Goal: Transaction & Acquisition: Book appointment/travel/reservation

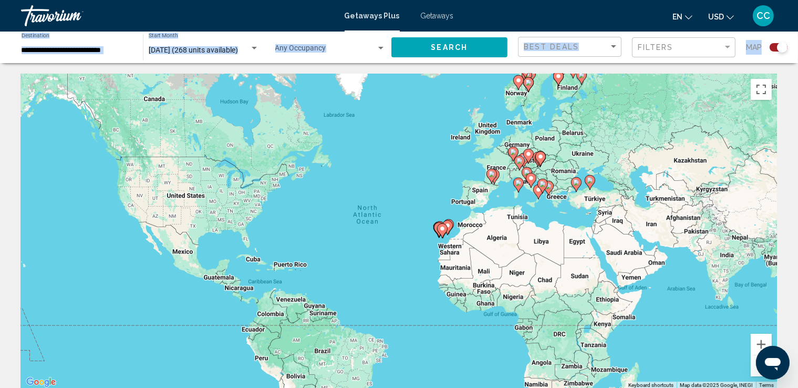
click at [778, 48] on div "Search widget" at bounding box center [782, 47] width 11 height 11
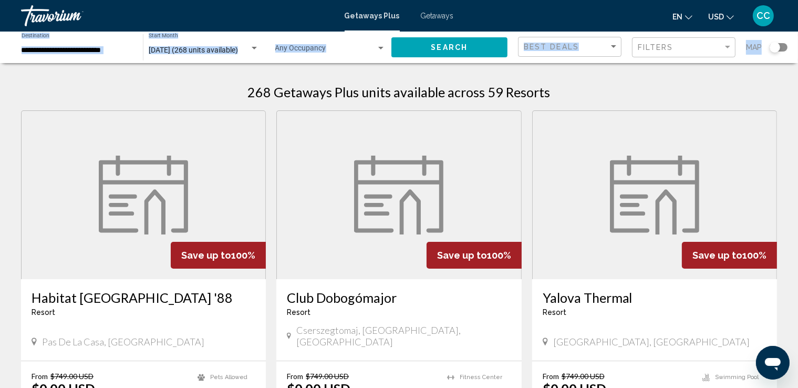
click at [778, 48] on div "Search widget" at bounding box center [775, 47] width 11 height 11
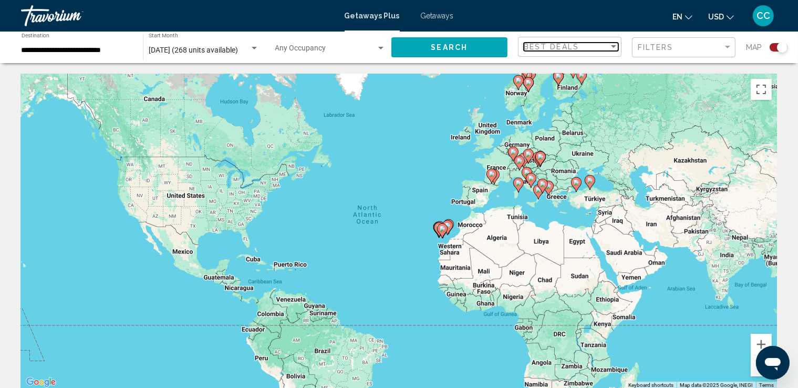
click at [595, 46] on div "Best Deals" at bounding box center [566, 47] width 85 height 8
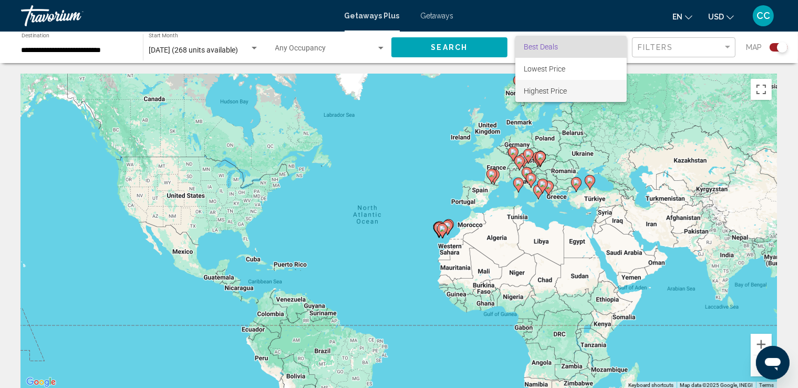
click at [570, 93] on span "Highest Price" at bounding box center [571, 91] width 95 height 22
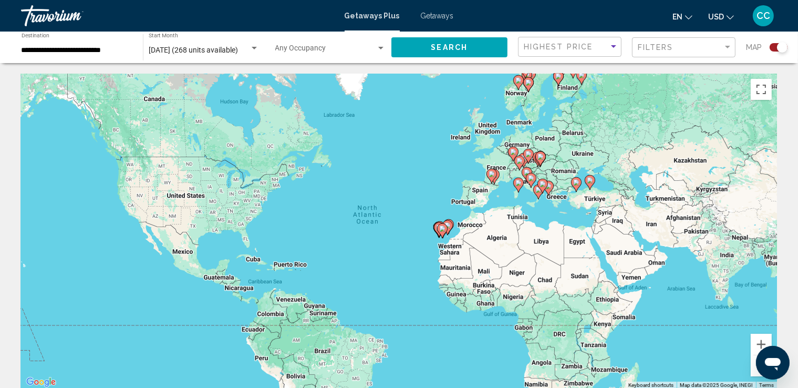
click at [461, 50] on span "Search" at bounding box center [449, 48] width 37 height 8
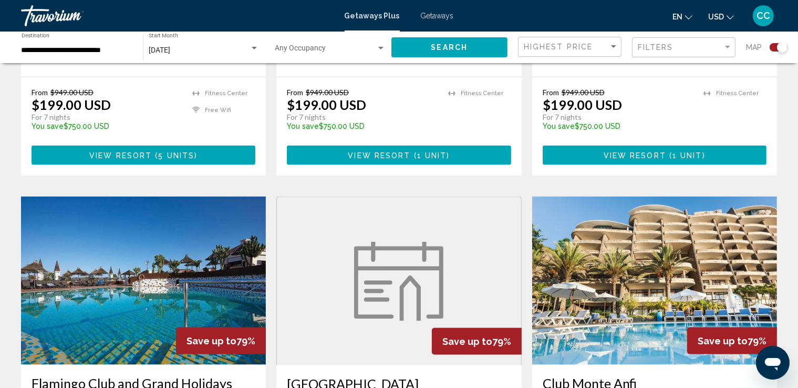
scroll to position [1488, 0]
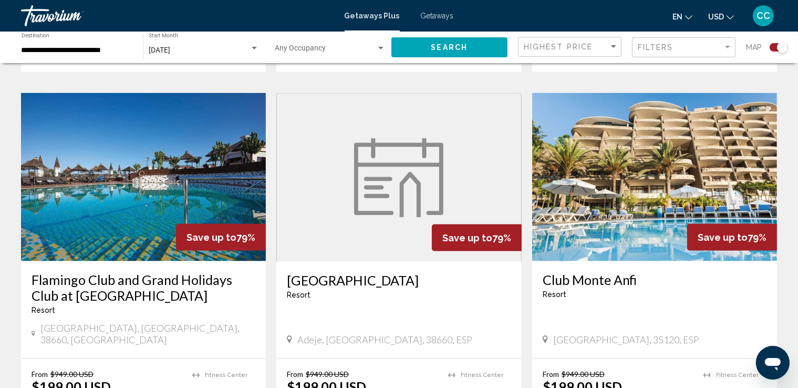
click at [378, 147] on img "Main content" at bounding box center [398, 177] width 89 height 79
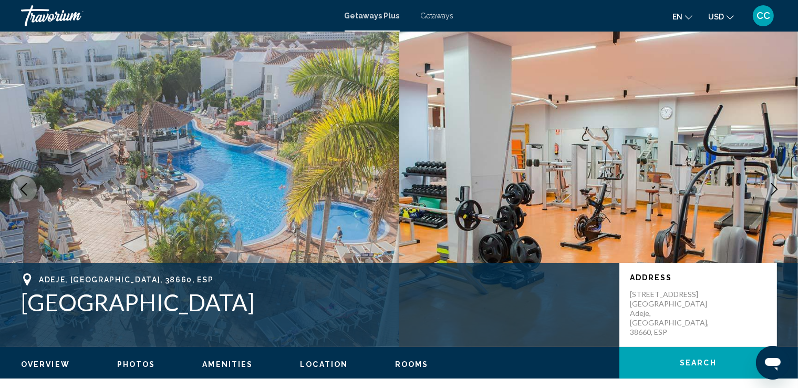
click at [771, 190] on icon "Next image" at bounding box center [774, 189] width 13 height 13
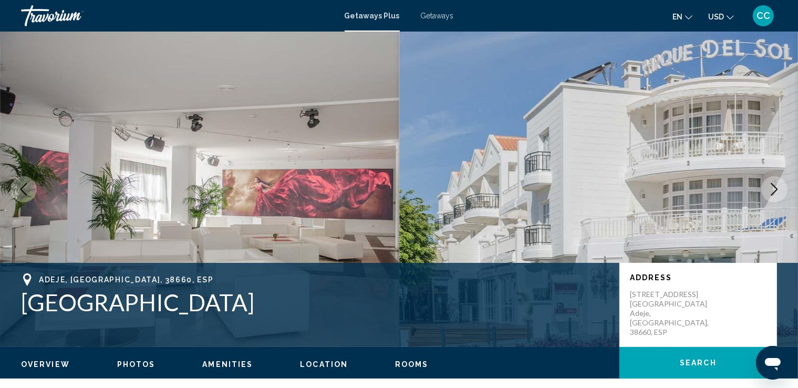
click at [771, 190] on icon "Next image" at bounding box center [774, 189] width 13 height 13
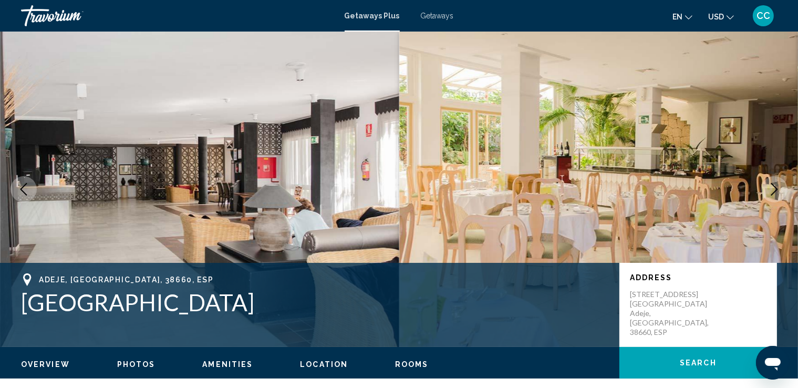
click at [771, 190] on icon "Next image" at bounding box center [774, 189] width 13 height 13
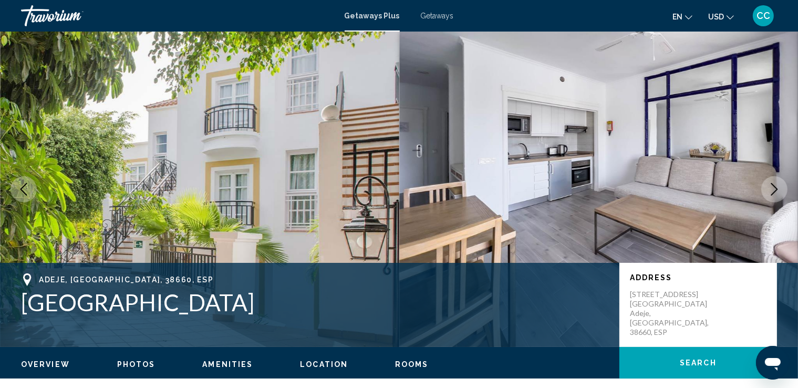
click at [771, 190] on icon "Next image" at bounding box center [774, 189] width 13 height 13
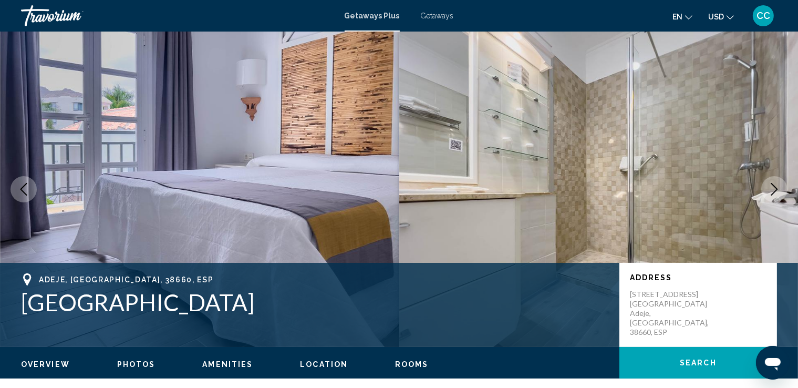
click at [771, 190] on icon "Next image" at bounding box center [774, 189] width 13 height 13
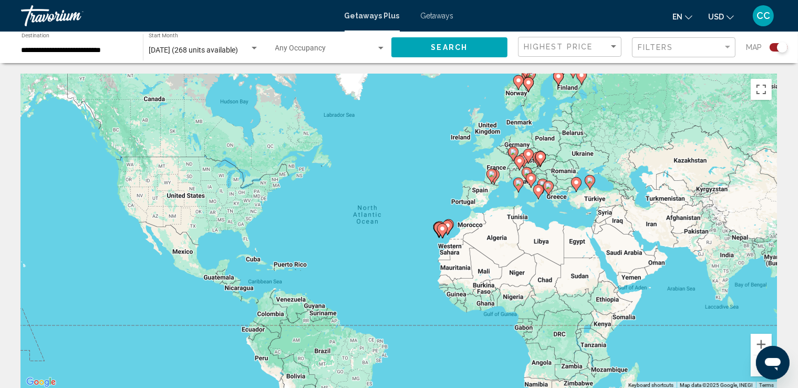
click at [483, 146] on div "To activate drag with keyboard, press Alt + Enter. Once in keyboard drag state,…" at bounding box center [399, 231] width 756 height 315
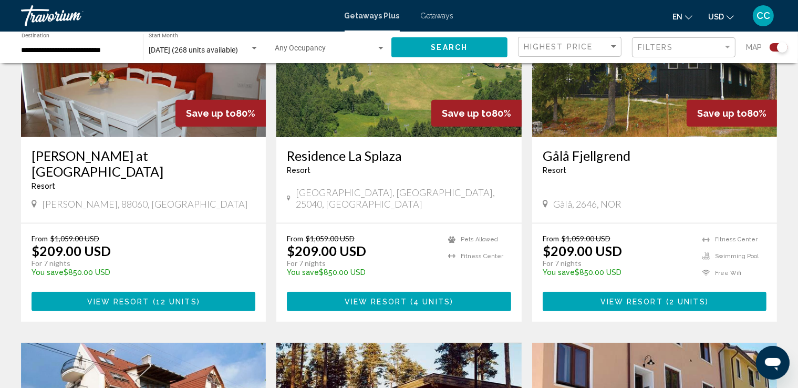
scroll to position [322, 0]
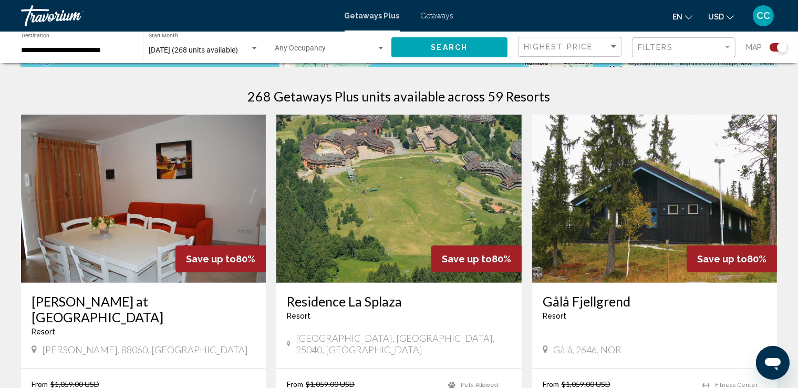
click at [252, 45] on div "Search widget" at bounding box center [254, 48] width 9 height 8
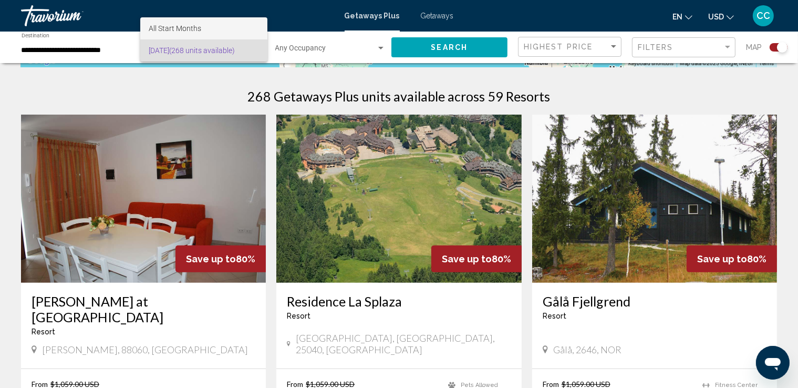
click at [190, 27] on span "All Start Months" at bounding box center [175, 28] width 53 height 8
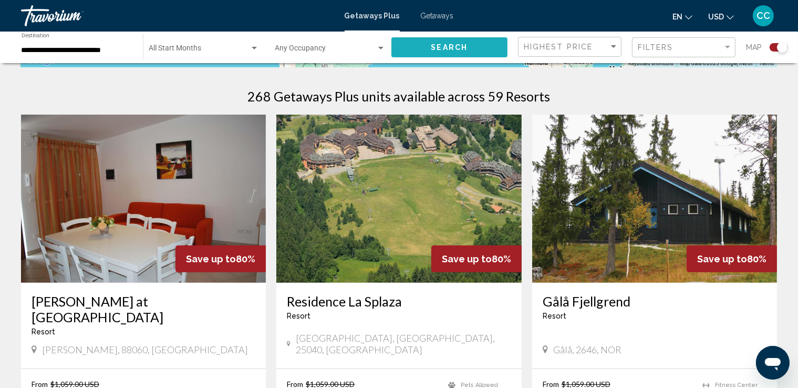
click at [477, 53] on button "Search" at bounding box center [450, 46] width 117 height 19
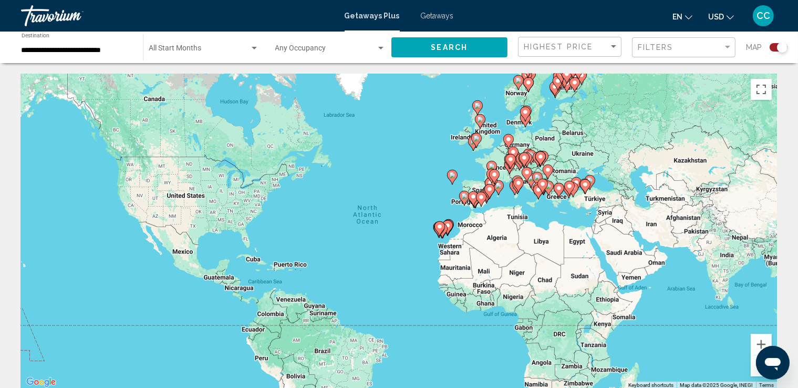
click at [474, 146] on gmp-advanced-marker "Main content" at bounding box center [476, 140] width 11 height 16
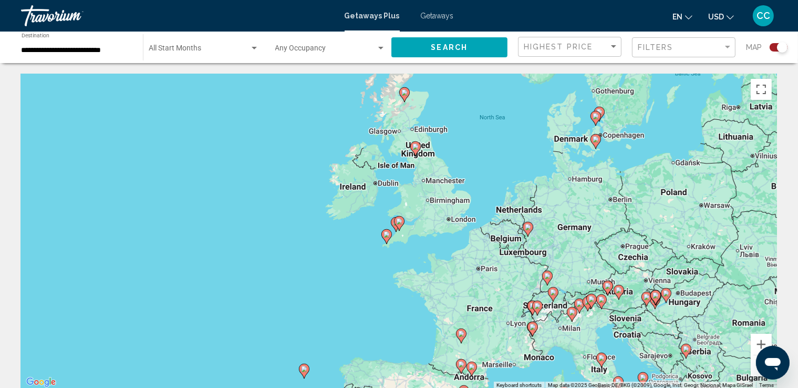
click at [404, 92] on image "Main content" at bounding box center [405, 92] width 6 height 6
type input "**********"
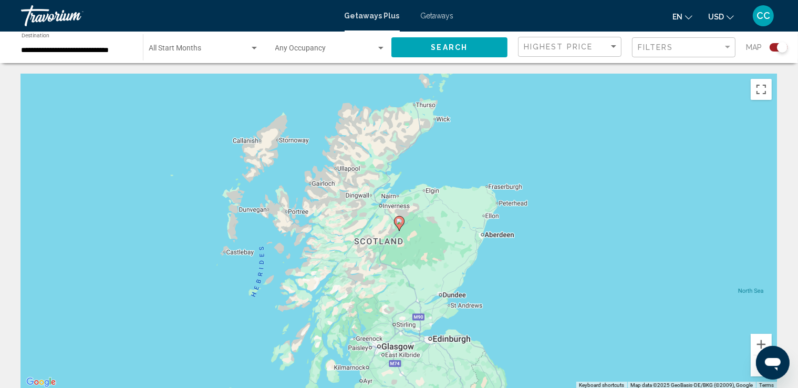
click at [397, 225] on icon "Main content" at bounding box center [399, 223] width 11 height 15
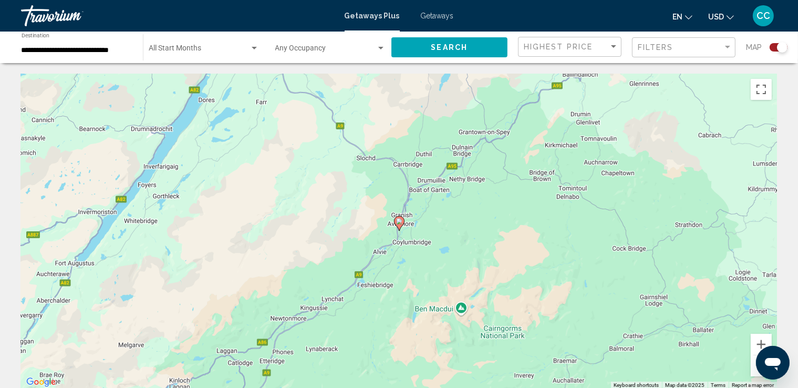
click at [399, 219] on image "Main content" at bounding box center [399, 221] width 6 height 6
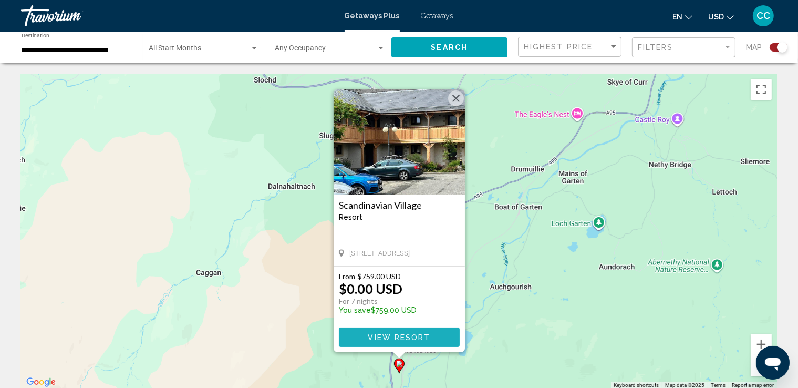
click at [404, 337] on span "View Resort" at bounding box center [399, 337] width 63 height 8
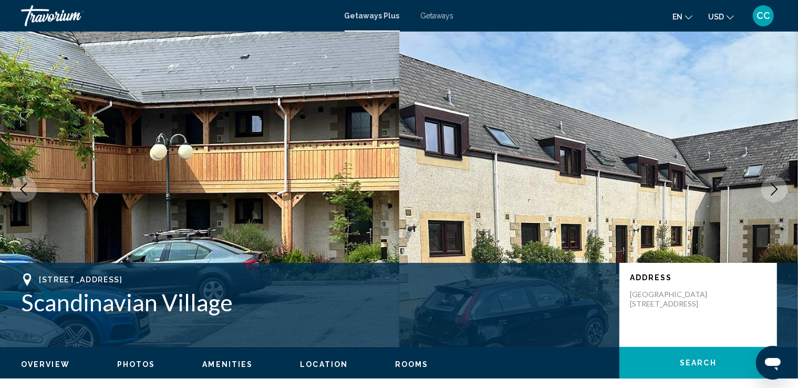
click at [771, 190] on icon "Next image" at bounding box center [774, 189] width 13 height 13
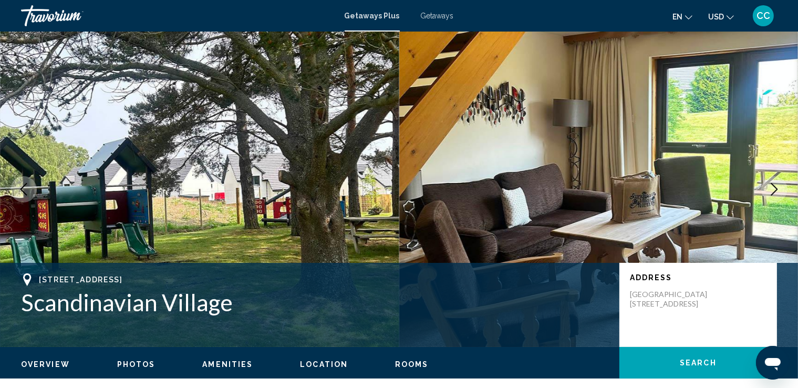
click at [776, 190] on icon "Next image" at bounding box center [774, 189] width 13 height 13
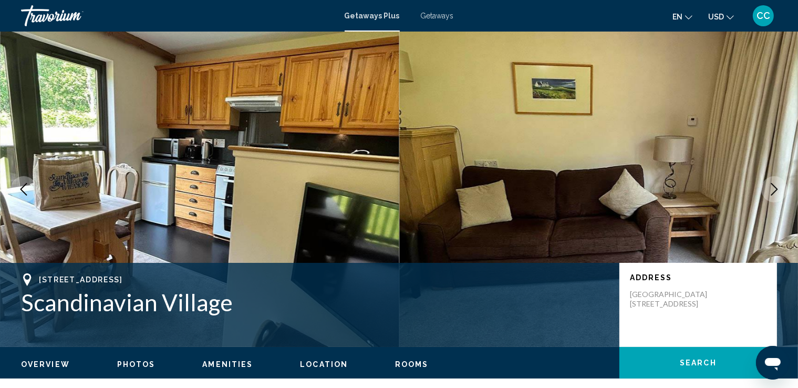
click at [775, 189] on icon "Next image" at bounding box center [774, 189] width 13 height 13
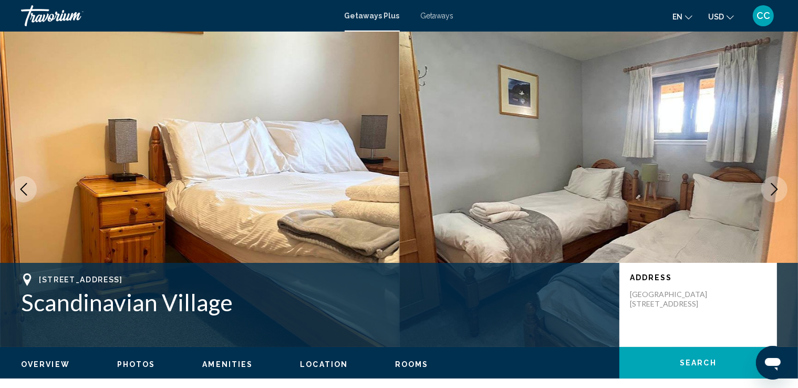
click at [775, 189] on icon "Next image" at bounding box center [774, 189] width 13 height 13
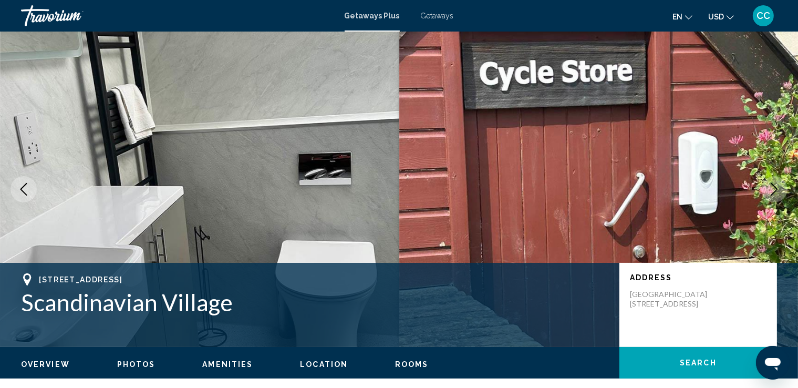
click at [775, 189] on icon "Next image" at bounding box center [774, 189] width 13 height 13
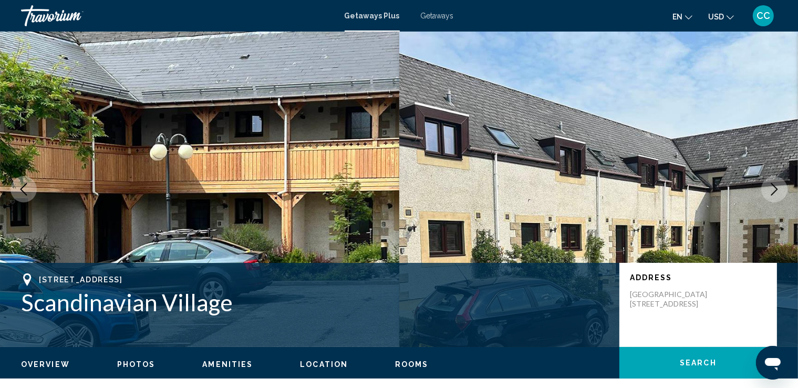
click at [775, 189] on icon "Next image" at bounding box center [774, 189] width 13 height 13
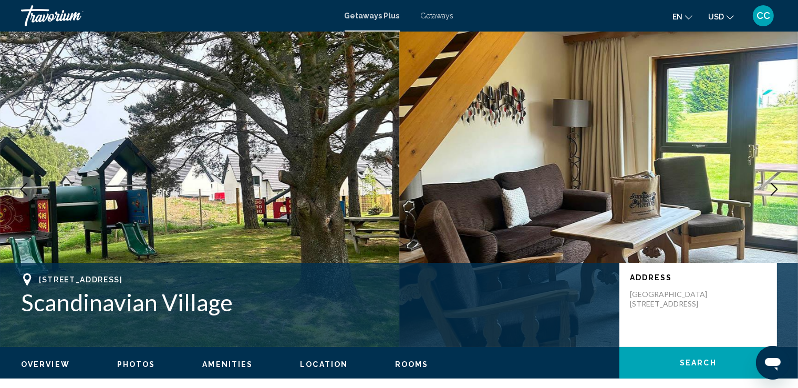
click at [775, 189] on icon "Next image" at bounding box center [774, 189] width 13 height 13
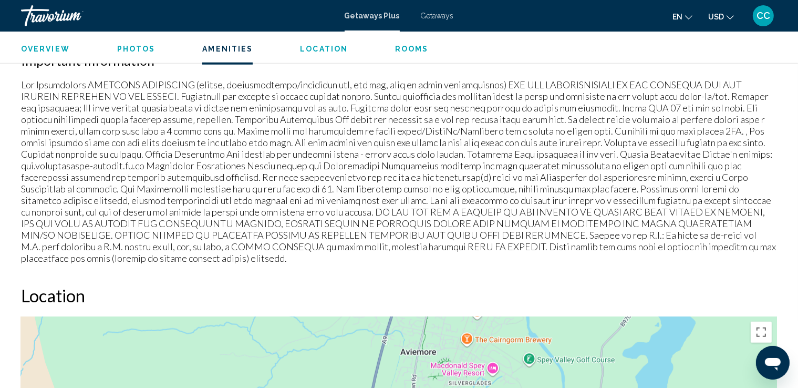
scroll to position [841, 0]
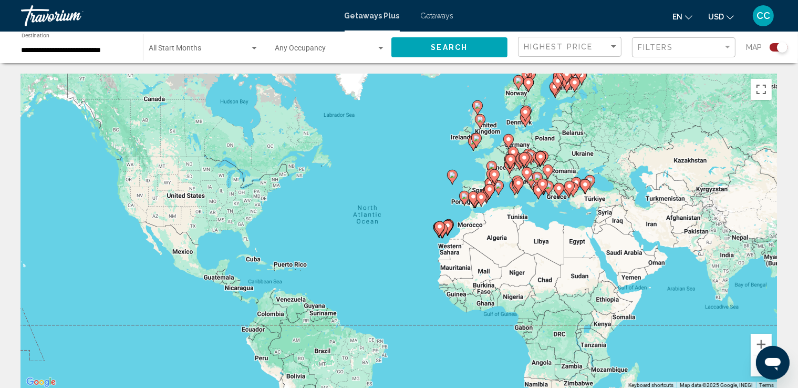
click at [484, 143] on div "To activate drag with keyboard, press Alt + Enter. Once in keyboard drag state,…" at bounding box center [399, 231] width 756 height 315
click at [485, 145] on div "To activate drag with keyboard, press Alt + Enter. Once in keyboard drag state,…" at bounding box center [399, 231] width 756 height 315
click at [759, 343] on button "Zoom in" at bounding box center [761, 344] width 21 height 21
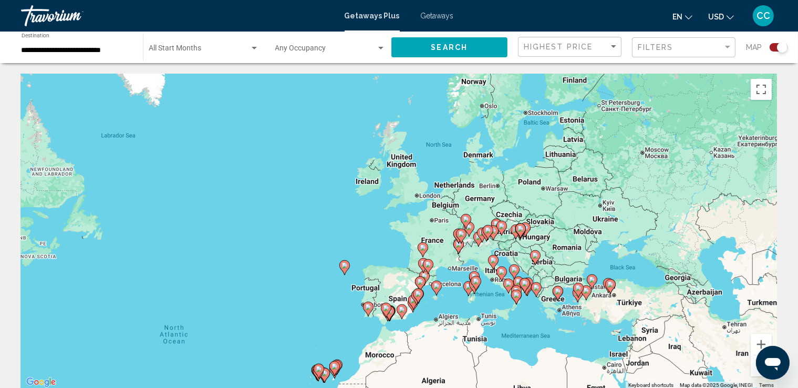
drag, startPoint x: 491, startPoint y: 137, endPoint x: 330, endPoint y: 275, distance: 212.0
click at [330, 275] on div "To activate drag with keyboard, press Alt + Enter. Once in keyboard drag state,…" at bounding box center [399, 231] width 756 height 315
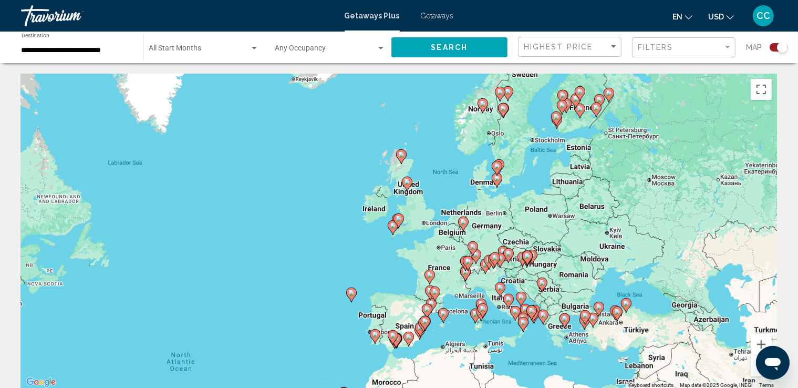
drag, startPoint x: 404, startPoint y: 184, endPoint x: 412, endPoint y: 212, distance: 28.6
click at [412, 212] on div "To activate drag with keyboard, press Alt + Enter. Once in keyboard drag state,…" at bounding box center [399, 231] width 756 height 315
click at [397, 221] on image "Main content" at bounding box center [399, 218] width 6 height 6
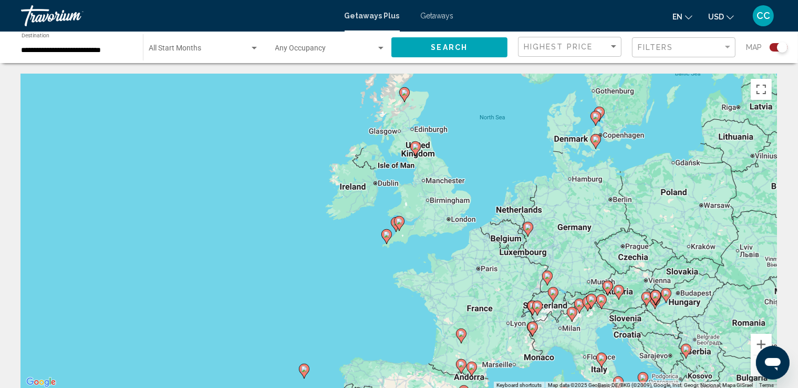
click at [399, 223] on image "Main content" at bounding box center [399, 221] width 6 height 6
type input "**********"
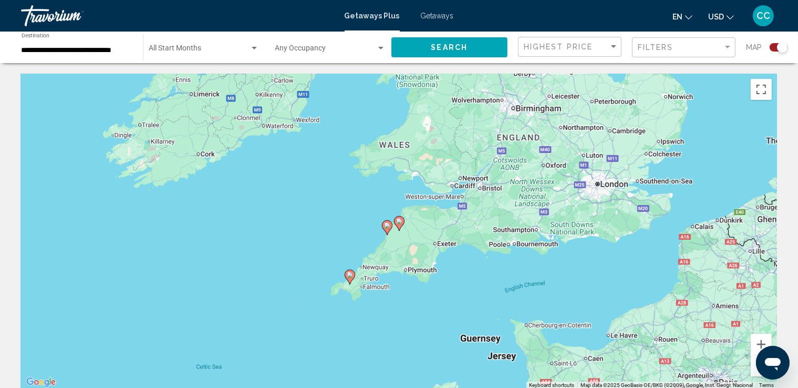
click at [348, 274] on image "Main content" at bounding box center [350, 275] width 6 height 6
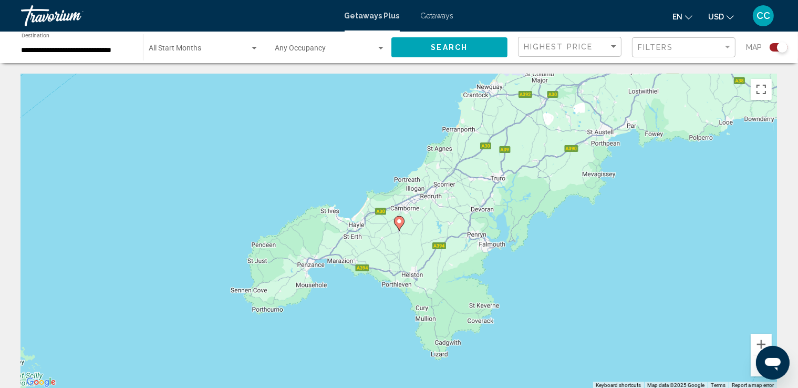
click at [399, 225] on icon "Main content" at bounding box center [398, 224] width 9 height 14
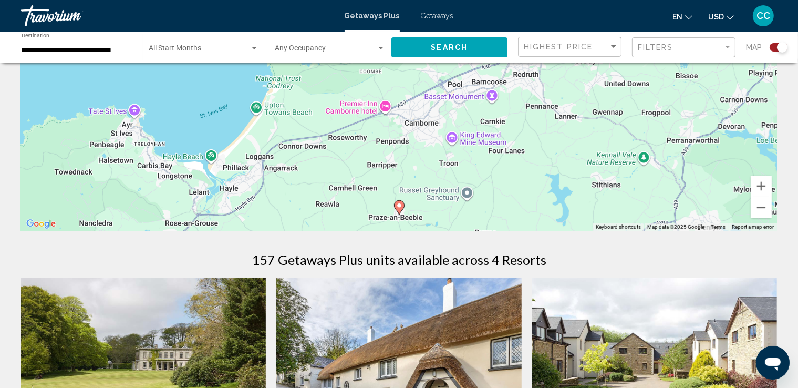
scroll to position [210, 0]
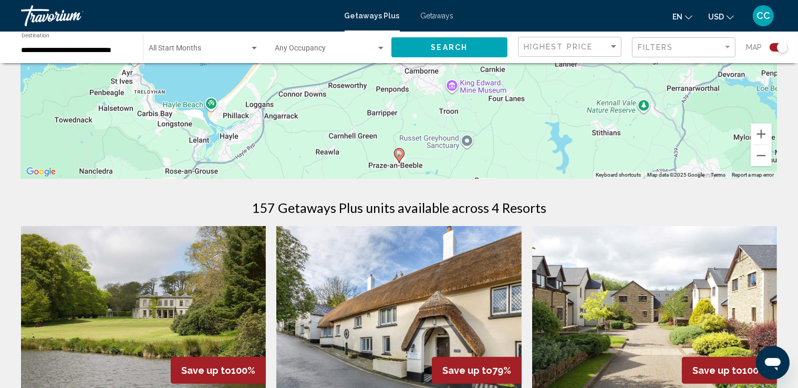
click at [400, 152] on image "Main content" at bounding box center [399, 153] width 6 height 6
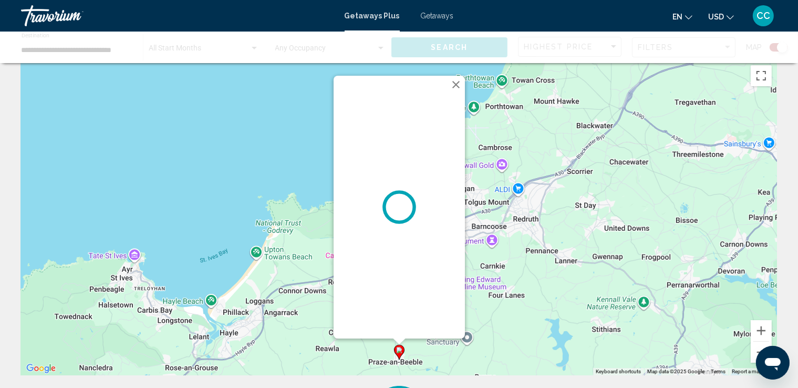
scroll to position [0, 0]
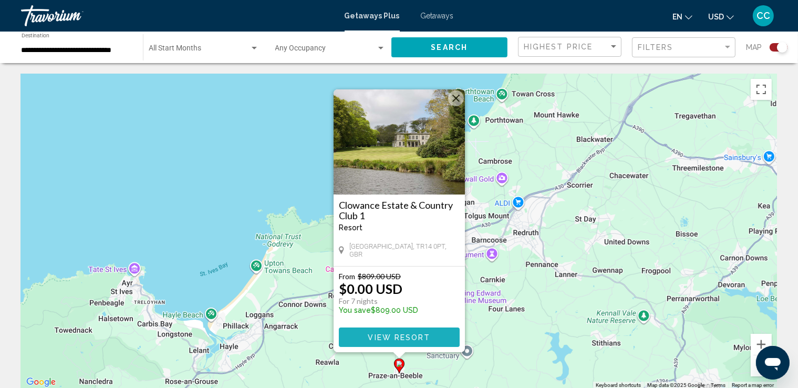
click at [393, 337] on span "View Resort" at bounding box center [399, 337] width 63 height 8
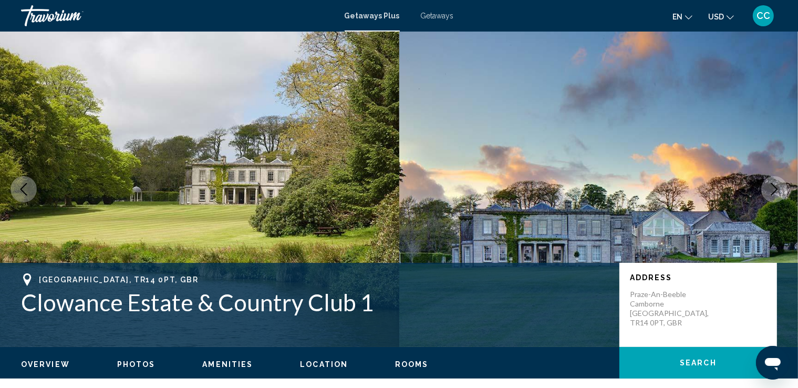
click at [775, 191] on icon "Next image" at bounding box center [774, 189] width 13 height 13
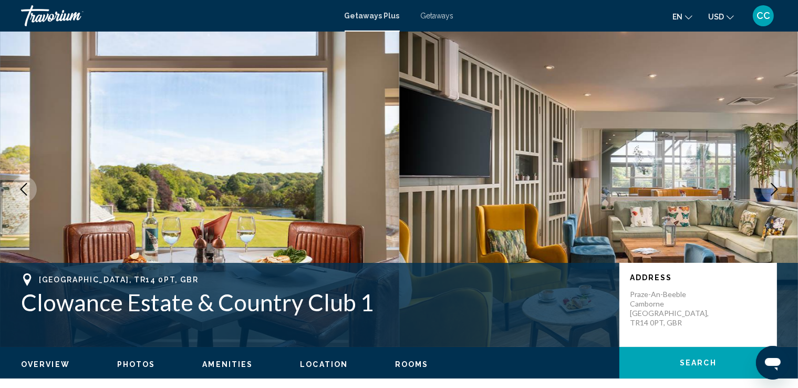
click at [775, 191] on icon "Next image" at bounding box center [774, 189] width 13 height 13
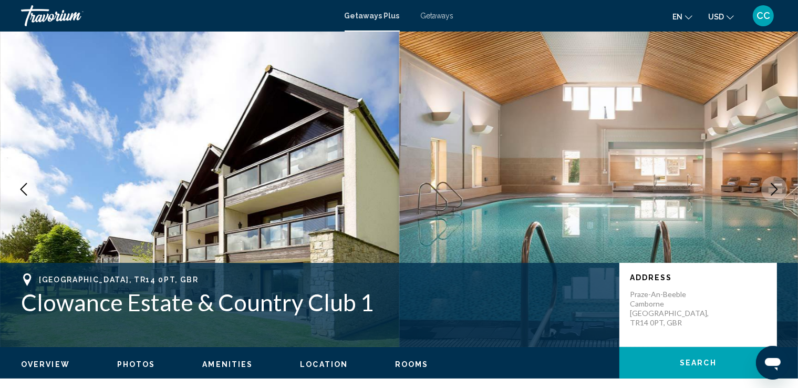
click at [774, 190] on icon "Next image" at bounding box center [774, 189] width 13 height 13
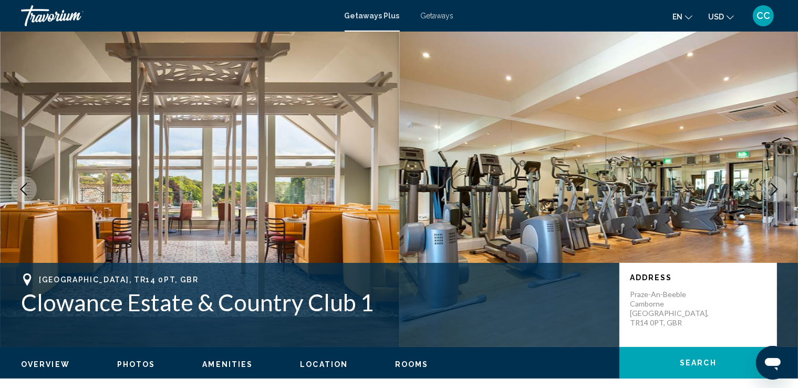
click at [774, 190] on icon "Next image" at bounding box center [774, 189] width 13 height 13
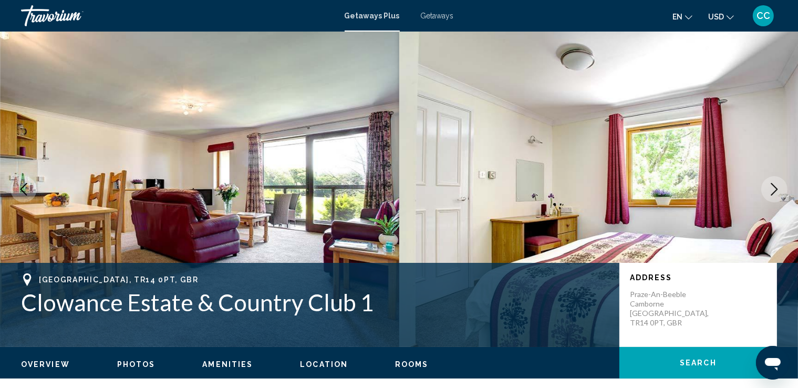
click at [774, 190] on icon "Next image" at bounding box center [774, 189] width 13 height 13
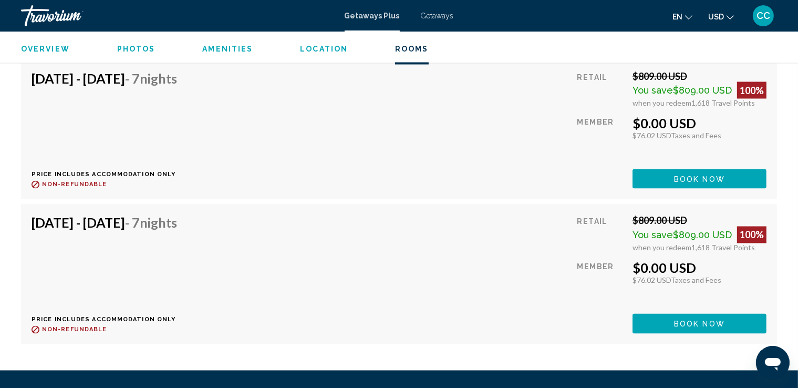
scroll to position [1839, 0]
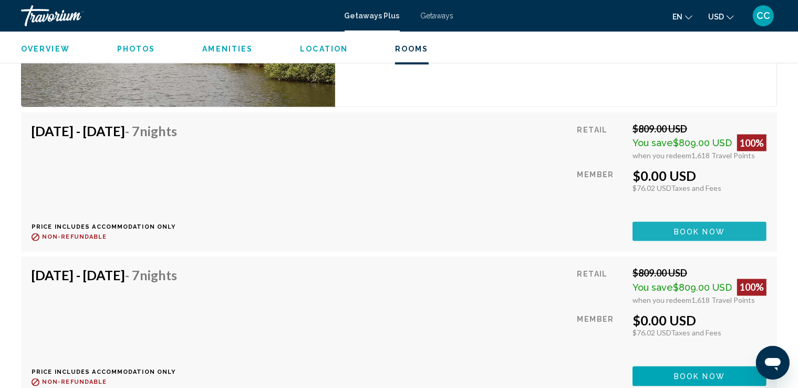
click at [695, 230] on span "Book now" at bounding box center [699, 232] width 51 height 8
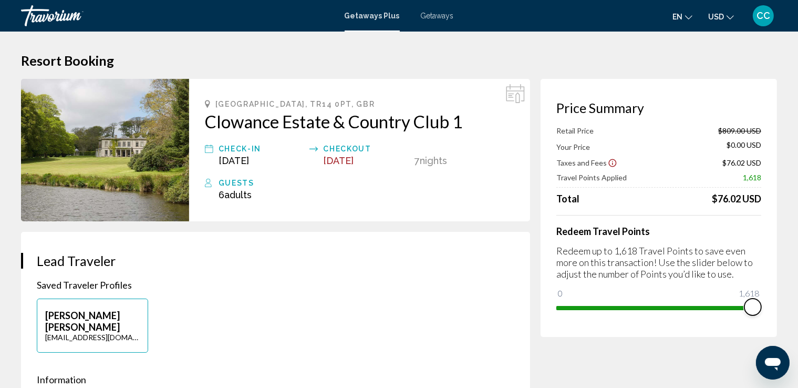
click at [756, 311] on span "Main content" at bounding box center [753, 306] width 17 height 17
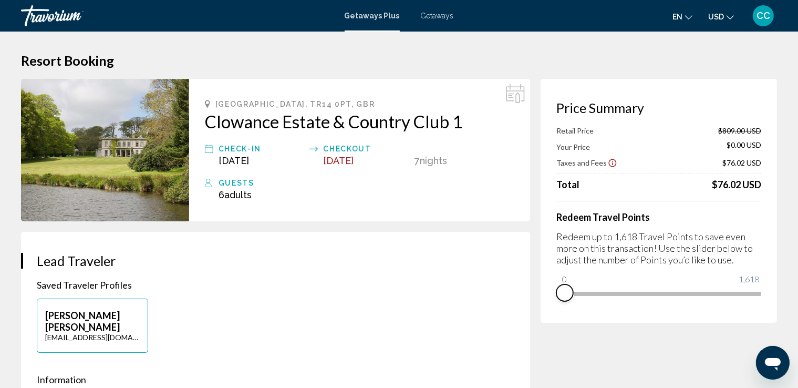
drag, startPoint x: 753, startPoint y: 310, endPoint x: 523, endPoint y: 312, distance: 229.7
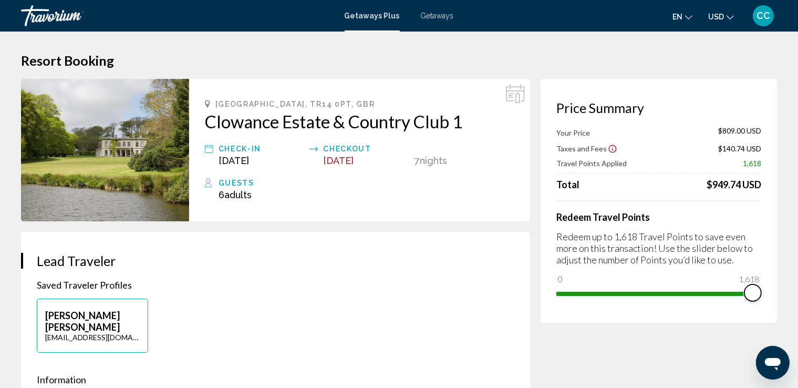
drag, startPoint x: 569, startPoint y: 281, endPoint x: 771, endPoint y: 289, distance: 203.0
click at [771, 289] on div "Price Summary Your Price $809.00 USD Taxes and Fees $140.74 USD Travel Points A…" at bounding box center [659, 201] width 236 height 244
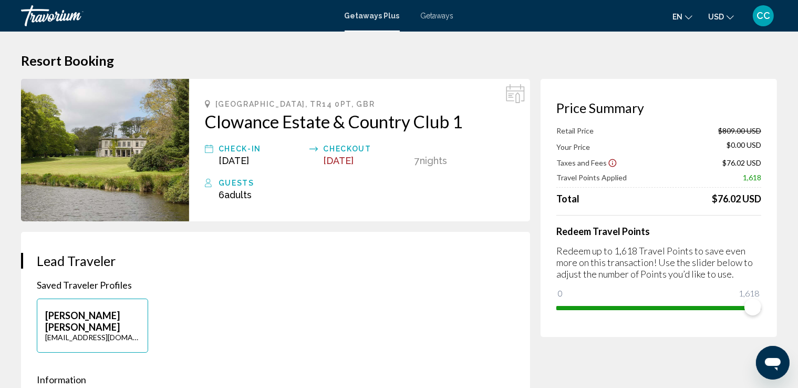
click at [130, 165] on img "Main content" at bounding box center [105, 150] width 168 height 142
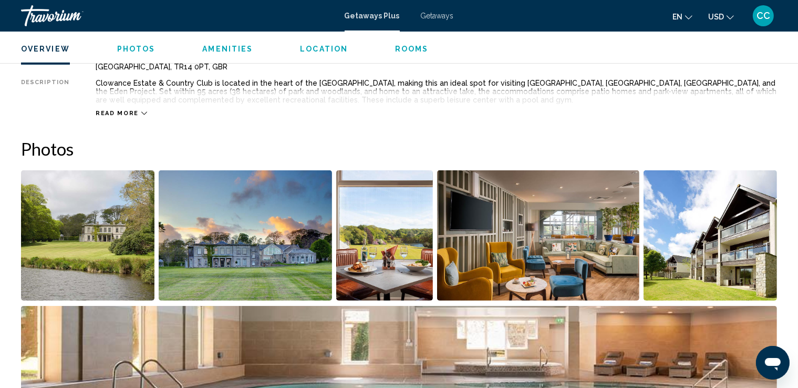
scroll to position [420, 0]
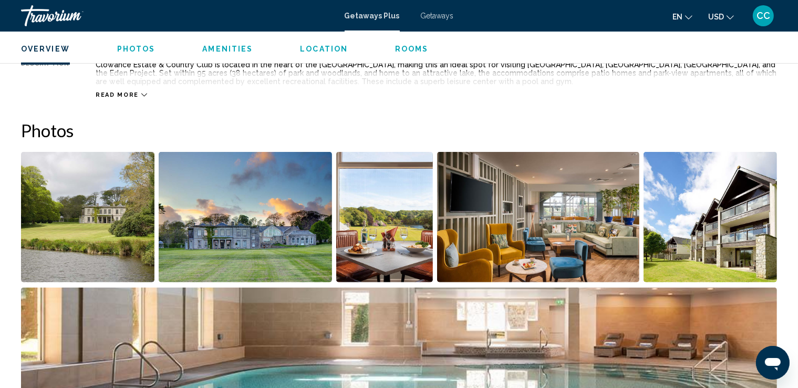
click at [704, 234] on img "Open full-screen image slider" at bounding box center [710, 217] width 133 height 130
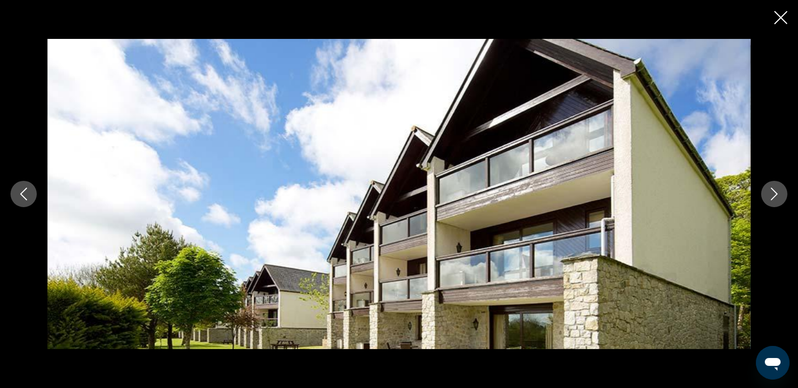
scroll to position [631, 0]
click at [774, 193] on icon "Next image" at bounding box center [774, 194] width 13 height 13
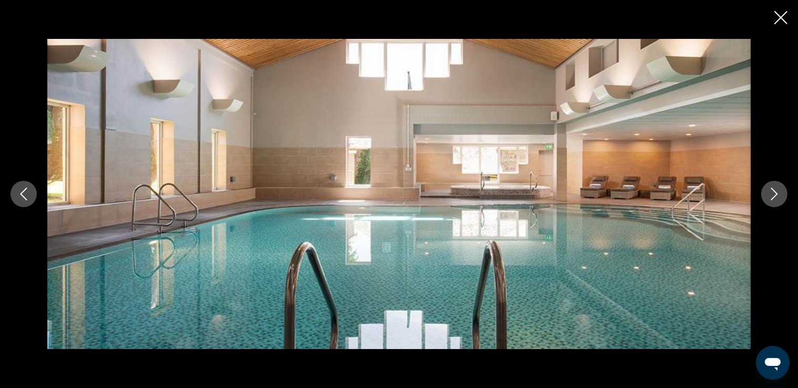
click at [774, 193] on icon "Next image" at bounding box center [774, 194] width 13 height 13
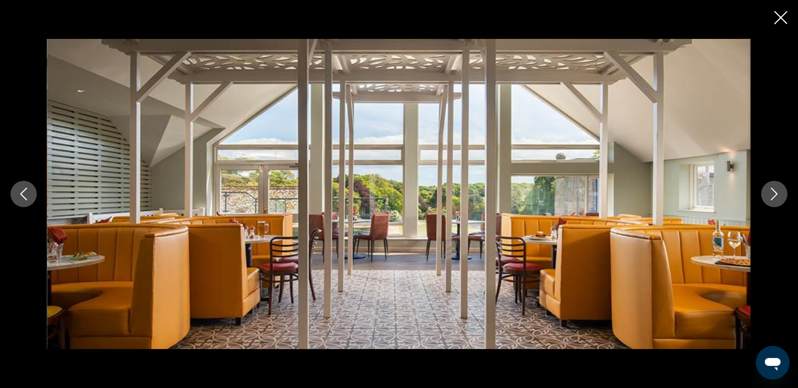
click at [774, 193] on icon "Next image" at bounding box center [774, 194] width 13 height 13
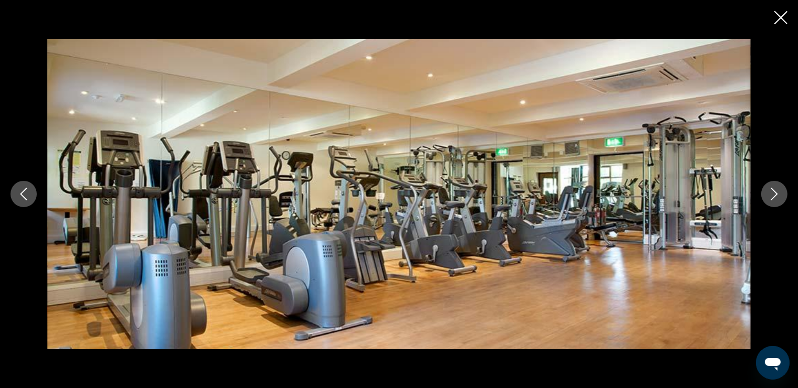
click at [774, 193] on icon "Next image" at bounding box center [774, 194] width 13 height 13
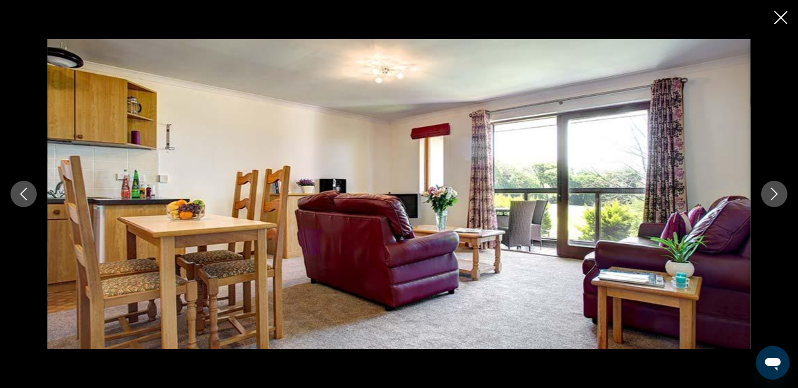
click at [774, 193] on icon "Next image" at bounding box center [774, 194] width 13 height 13
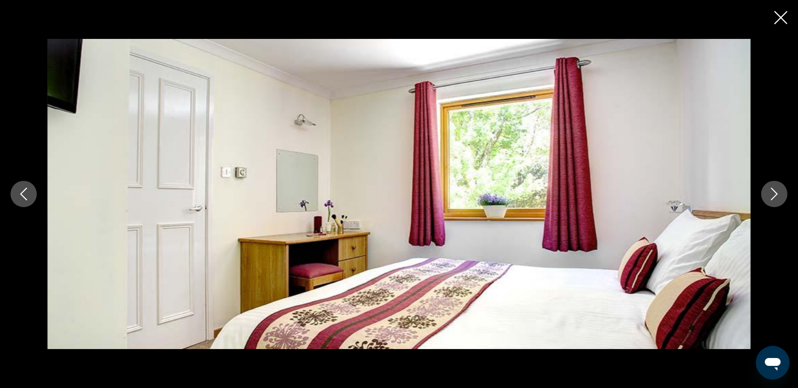
click at [774, 193] on icon "Next image" at bounding box center [774, 194] width 13 height 13
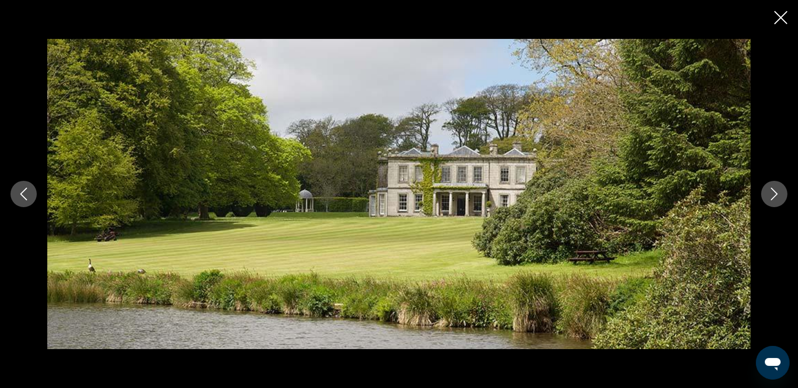
click at [774, 193] on icon "Next image" at bounding box center [774, 194] width 13 height 13
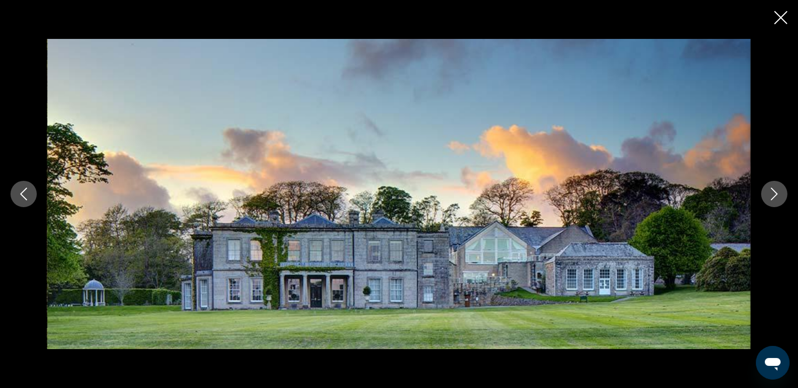
click at [774, 193] on icon "Next image" at bounding box center [774, 194] width 13 height 13
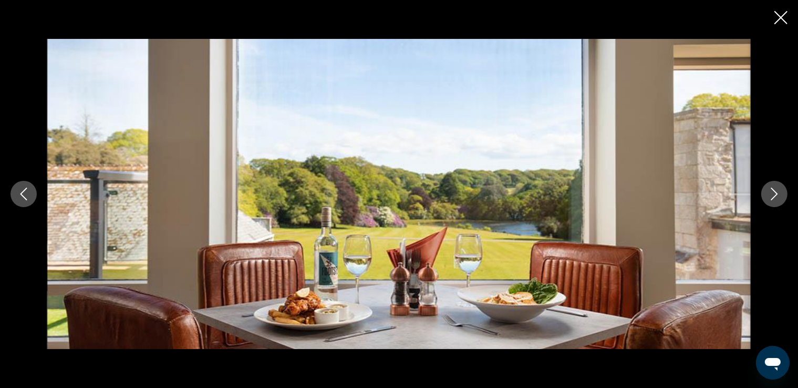
click at [774, 193] on icon "Next image" at bounding box center [774, 194] width 13 height 13
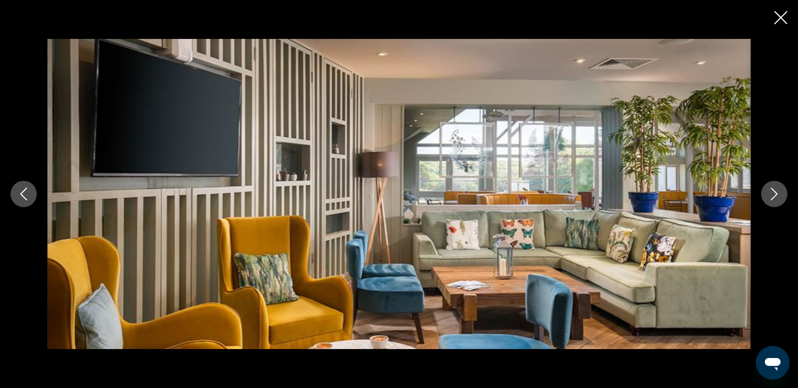
click at [774, 193] on icon "Next image" at bounding box center [774, 194] width 13 height 13
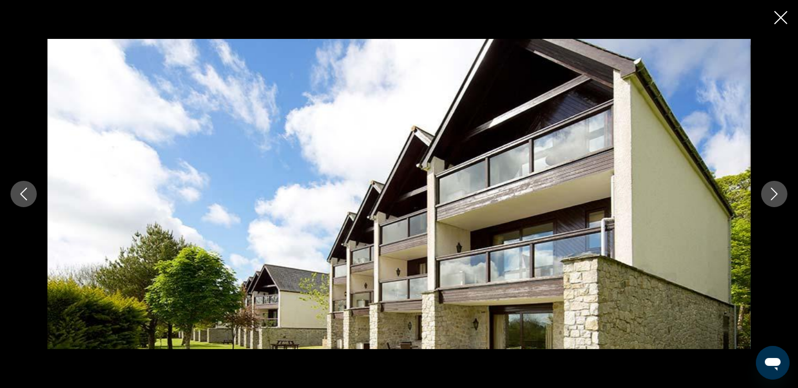
click at [774, 193] on icon "Next image" at bounding box center [774, 194] width 13 height 13
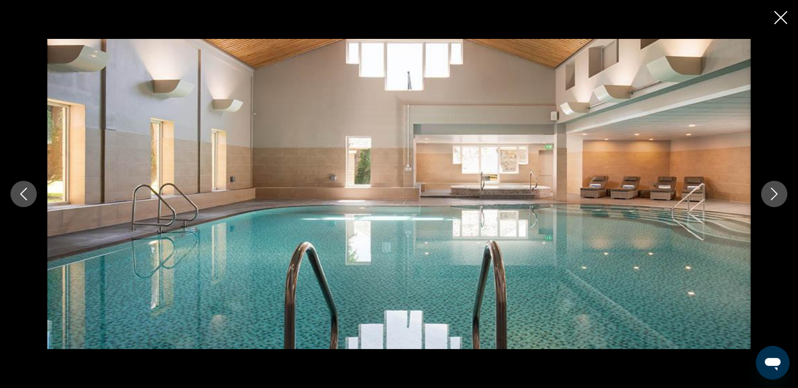
click at [774, 192] on icon "Next image" at bounding box center [774, 194] width 13 height 13
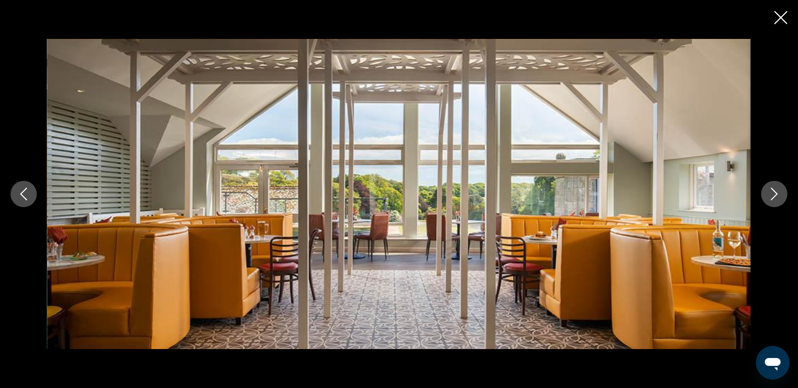
click at [774, 192] on icon "Next image" at bounding box center [774, 194] width 13 height 13
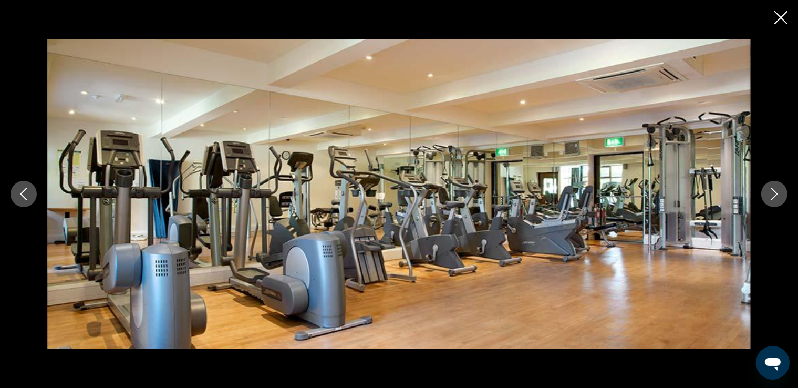
click at [775, 192] on icon "Next image" at bounding box center [774, 194] width 13 height 13
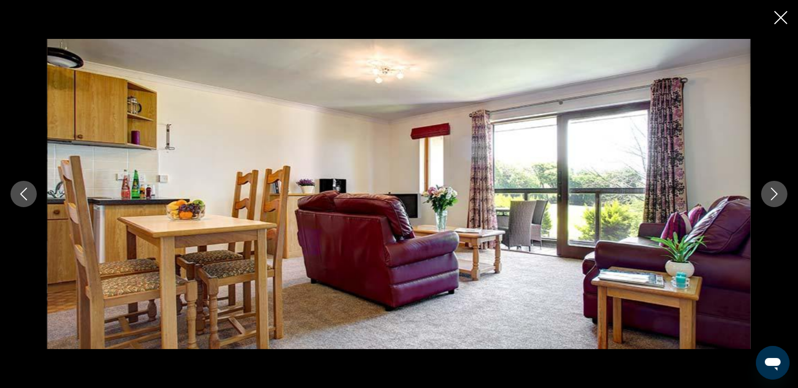
click at [781, 17] on icon "Close slideshow" at bounding box center [781, 17] width 13 height 13
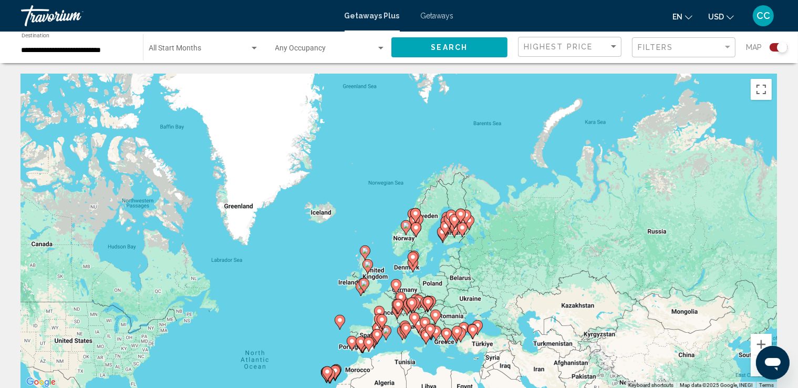
drag, startPoint x: 554, startPoint y: 81, endPoint x: 441, endPoint y: 228, distance: 184.8
click at [441, 228] on g "Main content" at bounding box center [445, 228] width 11 height 15
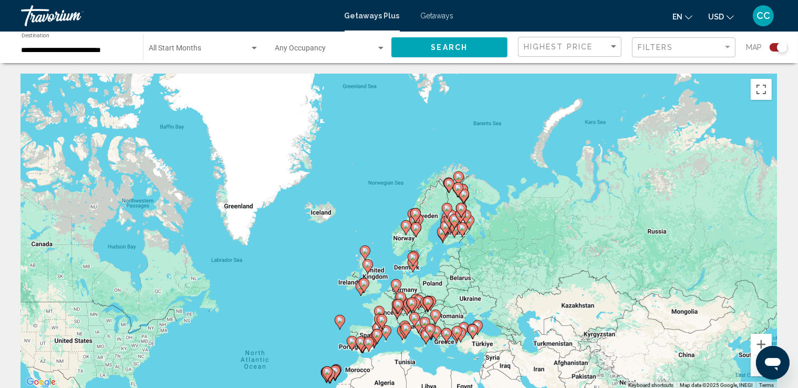
click at [423, 229] on div "To activate drag with keyboard, press Alt + Enter. Once in keyboard drag state,…" at bounding box center [399, 231] width 756 height 315
click at [756, 338] on button "Zoom in" at bounding box center [761, 344] width 21 height 21
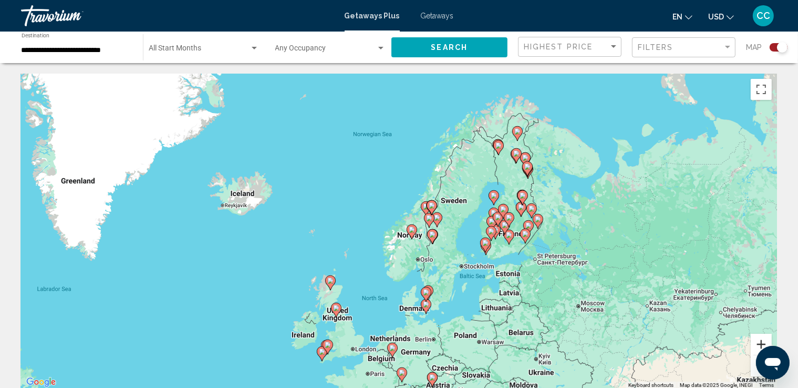
click at [760, 344] on button "Zoom in" at bounding box center [761, 344] width 21 height 21
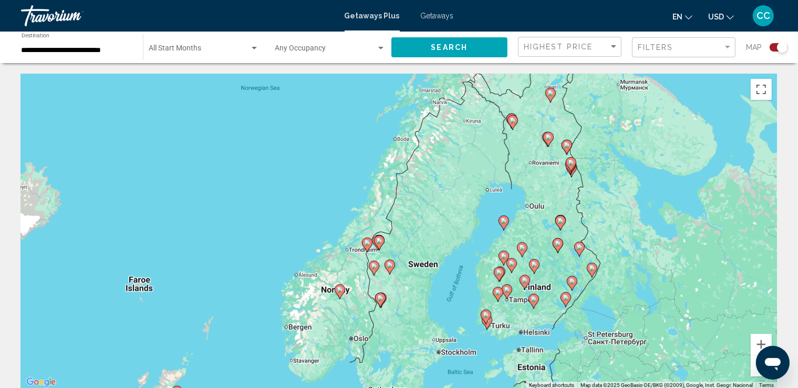
drag, startPoint x: 517, startPoint y: 272, endPoint x: 430, endPoint y: 323, distance: 100.6
click at [430, 323] on div "To activate drag with keyboard, press Alt + Enter. Once in keyboard drag state,…" at bounding box center [399, 231] width 756 height 315
click at [339, 290] on image "Main content" at bounding box center [340, 289] width 6 height 6
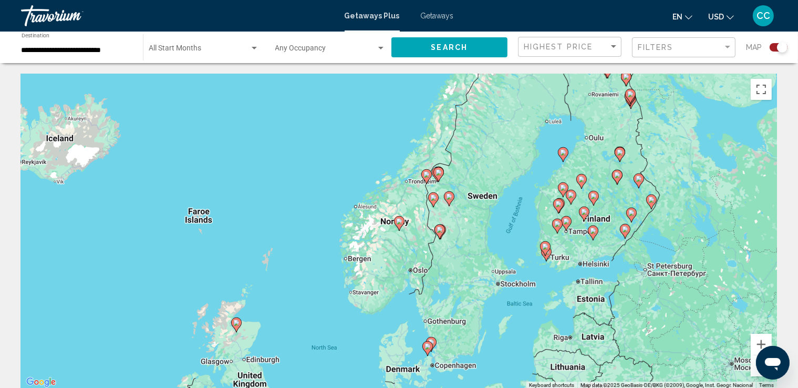
click at [399, 221] on image "Main content" at bounding box center [399, 221] width 6 height 6
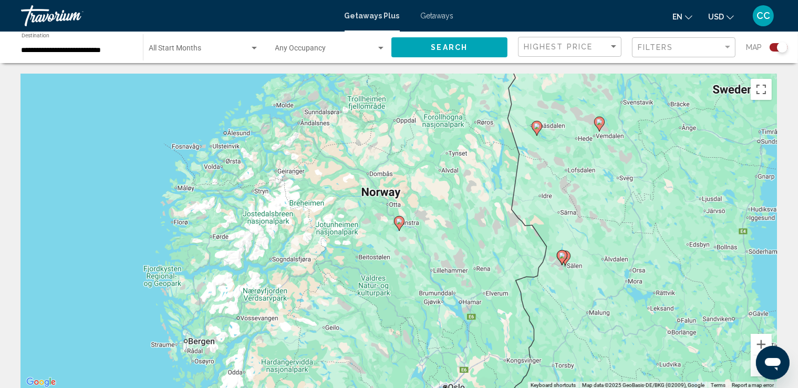
click at [399, 221] on image "Main content" at bounding box center [399, 221] width 6 height 6
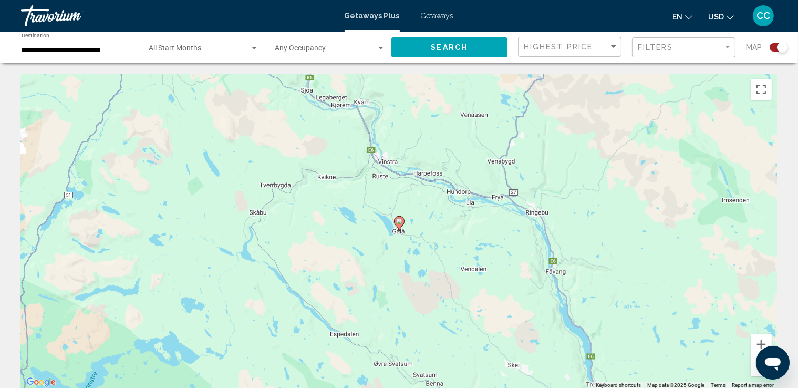
click at [399, 221] on image "Main content" at bounding box center [399, 221] width 6 height 6
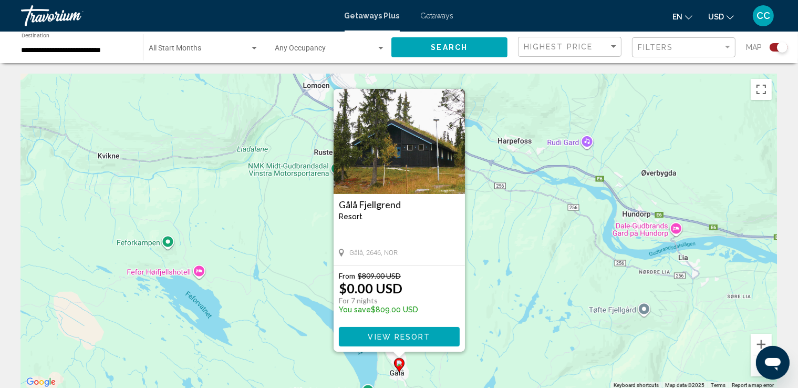
click at [399, 221] on div "[GEOGRAPHIC_DATA] - This is an adults only resort" at bounding box center [399, 213] width 121 height 29
click at [754, 368] on button "Zoom out" at bounding box center [761, 365] width 21 height 21
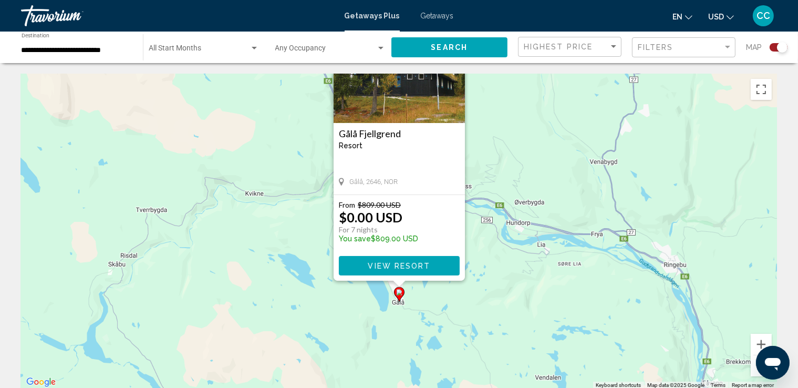
click at [754, 368] on button "Zoom out" at bounding box center [761, 365] width 21 height 21
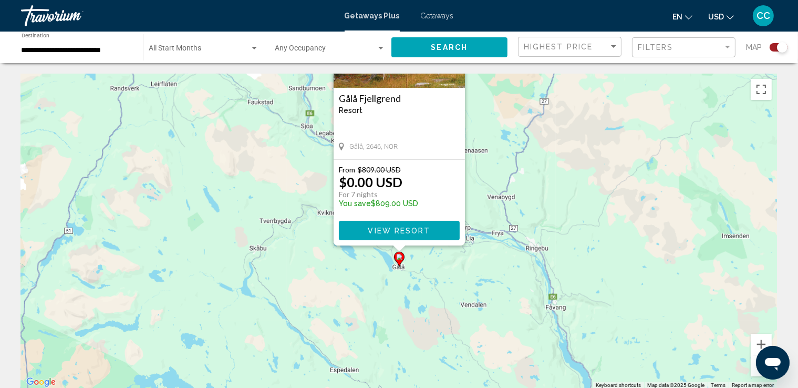
click at [754, 368] on button "Zoom out" at bounding box center [761, 365] width 21 height 21
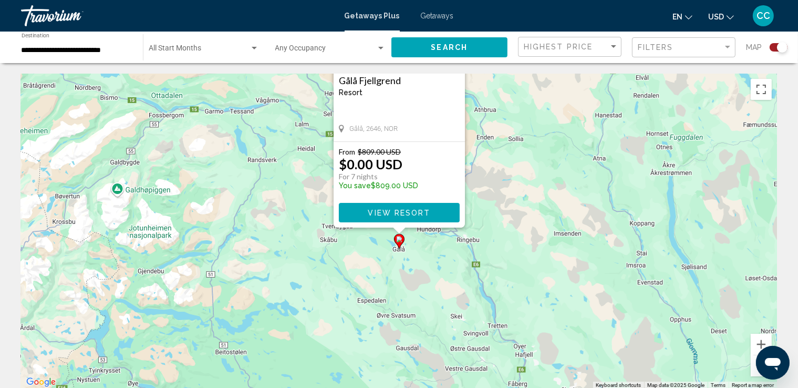
click at [754, 368] on button "Zoom out" at bounding box center [761, 365] width 21 height 21
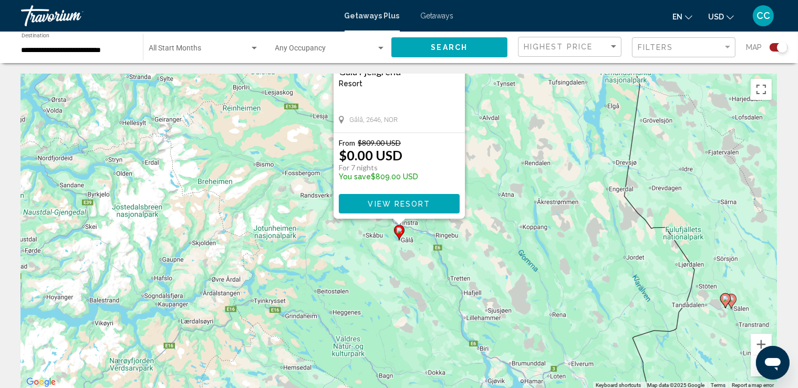
click at [754, 368] on button "Zoom out" at bounding box center [761, 365] width 21 height 21
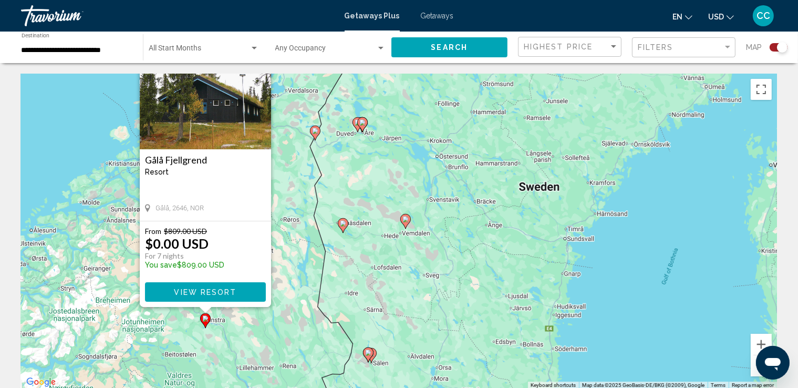
drag, startPoint x: 522, startPoint y: 217, endPoint x: 327, endPoint y: 312, distance: 216.9
click at [327, 312] on div "To activate drag with keyboard, press Alt + Enter. Once in keyboard drag state,…" at bounding box center [399, 231] width 756 height 315
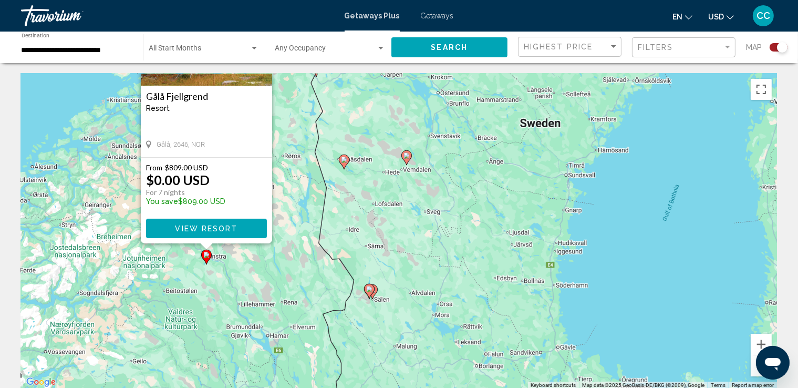
drag, startPoint x: 478, startPoint y: 275, endPoint x: 478, endPoint y: 211, distance: 64.6
click at [478, 211] on div "To activate drag with keyboard, press Alt + Enter. Once in keyboard drag state,…" at bounding box center [399, 231] width 756 height 315
click at [372, 291] on image "Main content" at bounding box center [369, 289] width 6 height 6
type input "**********"
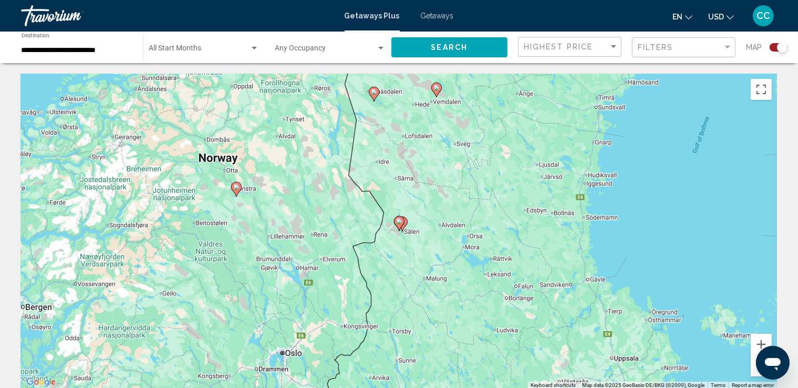
click at [403, 221] on icon "Main content" at bounding box center [398, 224] width 9 height 14
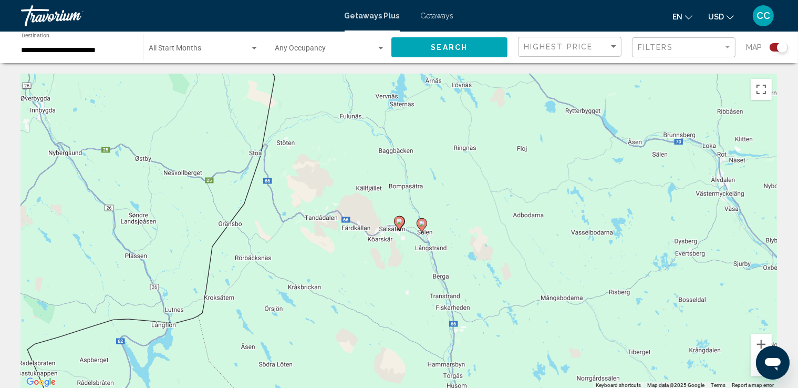
click at [398, 225] on icon "Main content" at bounding box center [398, 224] width 9 height 14
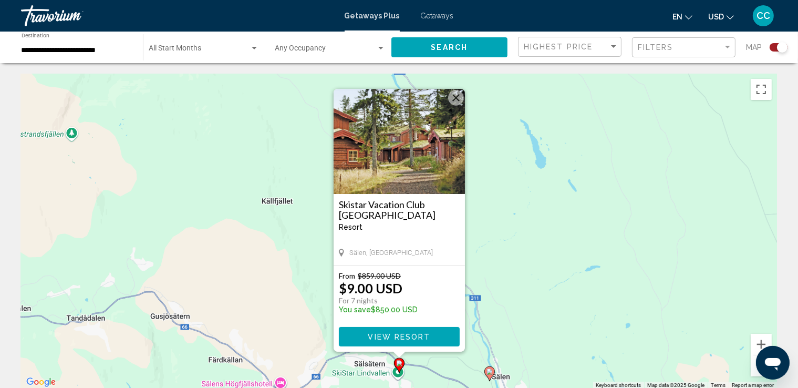
click at [408, 337] on span "View Resort" at bounding box center [399, 337] width 63 height 8
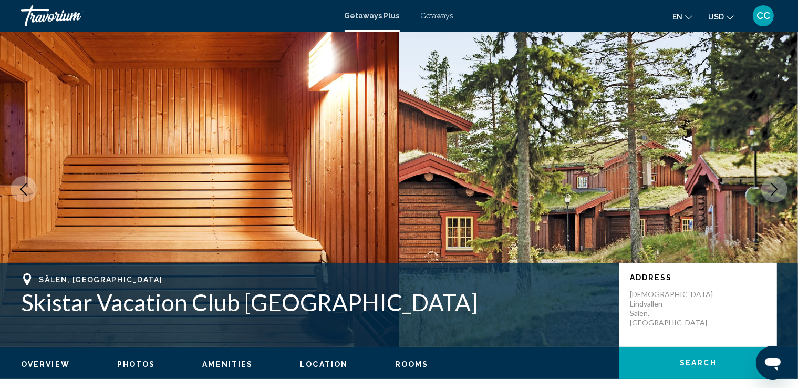
click at [774, 186] on icon "Next image" at bounding box center [774, 189] width 13 height 13
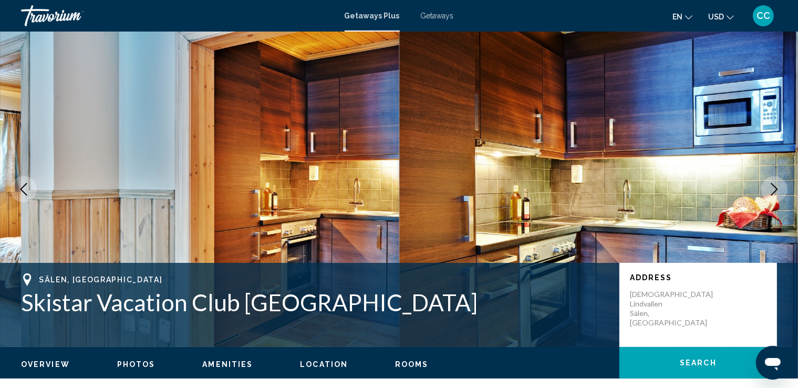
click at [774, 186] on icon "Next image" at bounding box center [774, 189] width 13 height 13
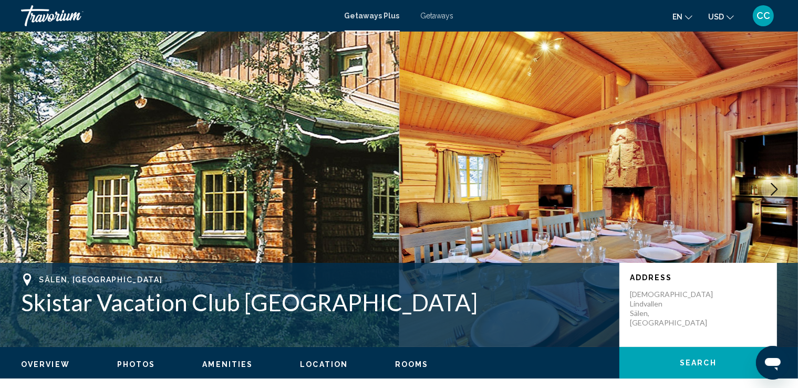
click at [774, 186] on icon "Next image" at bounding box center [774, 189] width 13 height 13
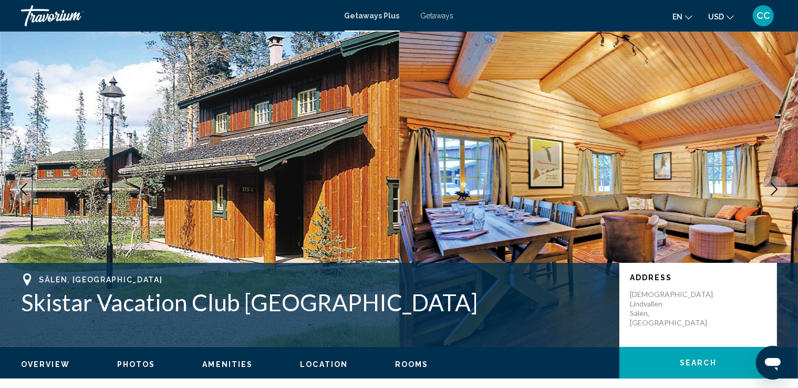
click at [774, 186] on icon "Next image" at bounding box center [774, 189] width 13 height 13
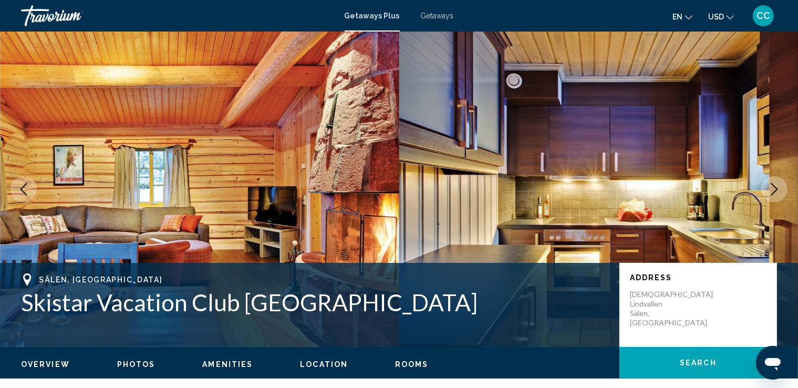
click at [774, 186] on icon "Next image" at bounding box center [774, 189] width 13 height 13
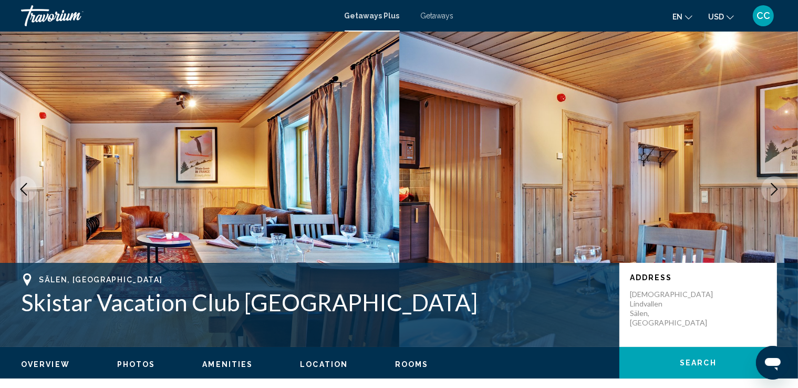
click at [774, 186] on icon "Next image" at bounding box center [774, 189] width 13 height 13
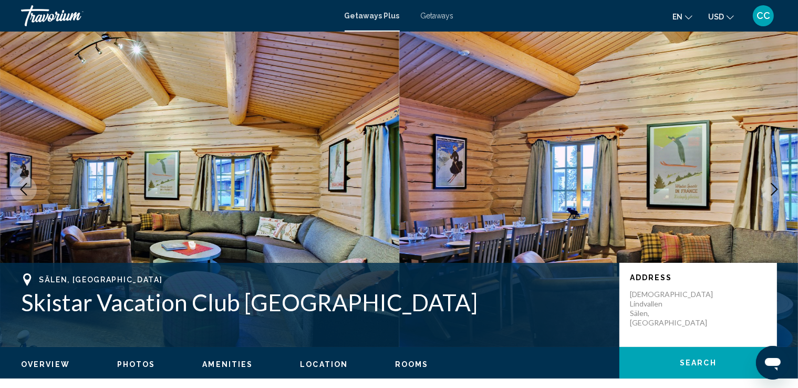
click at [774, 186] on icon "Next image" at bounding box center [774, 189] width 13 height 13
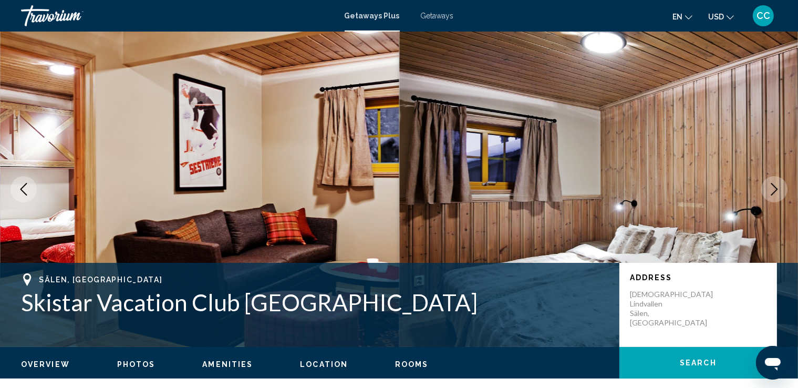
click at [774, 186] on icon "Next image" at bounding box center [774, 189] width 7 height 13
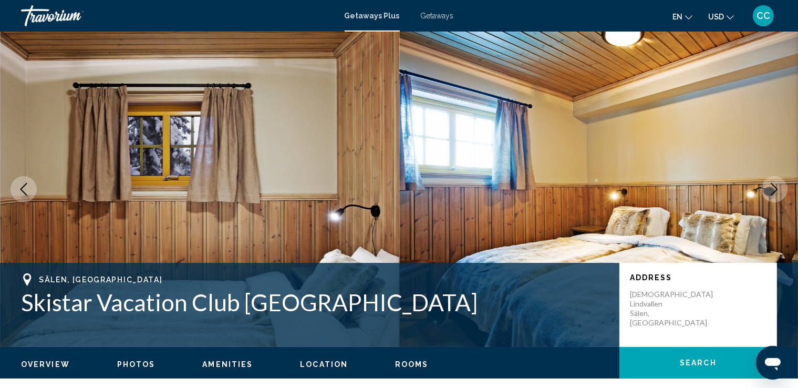
click at [774, 186] on icon "Next image" at bounding box center [774, 189] width 7 height 13
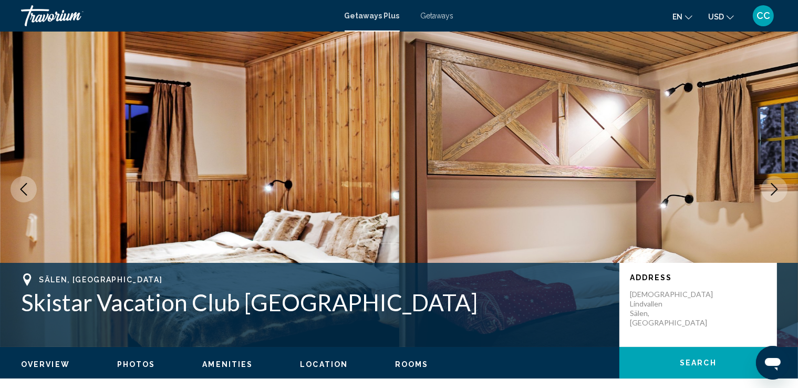
click at [774, 186] on icon "Next image" at bounding box center [774, 189] width 7 height 13
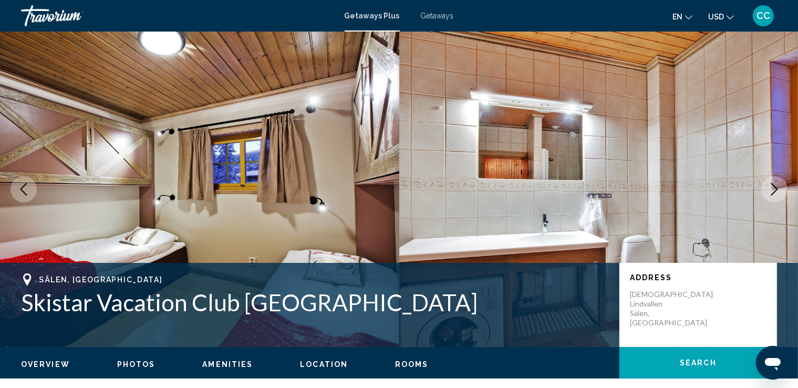
click at [774, 186] on icon "Next image" at bounding box center [774, 189] width 7 height 13
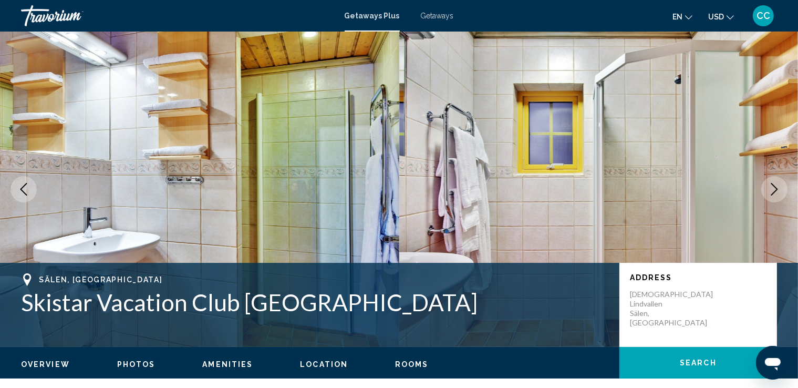
click at [774, 186] on icon "Next image" at bounding box center [774, 189] width 7 height 13
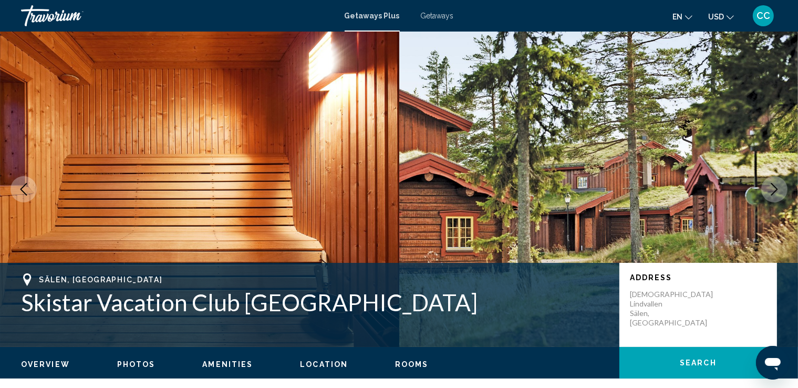
click at [770, 189] on icon "Next image" at bounding box center [774, 189] width 13 height 13
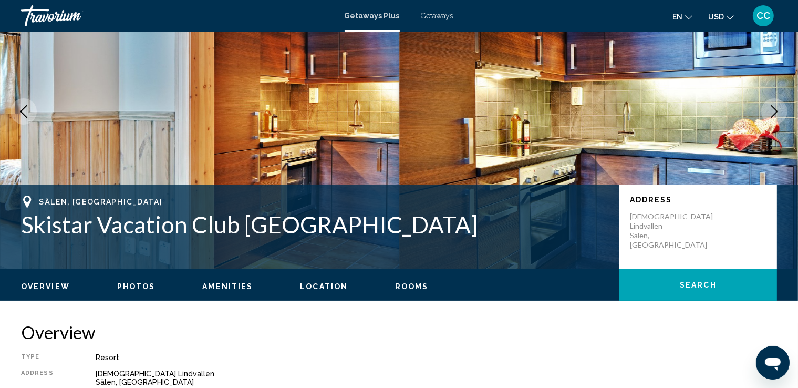
scroll to position [96, 0]
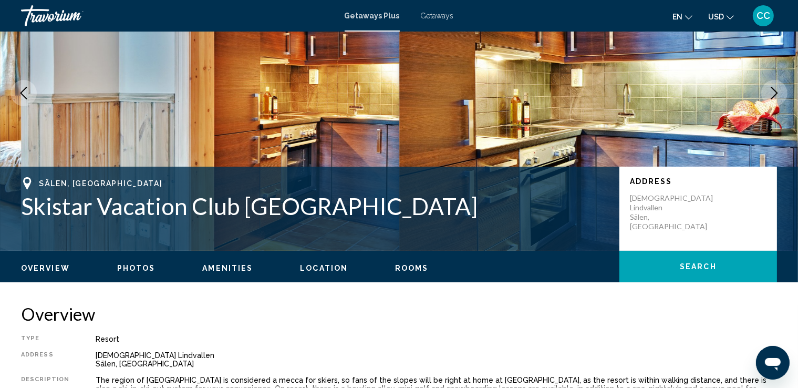
click at [399, 265] on span "Rooms" at bounding box center [412, 268] width 34 height 8
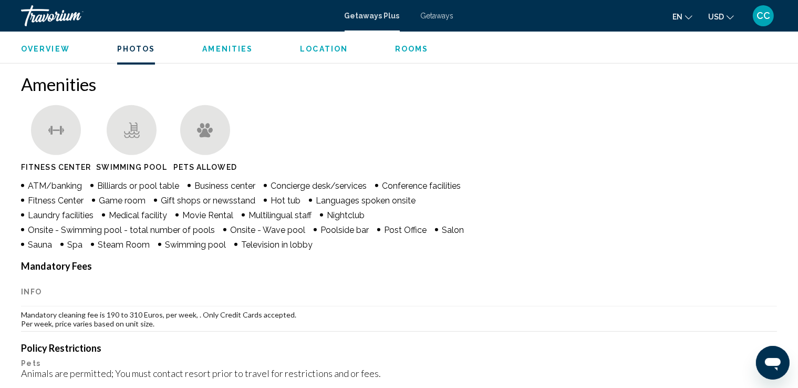
scroll to position [716, 0]
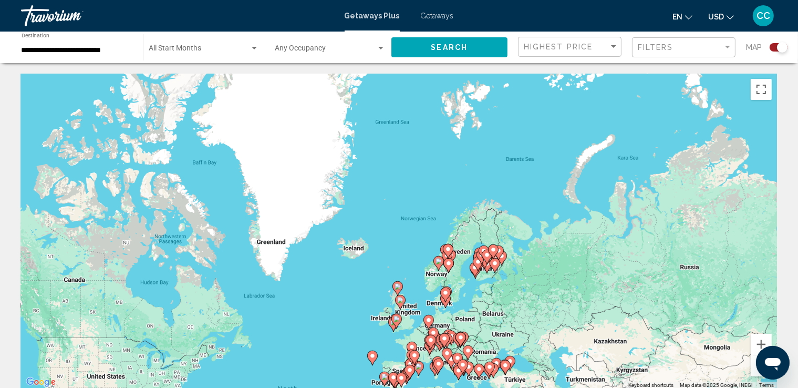
drag, startPoint x: 602, startPoint y: 138, endPoint x: 523, endPoint y: 320, distance: 198.7
click at [523, 320] on div "To activate drag with keyboard, press Alt + Enter. Once in keyboard drag state,…" at bounding box center [399, 231] width 756 height 315
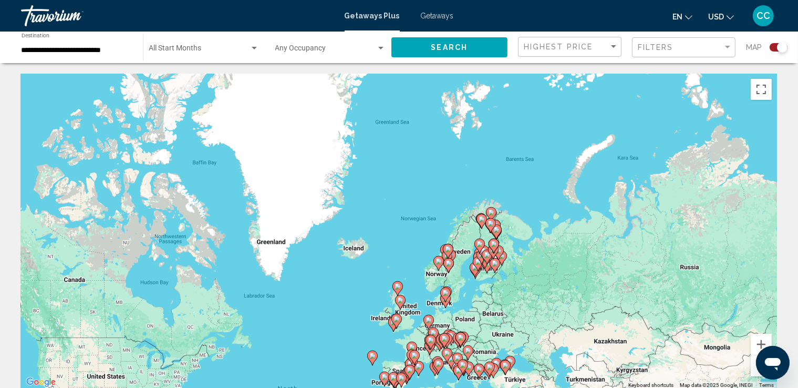
click at [497, 254] on gmp-advanced-marker "Main content" at bounding box center [493, 252] width 11 height 16
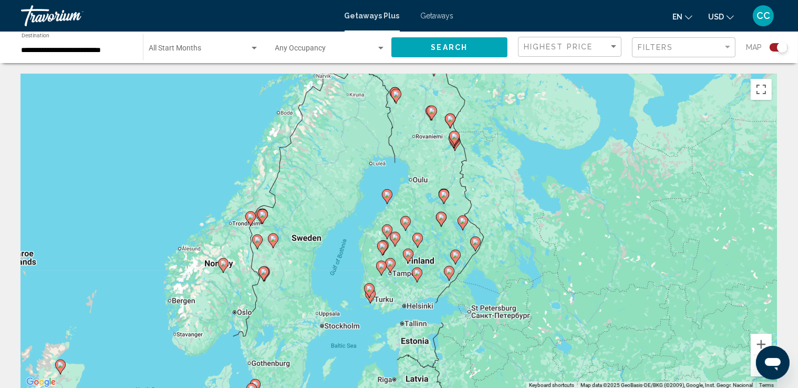
drag, startPoint x: 471, startPoint y: 251, endPoint x: 510, endPoint y: 246, distance: 39.7
click at [510, 246] on div "To activate drag with keyboard, press Alt + Enter. Once in keyboard drag state,…" at bounding box center [399, 231] width 756 height 315
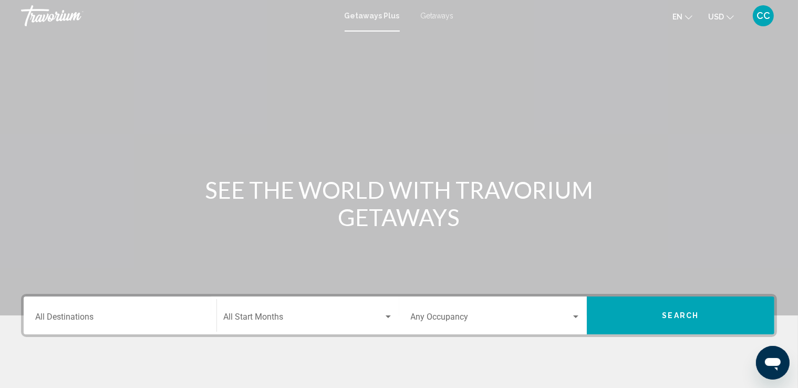
click at [439, 17] on span "Getaways" at bounding box center [437, 16] width 33 height 8
click at [104, 310] on div "Destination All Destinations" at bounding box center [120, 315] width 170 height 33
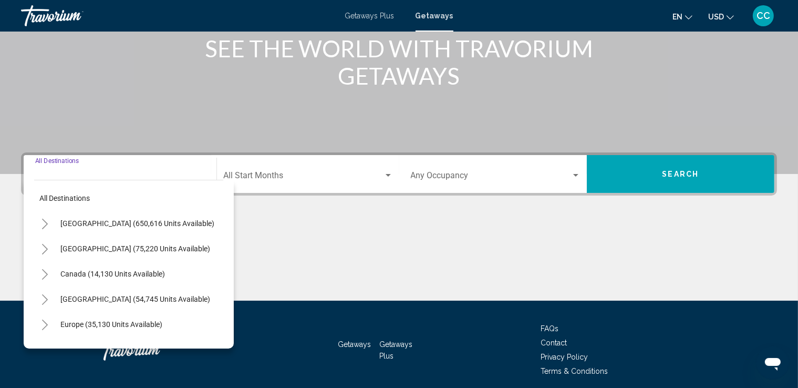
scroll to position [183, 0]
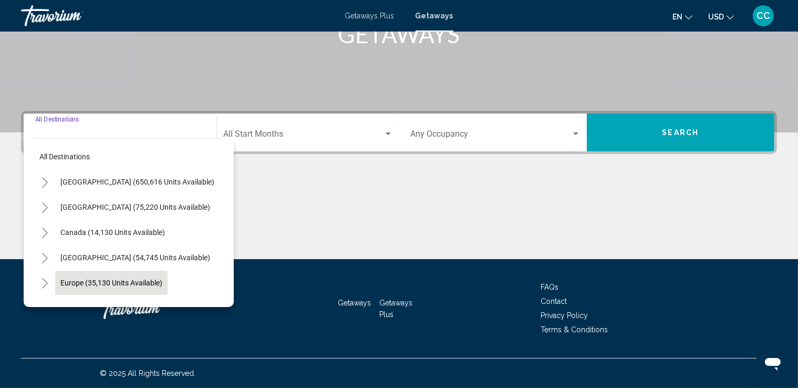
click at [99, 280] on span "Europe (35,130 units available)" at bounding box center [111, 283] width 102 height 8
type input "**********"
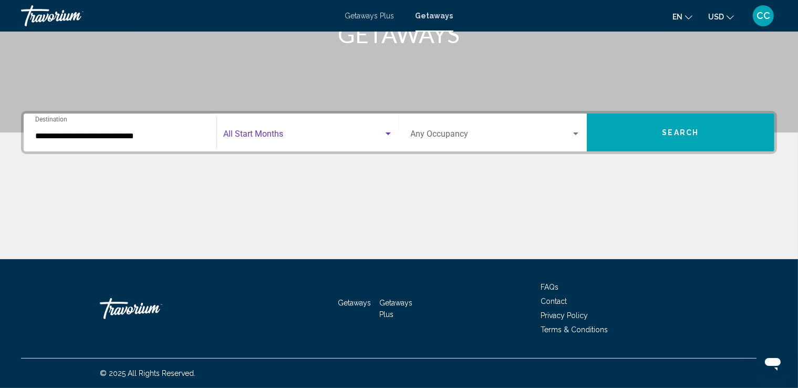
click at [286, 131] on span "Search widget" at bounding box center [303, 135] width 160 height 9
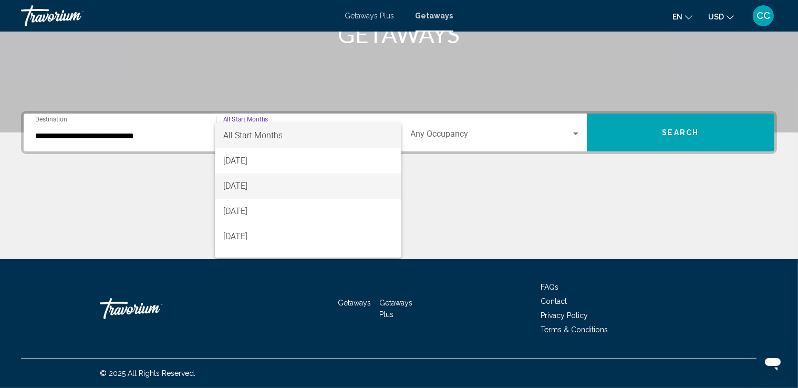
click at [283, 188] on span "[DATE]" at bounding box center [308, 185] width 170 height 25
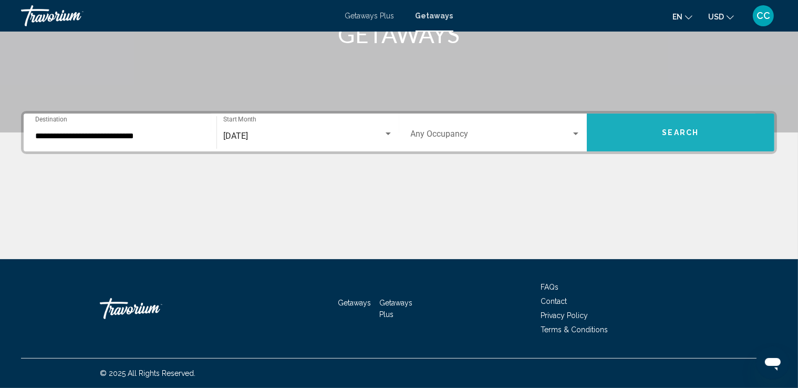
click at [633, 126] on button "Search" at bounding box center [681, 133] width 188 height 38
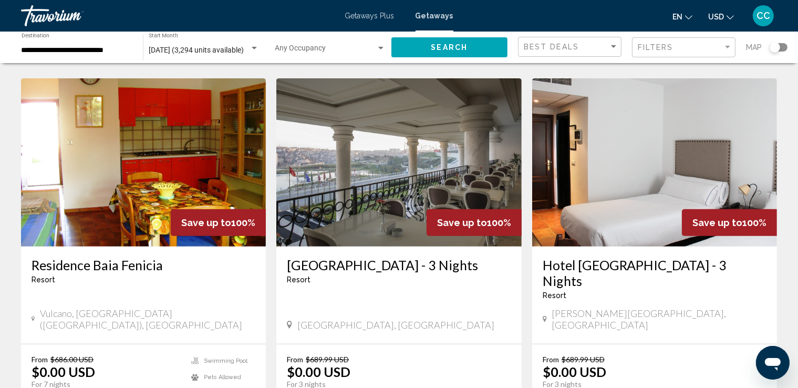
scroll to position [420, 0]
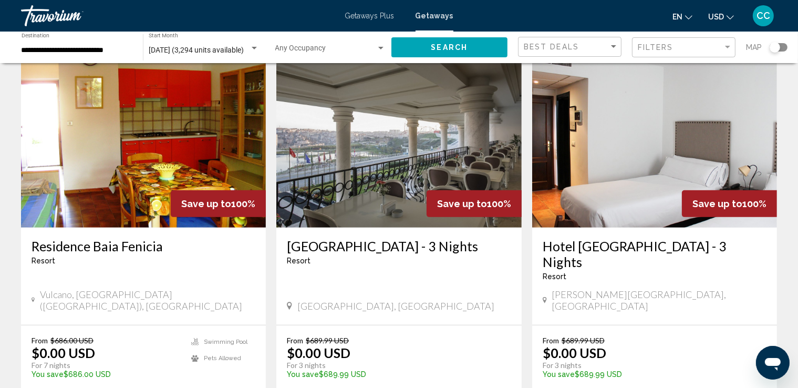
click at [435, 300] on div "[GEOGRAPHIC_DATA], [GEOGRAPHIC_DATA]" at bounding box center [399, 306] width 224 height 12
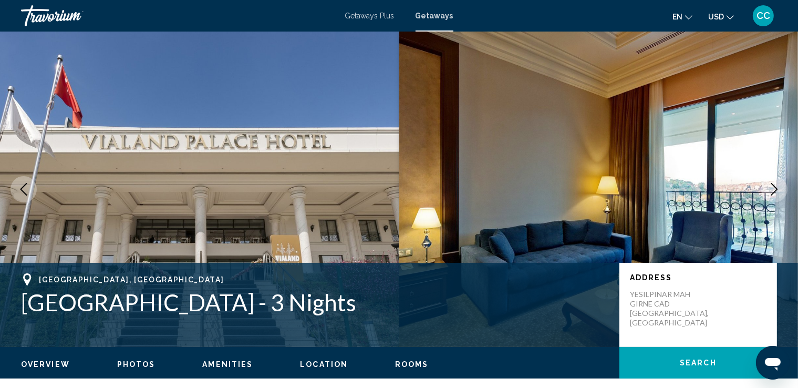
click at [769, 190] on icon "Next image" at bounding box center [774, 189] width 13 height 13
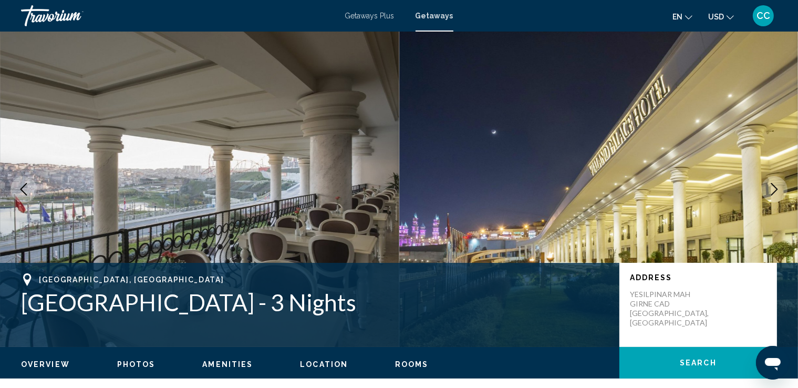
click at [769, 190] on icon "Next image" at bounding box center [774, 189] width 13 height 13
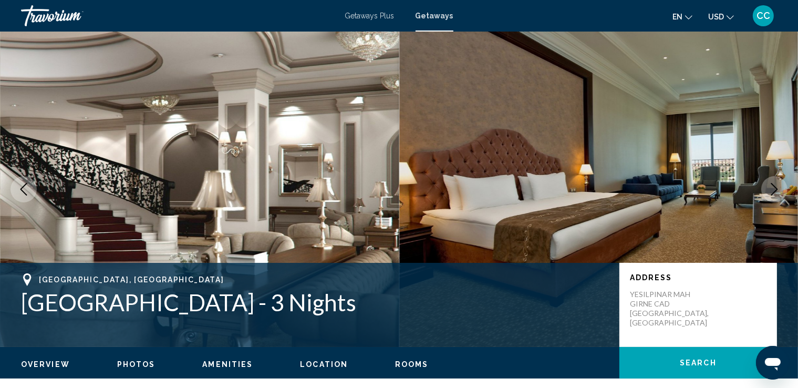
click at [771, 189] on icon "Next image" at bounding box center [774, 189] width 13 height 13
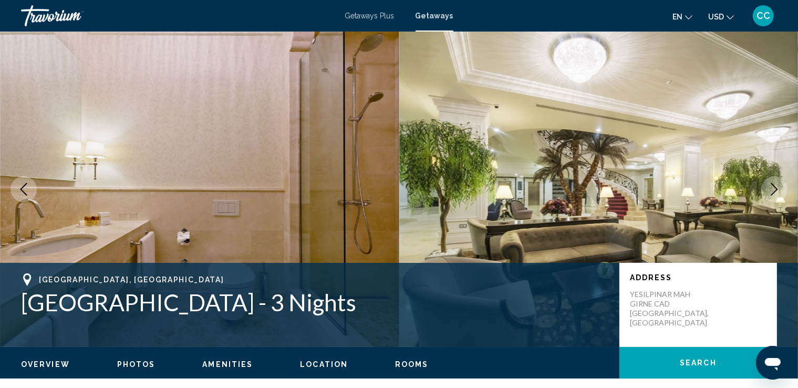
click at [771, 189] on icon "Next image" at bounding box center [774, 189] width 13 height 13
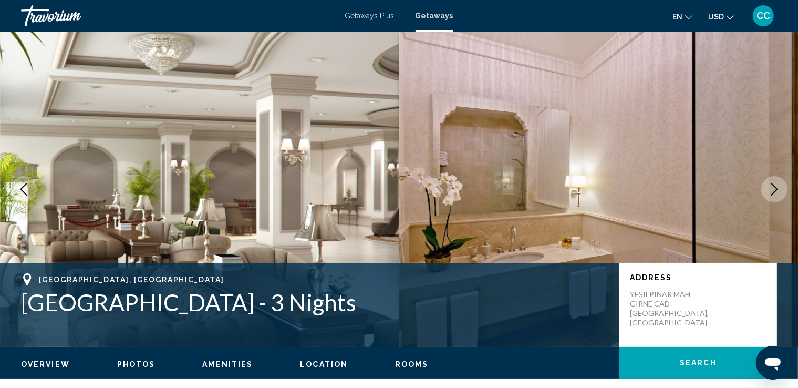
click at [771, 189] on icon "Next image" at bounding box center [774, 189] width 13 height 13
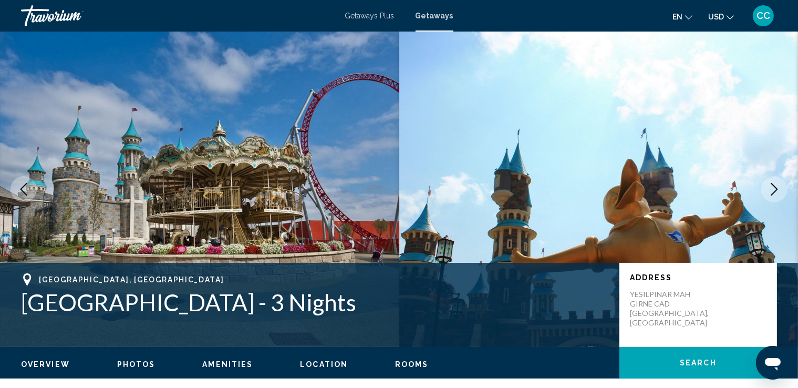
click at [771, 189] on icon "Next image" at bounding box center [774, 189] width 13 height 13
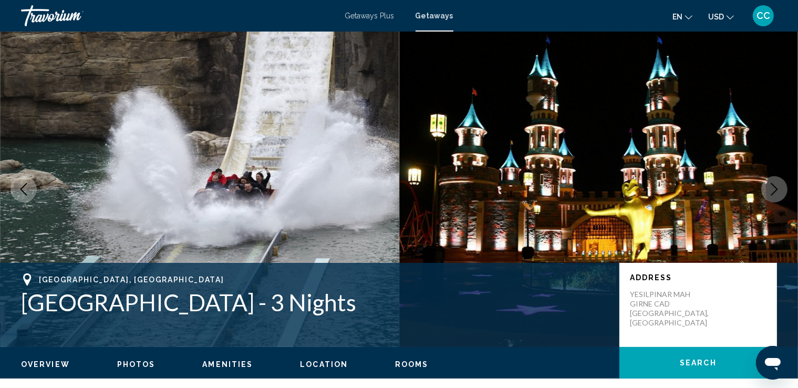
click at [771, 189] on icon "Next image" at bounding box center [774, 189] width 13 height 13
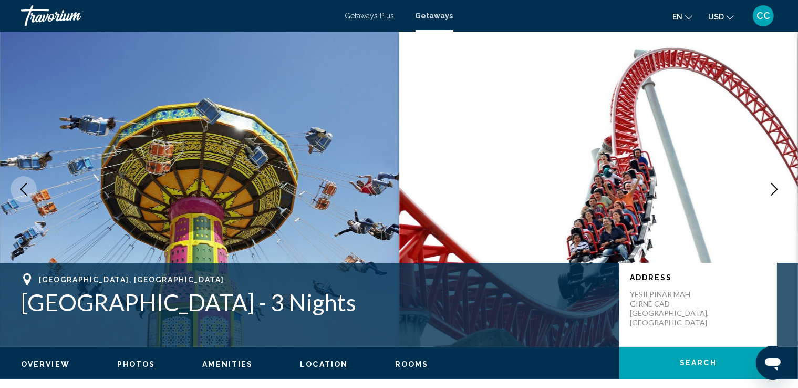
click at [771, 189] on icon "Next image" at bounding box center [774, 189] width 13 height 13
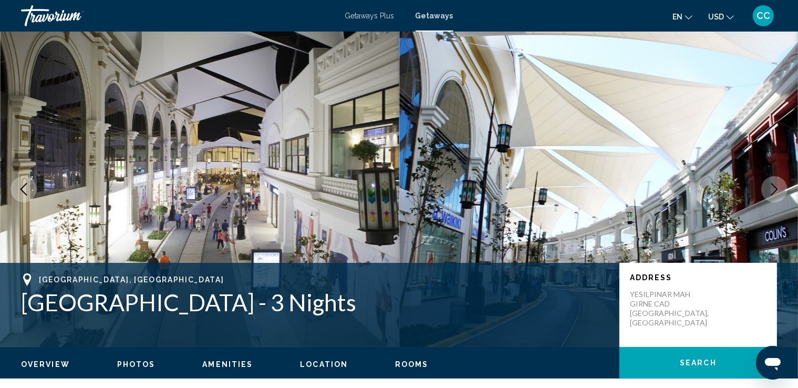
click at [771, 189] on icon "Next image" at bounding box center [774, 189] width 13 height 13
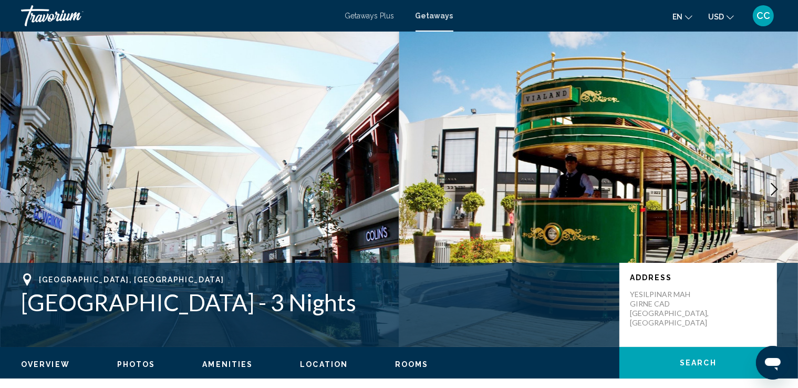
click at [771, 189] on icon "Next image" at bounding box center [774, 189] width 13 height 13
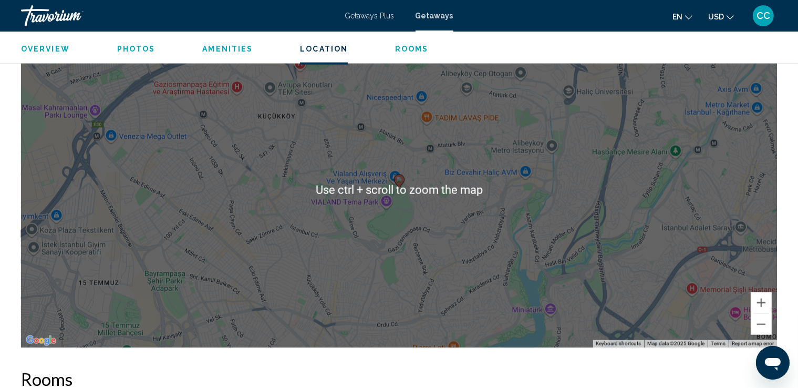
scroll to position [1156, 0]
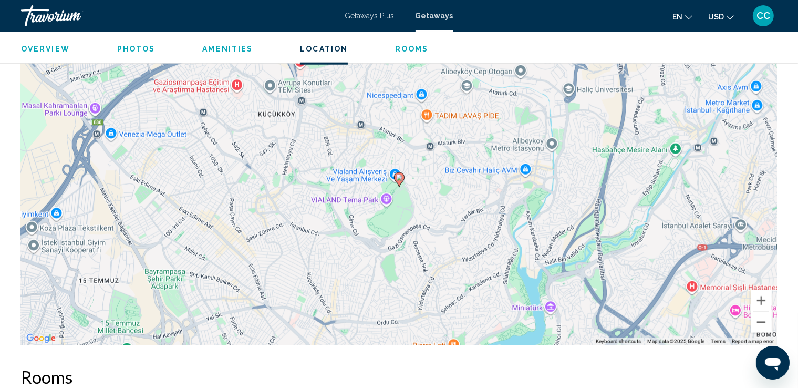
click at [761, 323] on button "Zoom out" at bounding box center [761, 322] width 21 height 21
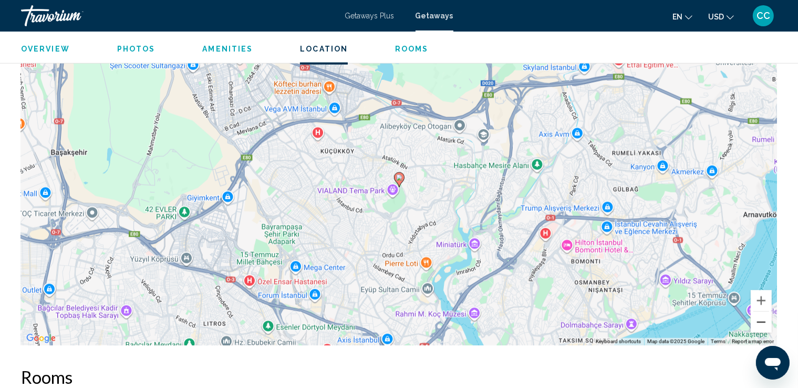
click at [761, 323] on button "Zoom out" at bounding box center [761, 322] width 21 height 21
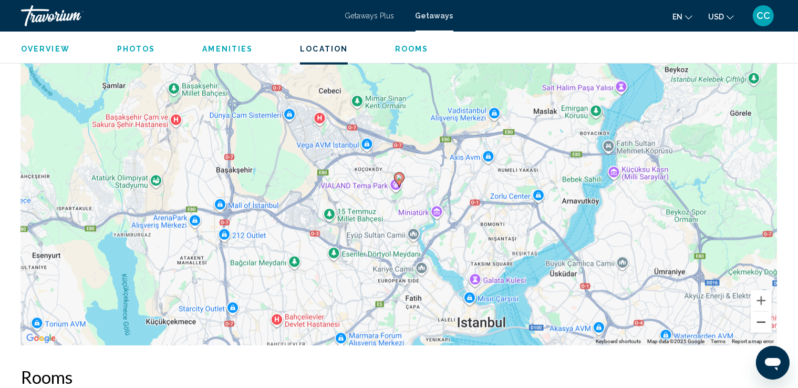
click at [760, 322] on button "Zoom out" at bounding box center [761, 322] width 21 height 21
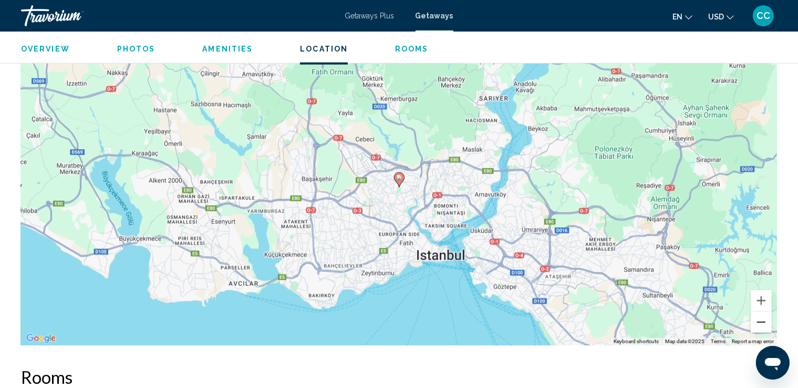
click at [760, 322] on button "Zoom out" at bounding box center [761, 322] width 21 height 21
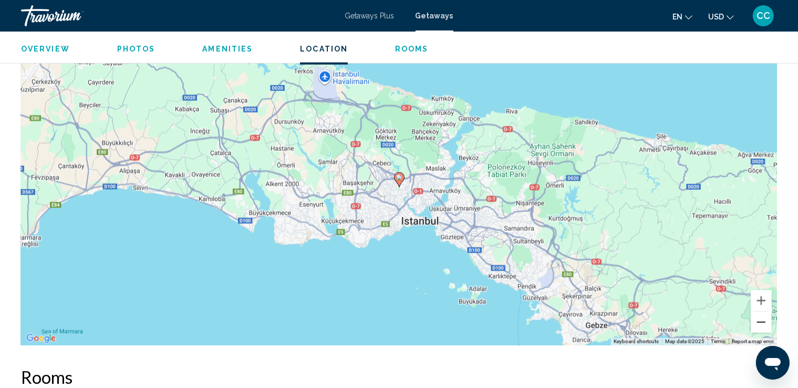
click at [760, 322] on button "Zoom out" at bounding box center [761, 322] width 21 height 21
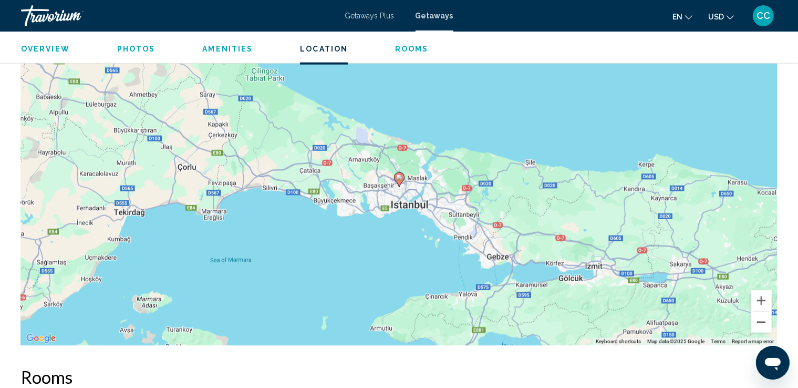
click at [760, 322] on button "Zoom out" at bounding box center [761, 322] width 21 height 21
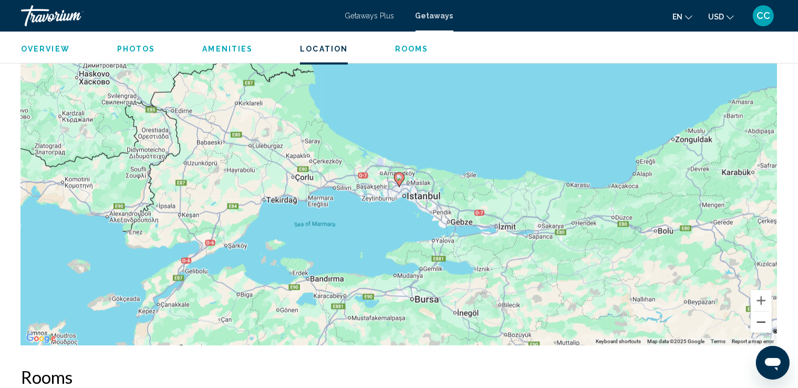
click at [760, 322] on button "Zoom out" at bounding box center [761, 322] width 21 height 21
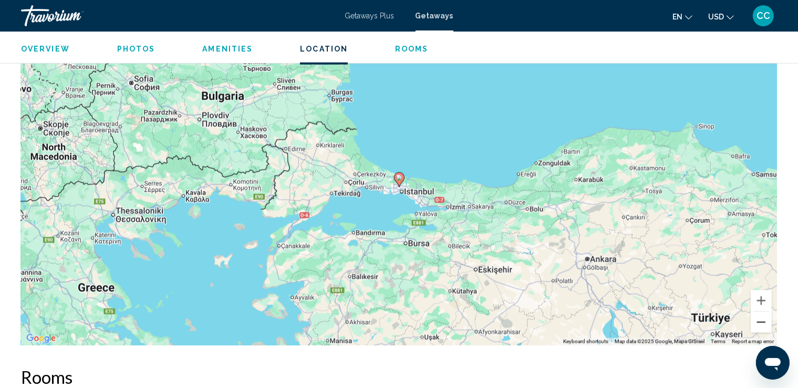
click at [760, 322] on button "Zoom out" at bounding box center [761, 322] width 21 height 21
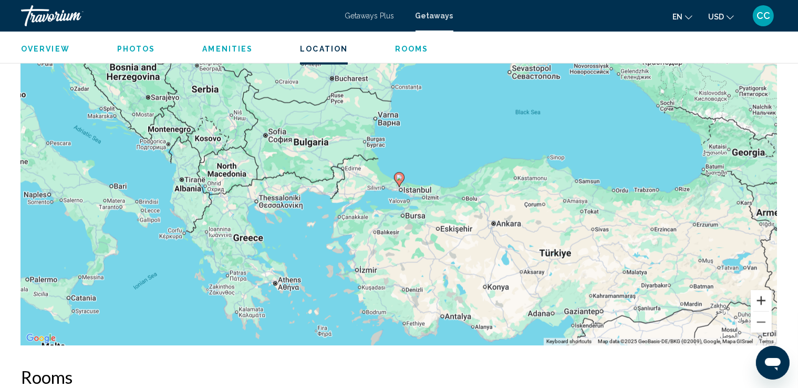
click at [761, 299] on button "Zoom in" at bounding box center [761, 300] width 21 height 21
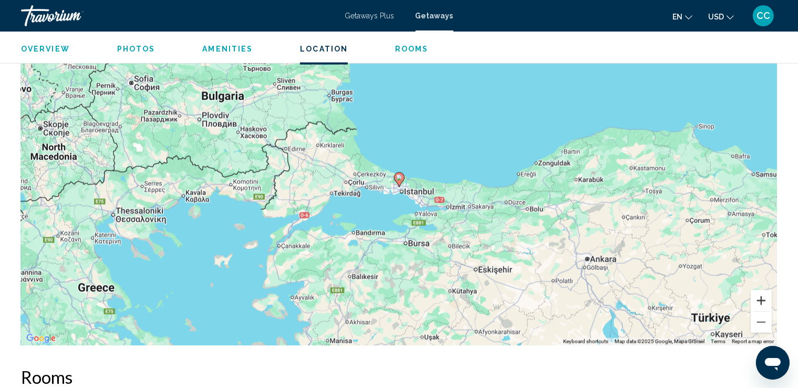
click at [761, 299] on button "Zoom in" at bounding box center [761, 300] width 21 height 21
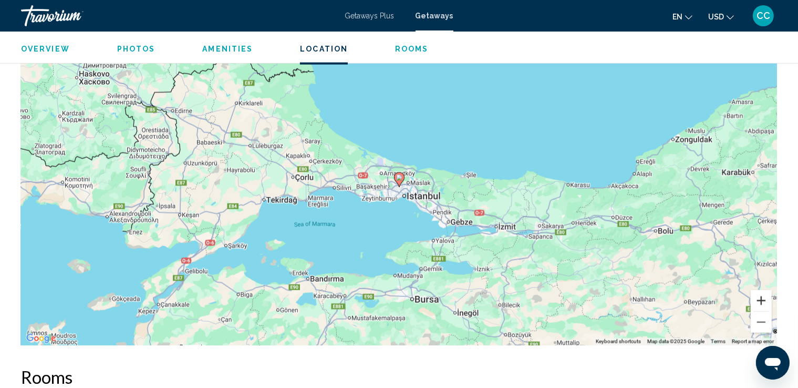
click at [761, 299] on button "Zoom in" at bounding box center [761, 300] width 21 height 21
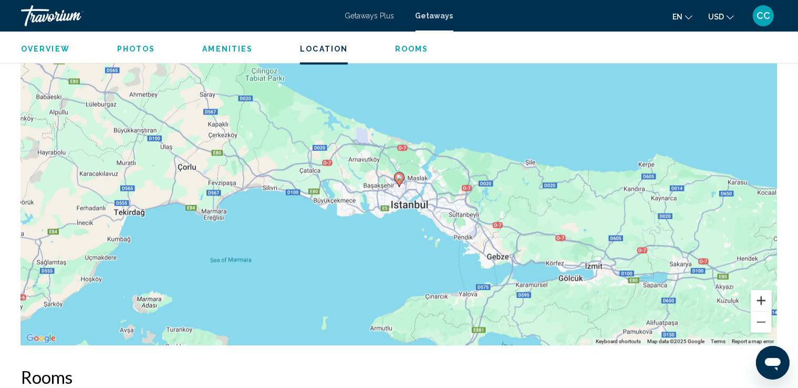
click at [761, 299] on button "Zoom in" at bounding box center [761, 300] width 21 height 21
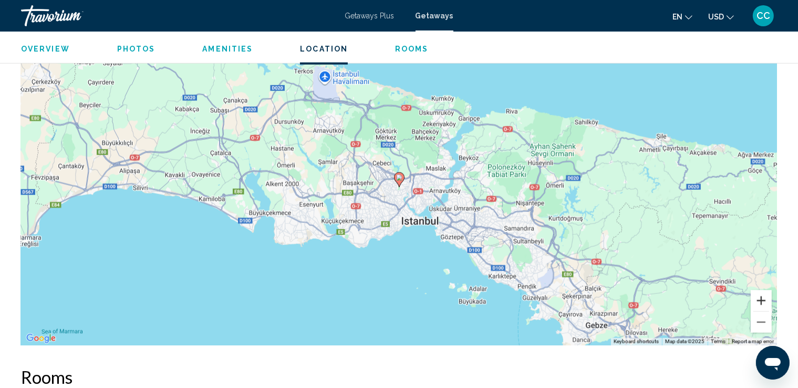
click at [762, 299] on button "Zoom in" at bounding box center [761, 300] width 21 height 21
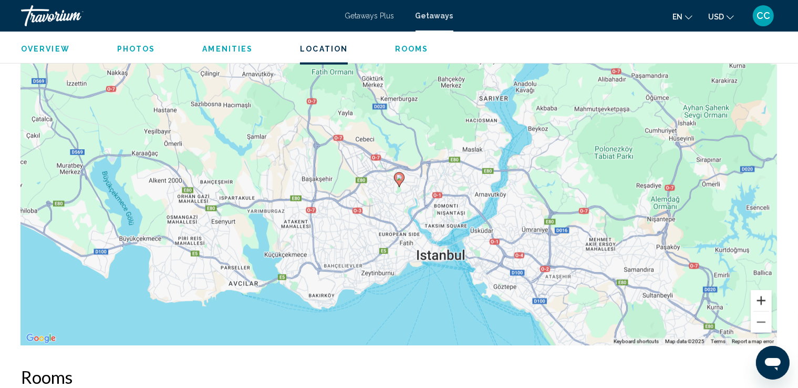
click at [762, 299] on button "Zoom in" at bounding box center [761, 300] width 21 height 21
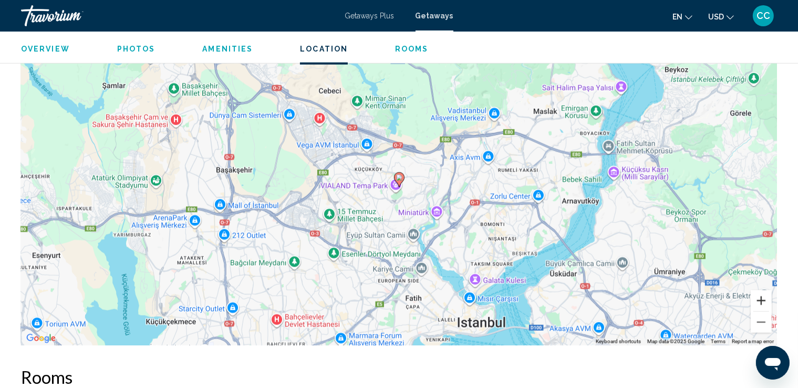
click at [762, 299] on button "Zoom in" at bounding box center [761, 300] width 21 height 21
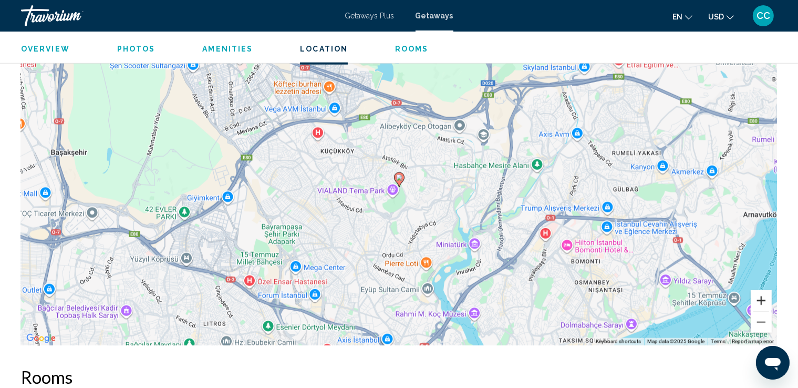
click at [762, 299] on button "Zoom in" at bounding box center [761, 300] width 21 height 21
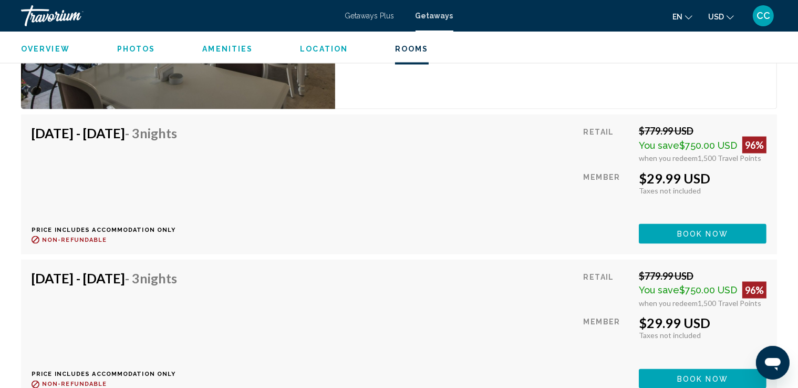
scroll to position [1720, 0]
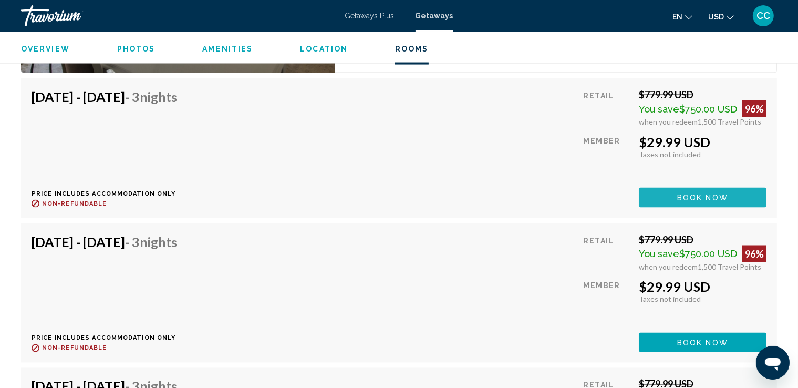
click at [731, 197] on button "Book now" at bounding box center [703, 197] width 128 height 19
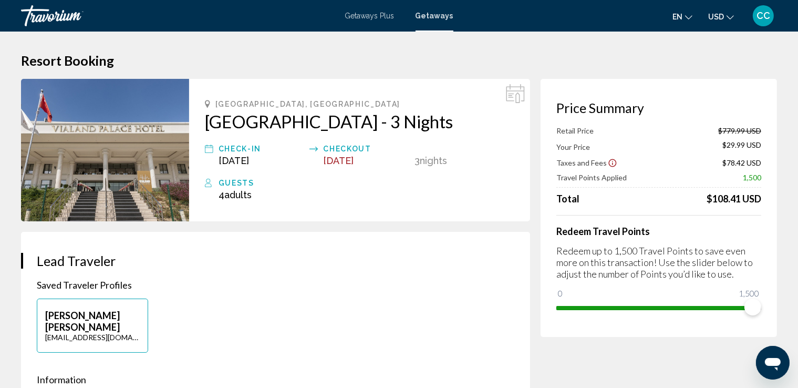
click at [103, 162] on img "Main content" at bounding box center [105, 150] width 168 height 142
click at [111, 131] on img "Main content" at bounding box center [105, 150] width 168 height 142
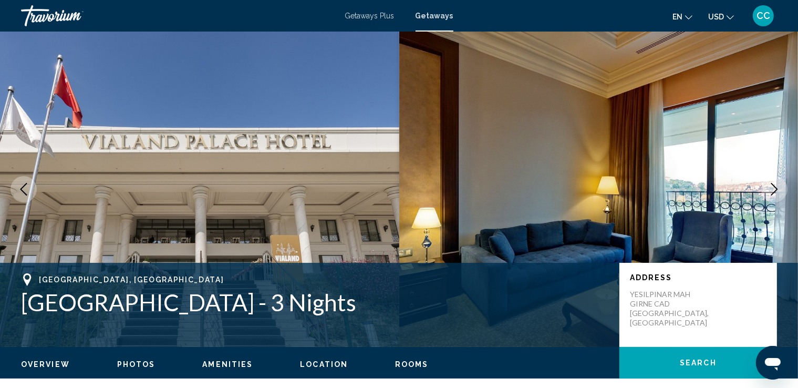
click at [775, 187] on icon "Next image" at bounding box center [774, 189] width 7 height 13
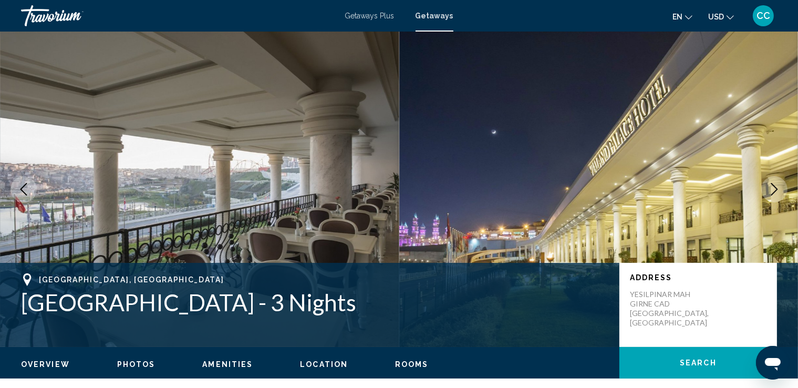
click at [775, 187] on icon "Next image" at bounding box center [774, 189] width 7 height 13
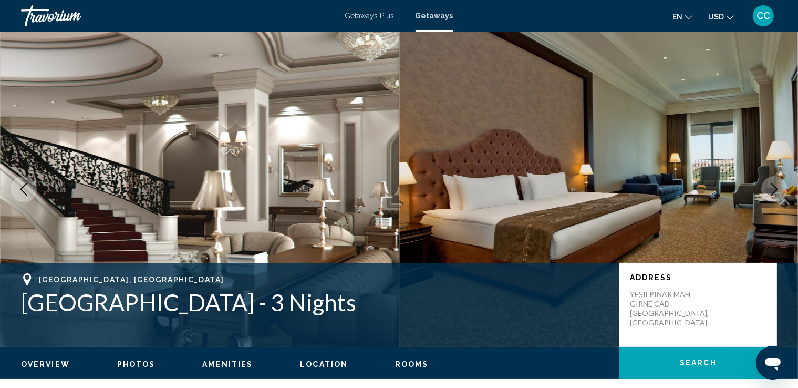
click at [776, 187] on icon "Next image" at bounding box center [774, 189] width 7 height 13
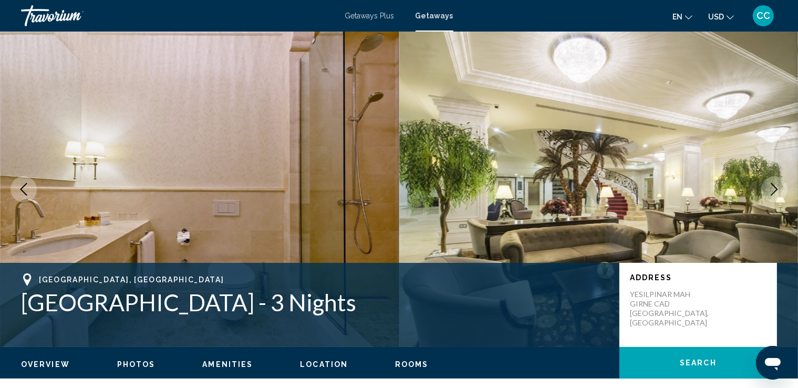
click at [776, 187] on icon "Next image" at bounding box center [774, 189] width 7 height 13
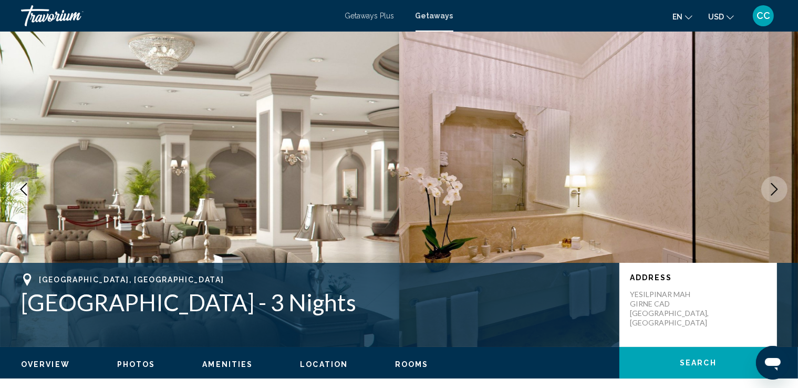
click at [776, 187] on icon "Next image" at bounding box center [774, 189] width 7 height 13
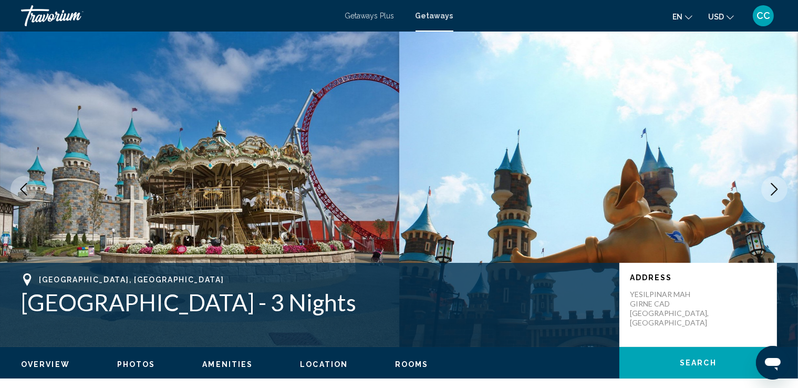
click at [776, 187] on icon "Next image" at bounding box center [774, 189] width 7 height 13
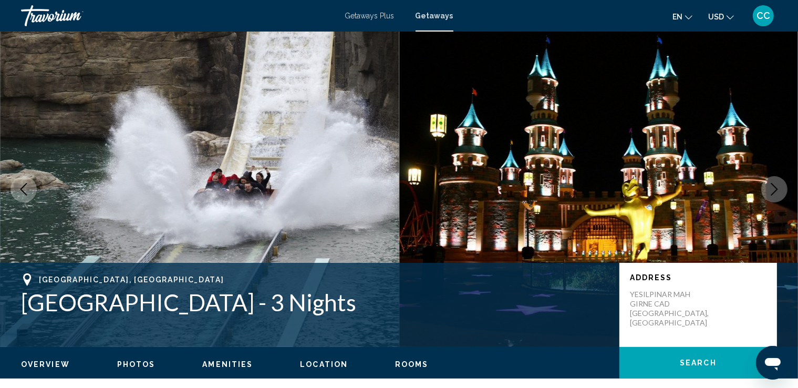
click at [776, 187] on icon "Next image" at bounding box center [774, 189] width 7 height 13
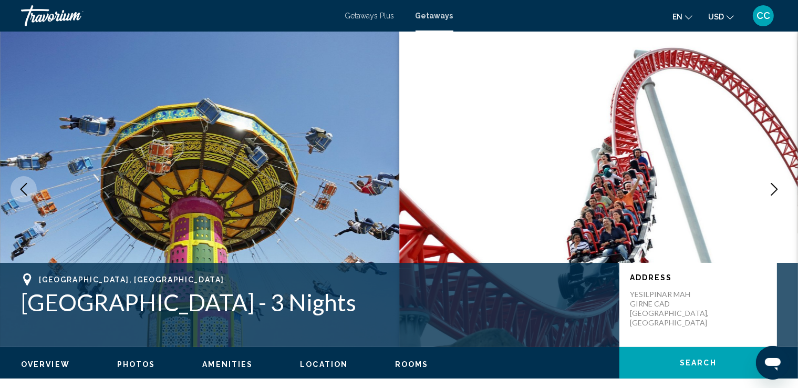
click at [776, 187] on icon "Next image" at bounding box center [774, 189] width 7 height 13
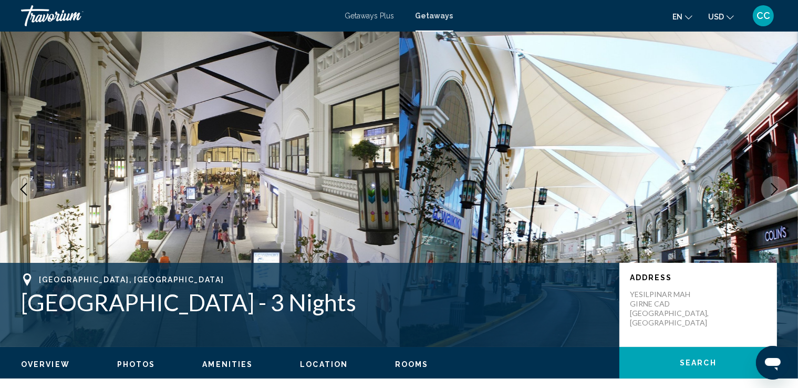
click at [774, 189] on icon "Next image" at bounding box center [774, 189] width 13 height 13
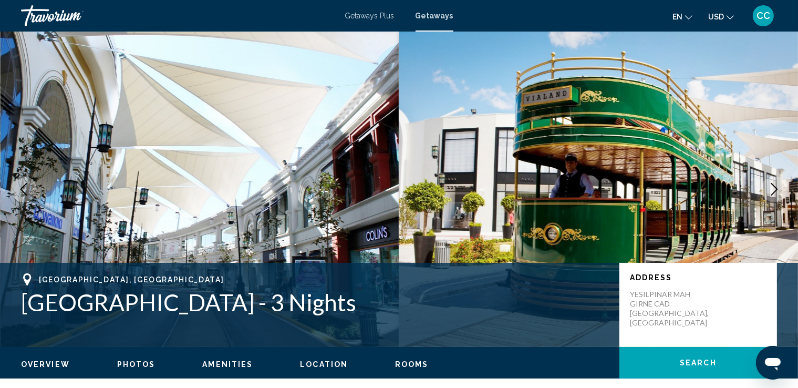
click at [774, 189] on icon "Next image" at bounding box center [774, 189] width 13 height 13
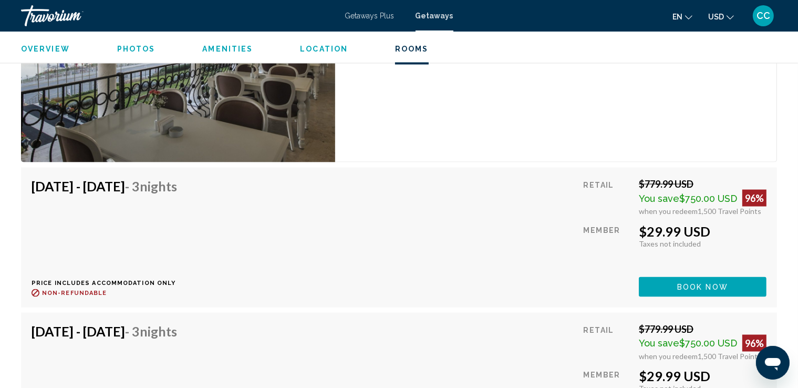
scroll to position [1612, 0]
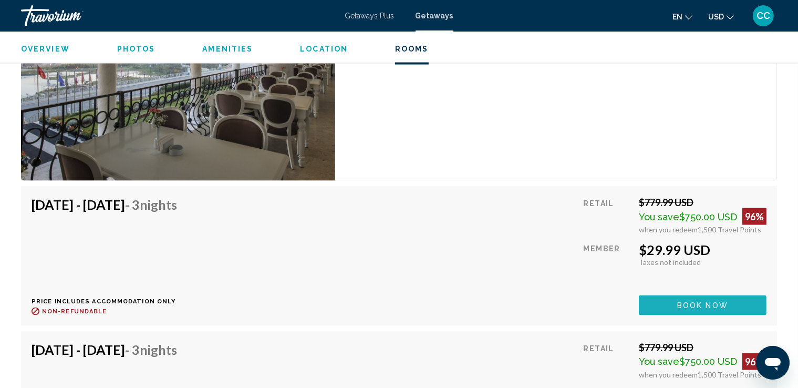
click at [678, 303] on span "Book now" at bounding box center [702, 306] width 51 height 8
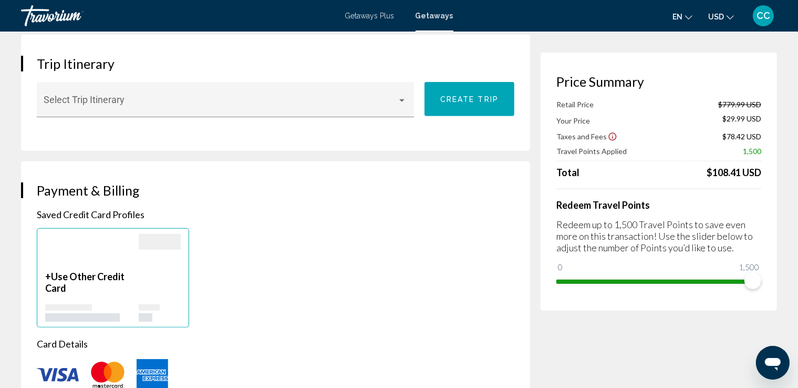
scroll to position [631, 0]
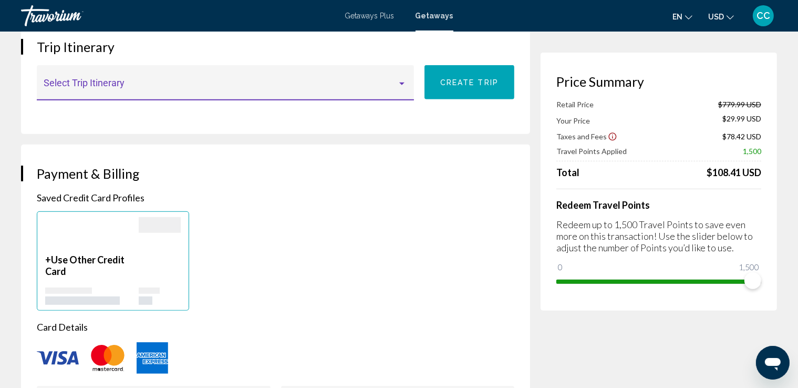
click at [402, 83] on div "Main content" at bounding box center [401, 84] width 5 height 3
click at [99, 86] on span "None" at bounding box center [226, 85] width 364 height 28
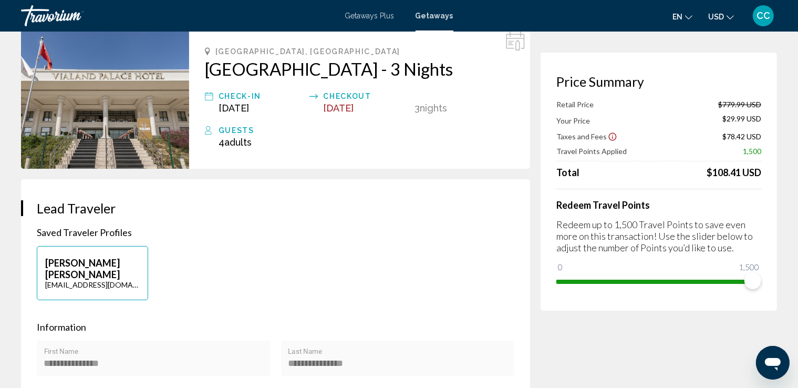
scroll to position [0, 0]
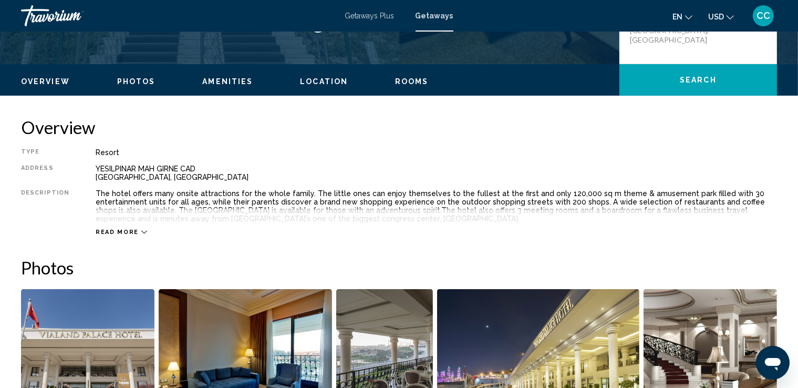
scroll to position [315, 0]
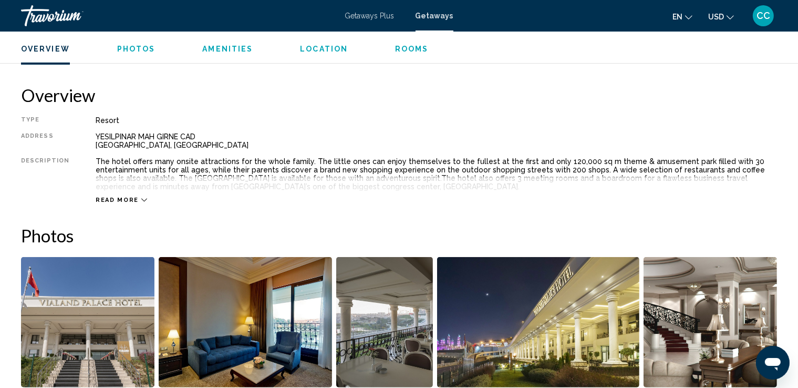
click at [141, 198] on icon "Main content" at bounding box center [144, 200] width 6 height 6
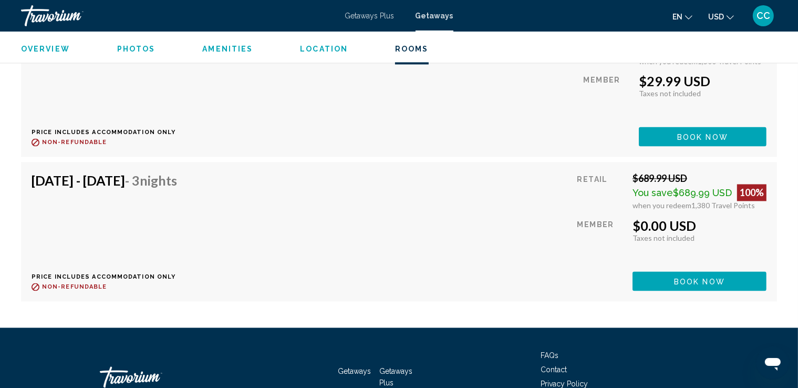
scroll to position [1944, 0]
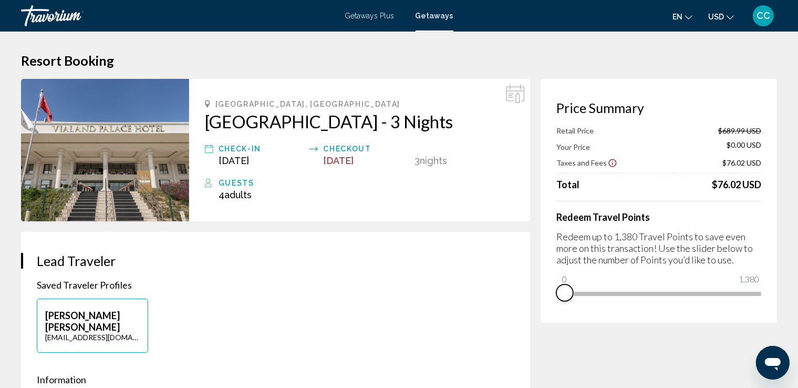
drag, startPoint x: 759, startPoint y: 308, endPoint x: 536, endPoint y: 312, distance: 222.8
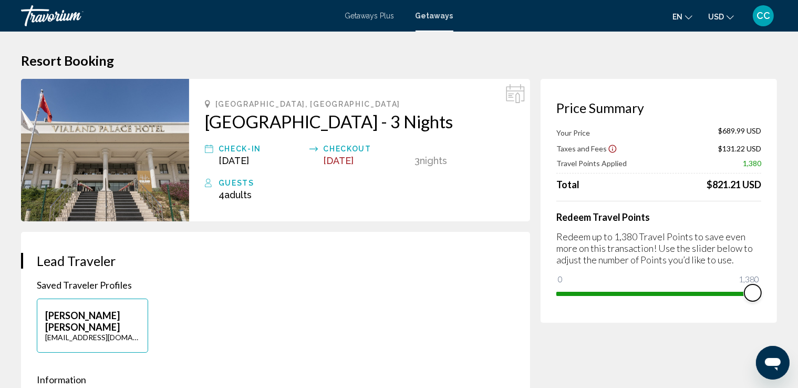
drag, startPoint x: 563, startPoint y: 281, endPoint x: 807, endPoint y: 303, distance: 244.3
click at [798, 303] on html "Skip to main content Getaways Plus Getaways en English Español Français Italian…" at bounding box center [399, 194] width 798 height 388
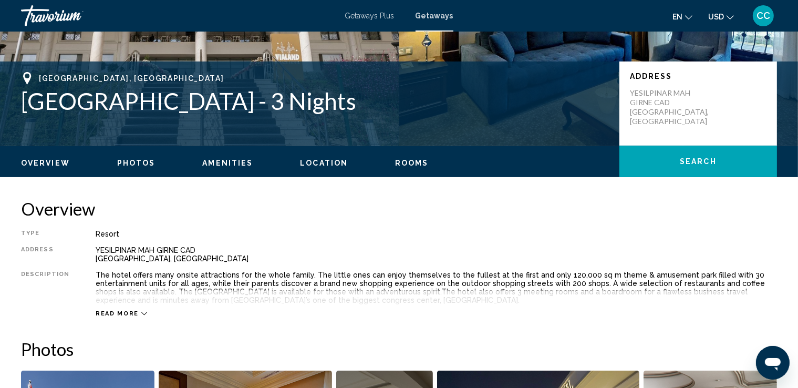
scroll to position [210, 0]
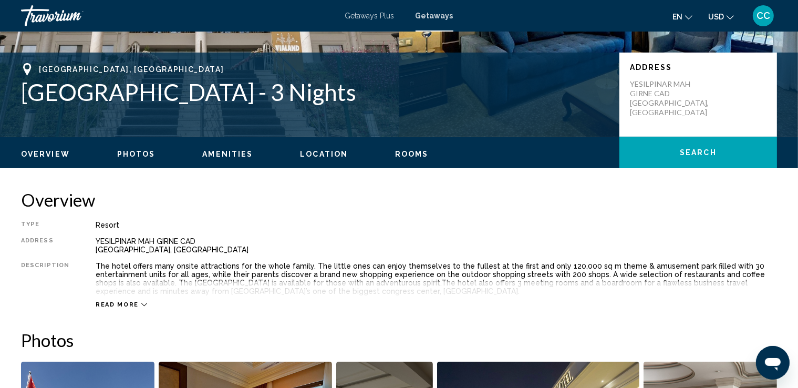
click at [141, 303] on icon "Main content" at bounding box center [144, 305] width 6 height 6
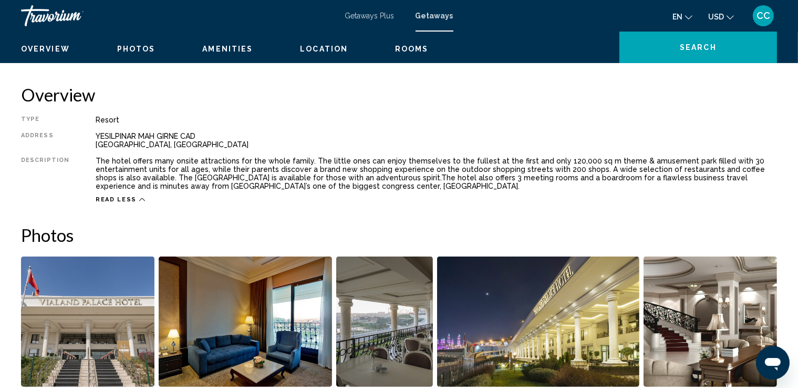
scroll to position [263, 0]
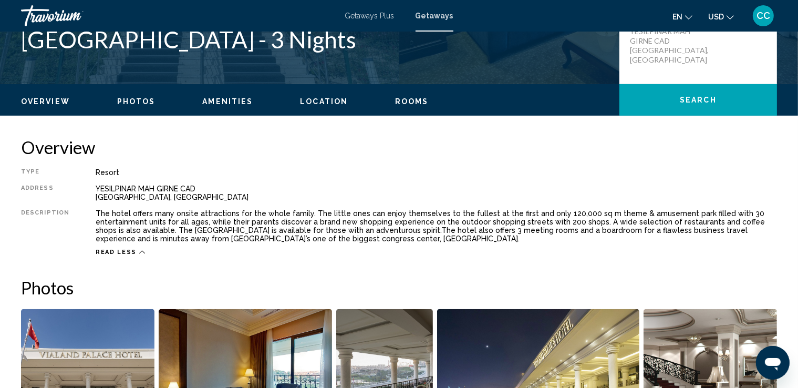
click at [31, 102] on span "Overview" at bounding box center [45, 101] width 49 height 8
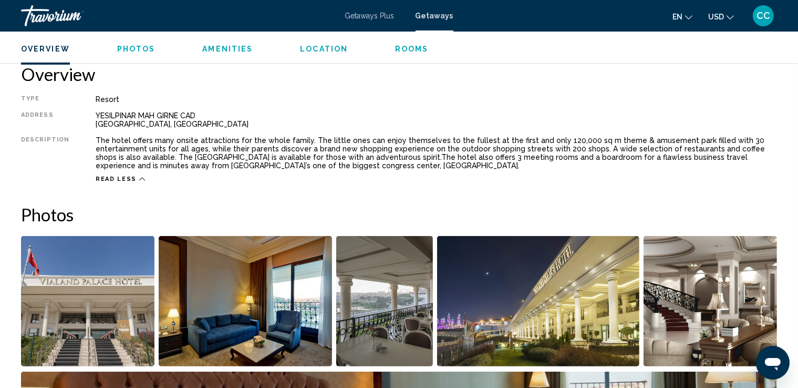
click at [118, 50] on span "Photos" at bounding box center [136, 49] width 38 height 8
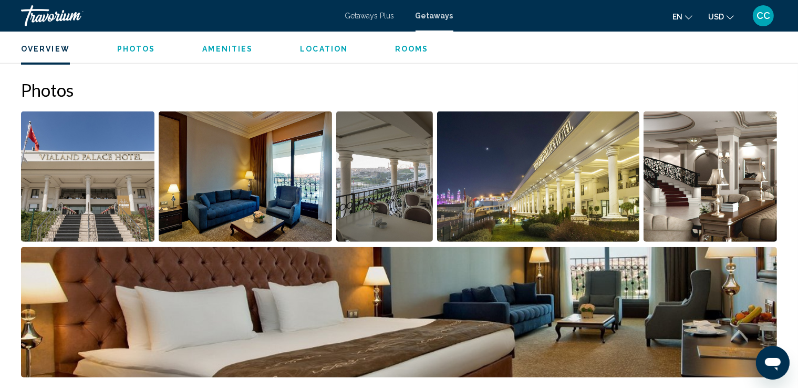
scroll to position [477, 0]
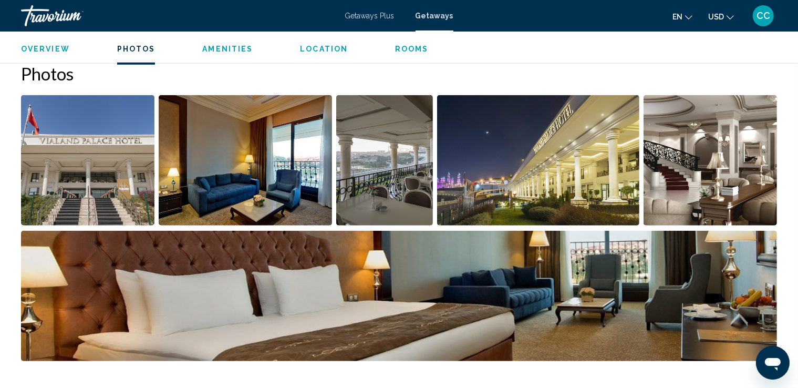
click at [231, 50] on span "Amenities" at bounding box center [227, 49] width 50 height 8
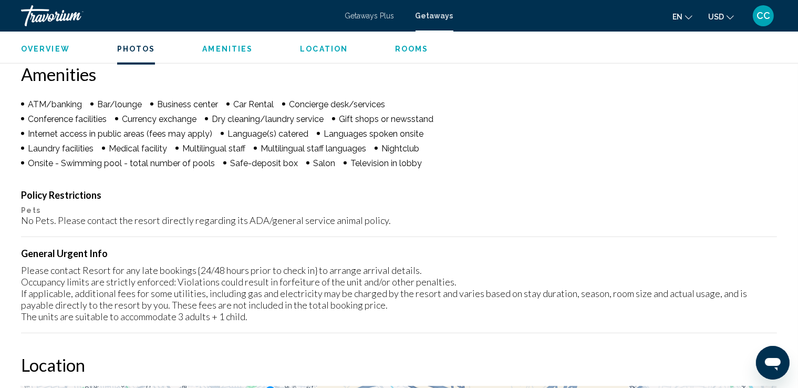
scroll to position [801, 0]
click at [310, 46] on span "Location" at bounding box center [324, 49] width 48 height 8
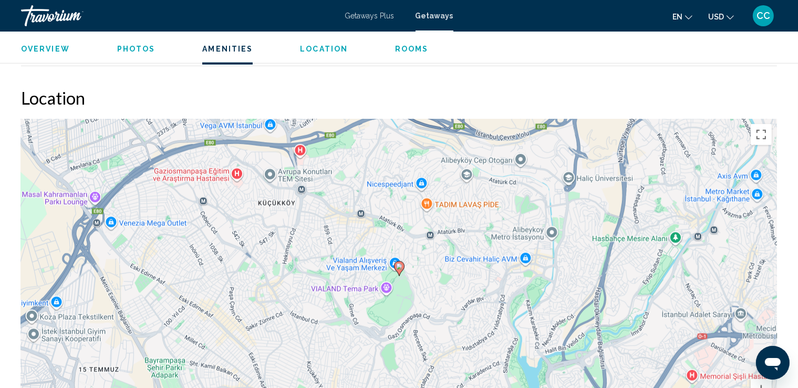
scroll to position [1091, 0]
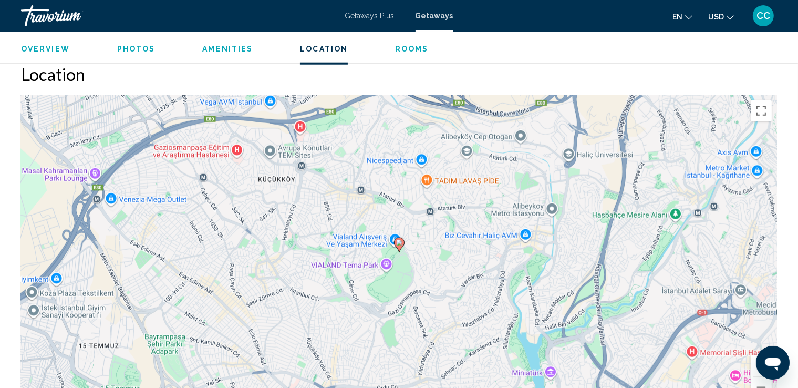
click at [399, 51] on span "Rooms" at bounding box center [412, 49] width 34 height 8
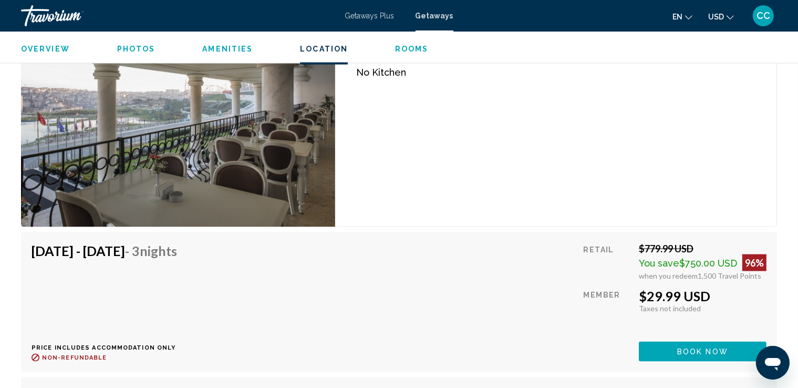
scroll to position [1459, 0]
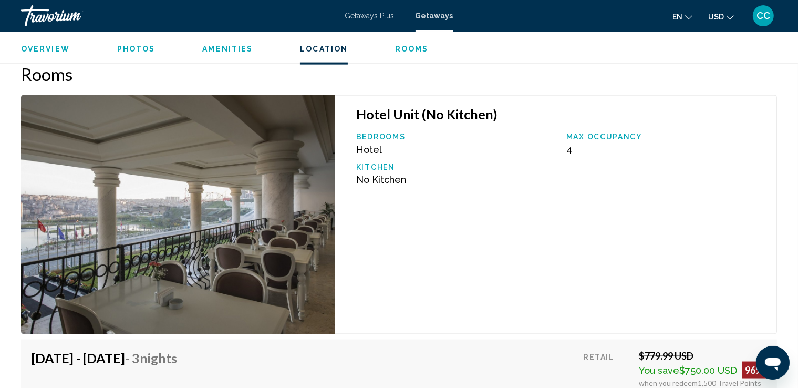
click at [441, 18] on span "Getaways" at bounding box center [435, 16] width 38 height 8
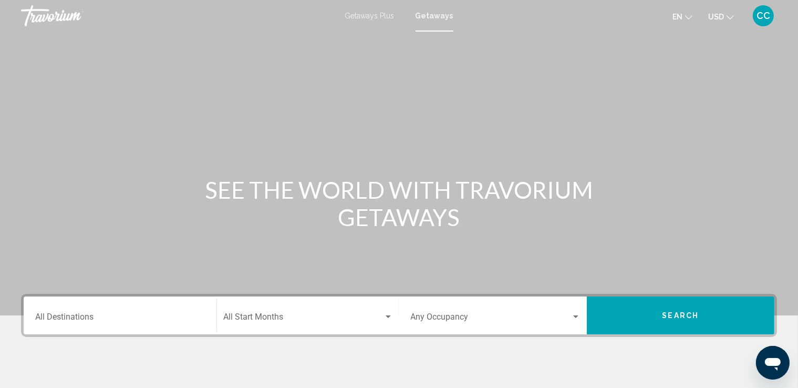
click at [149, 321] on input "Destination All Destinations" at bounding box center [120, 318] width 170 height 9
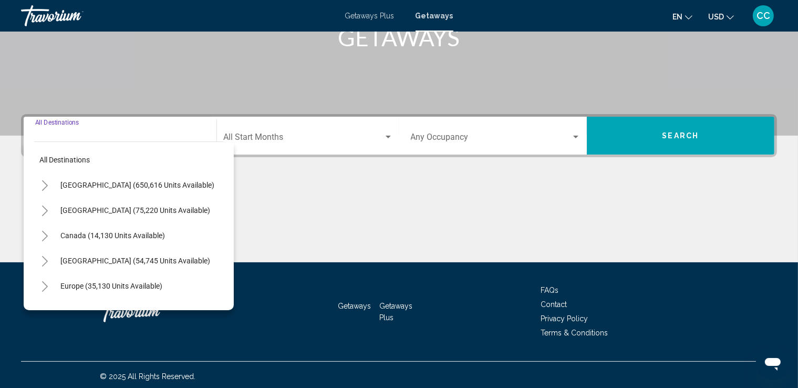
scroll to position [183, 0]
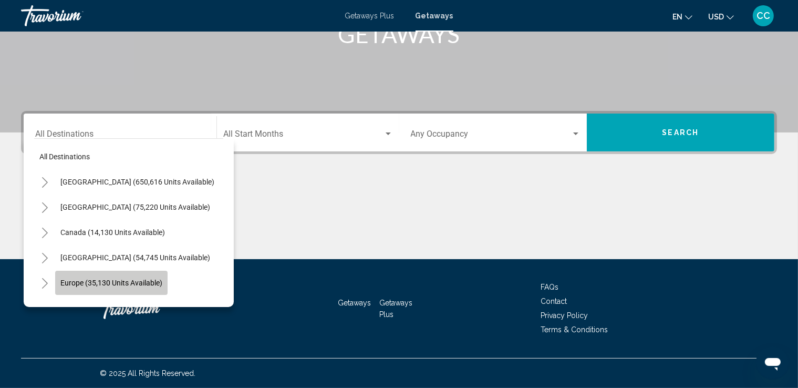
click at [132, 282] on span "Europe (35,130 units available)" at bounding box center [111, 283] width 102 height 8
type input "**********"
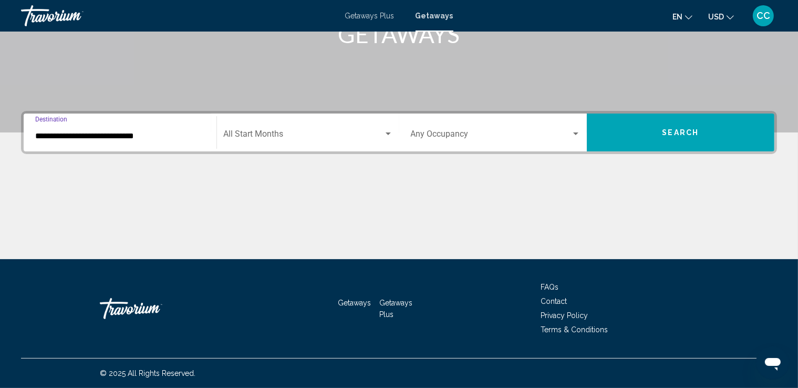
click at [389, 132] on div "Search widget" at bounding box center [388, 133] width 5 height 3
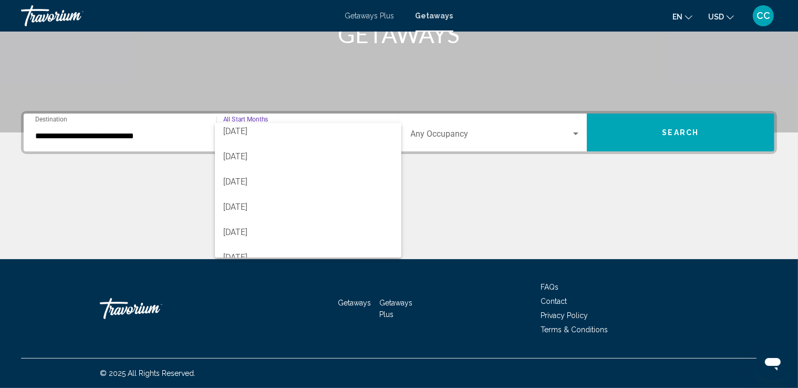
scroll to position [77, 0]
click at [267, 183] on span "[DATE]" at bounding box center [308, 184] width 170 height 25
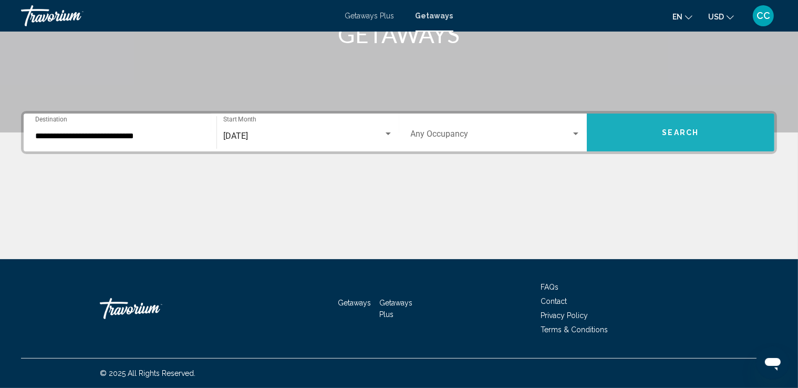
click at [648, 135] on button "Search" at bounding box center [681, 133] width 188 height 38
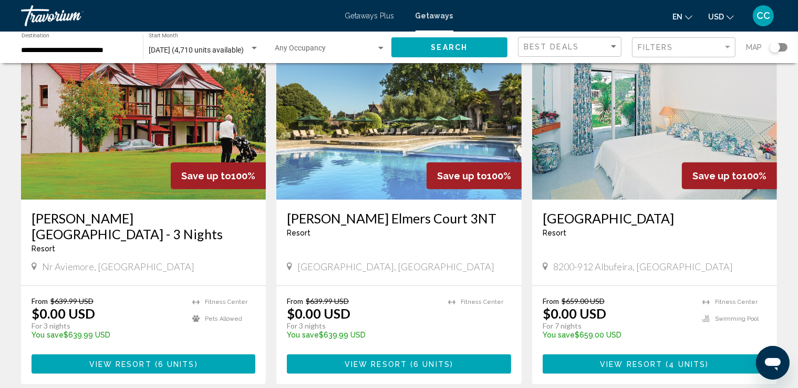
scroll to position [841, 0]
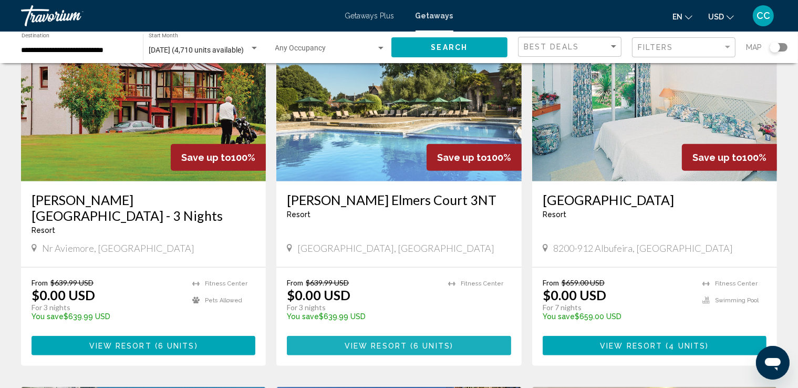
click at [378, 342] on span "View Resort" at bounding box center [376, 346] width 63 height 8
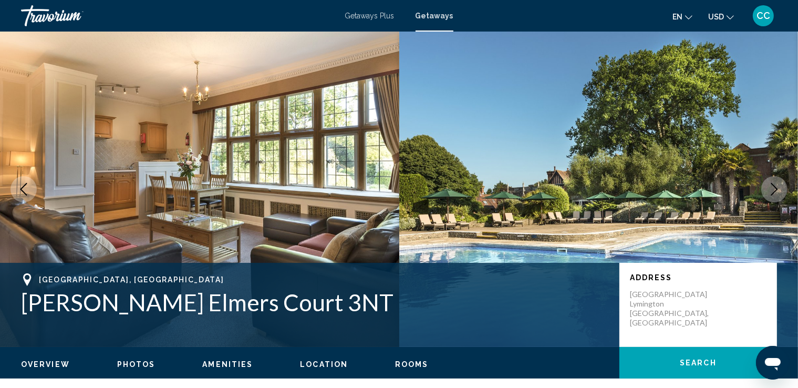
click at [777, 188] on icon "Next image" at bounding box center [774, 189] width 7 height 13
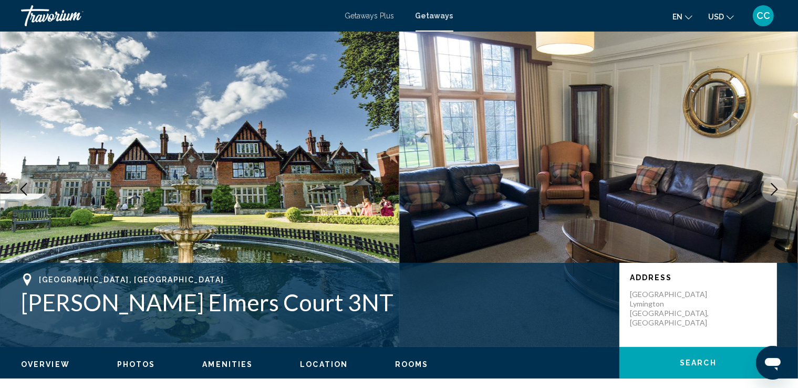
click at [777, 188] on icon "Next image" at bounding box center [774, 189] width 13 height 13
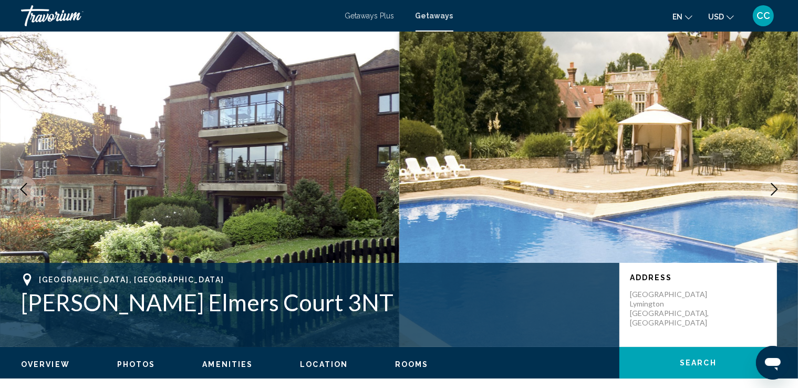
click at [774, 187] on icon "Next image" at bounding box center [774, 189] width 13 height 13
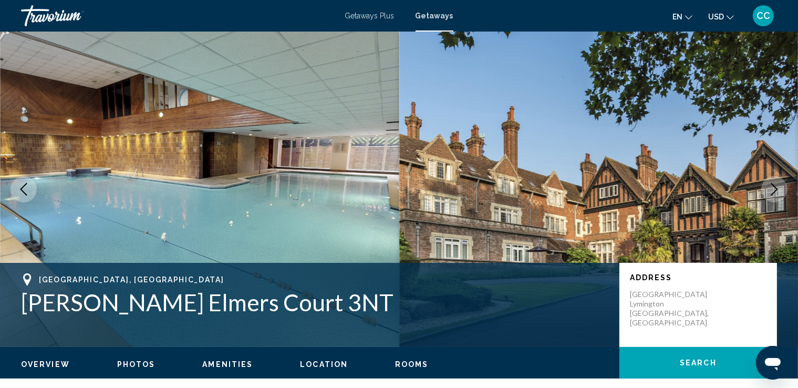
click at [771, 187] on icon "Next image" at bounding box center [774, 189] width 13 height 13
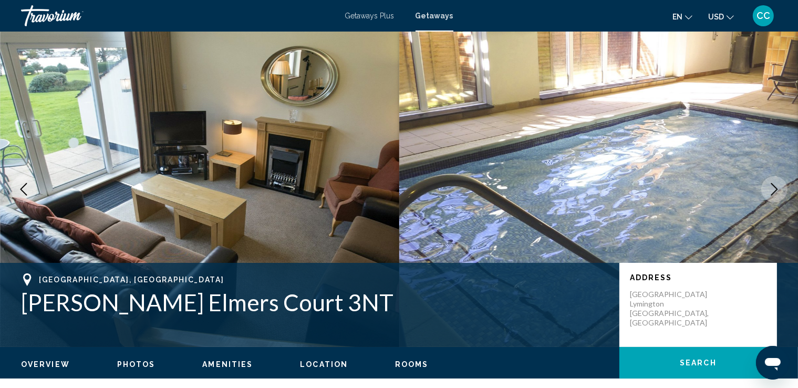
click at [768, 187] on icon "Next image" at bounding box center [774, 189] width 13 height 13
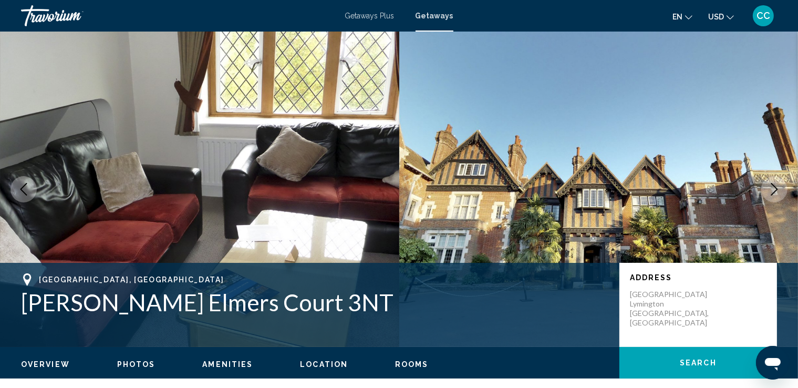
click at [768, 187] on icon "Next image" at bounding box center [774, 189] width 13 height 13
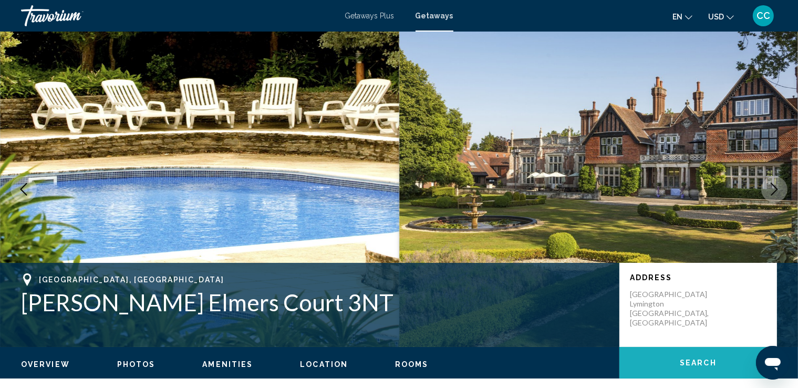
click at [660, 364] on button "Search" at bounding box center [699, 363] width 158 height 32
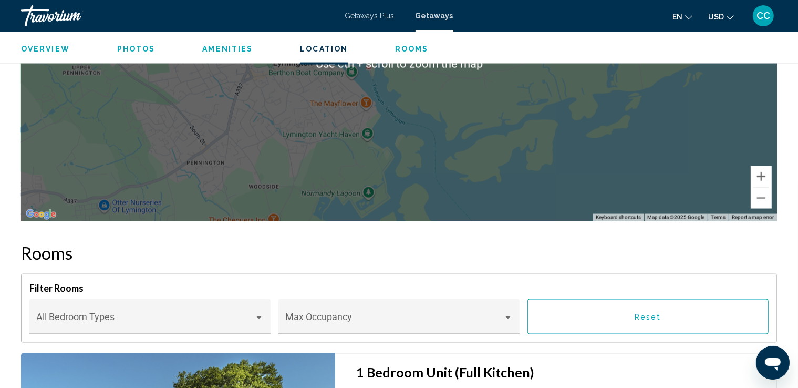
scroll to position [1574, 0]
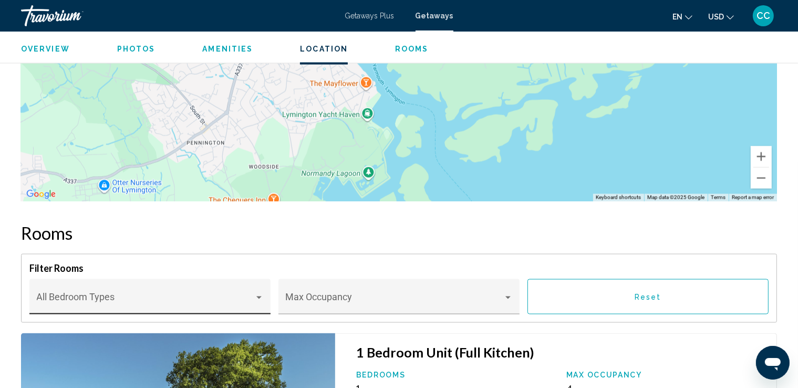
click at [256, 296] on div "Main content" at bounding box center [258, 297] width 5 height 3
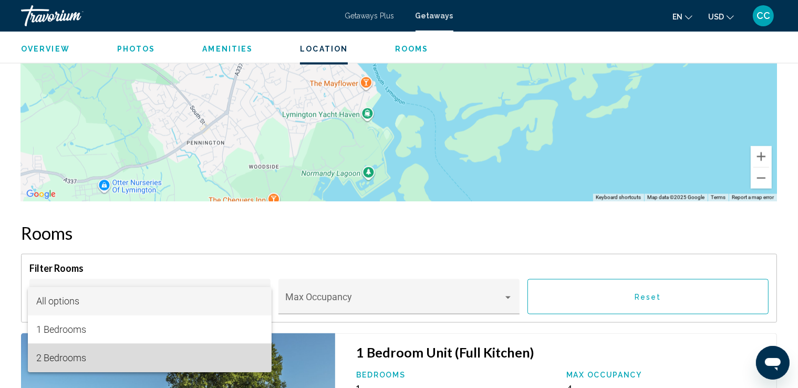
click at [106, 358] on span "2 Bedrooms" at bounding box center [149, 358] width 227 height 28
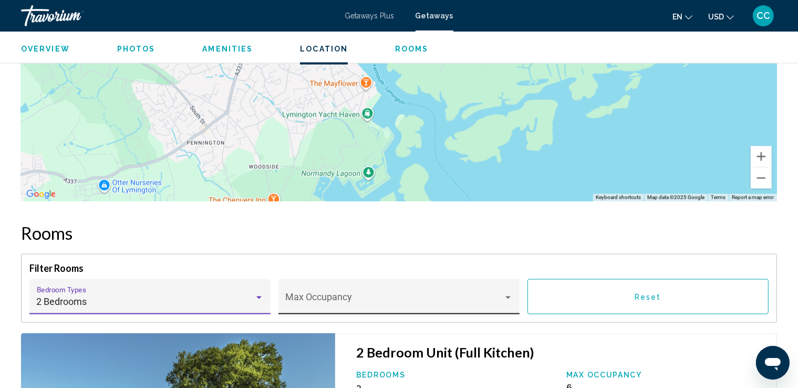
click at [510, 296] on div "Main content" at bounding box center [508, 297] width 5 height 3
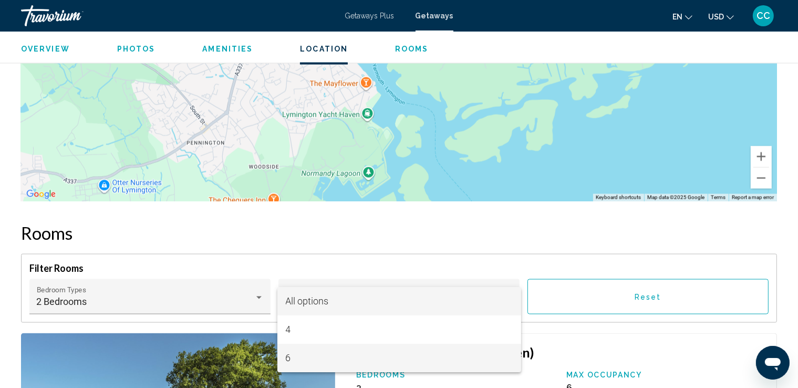
click at [298, 360] on span "6" at bounding box center [399, 358] width 227 height 28
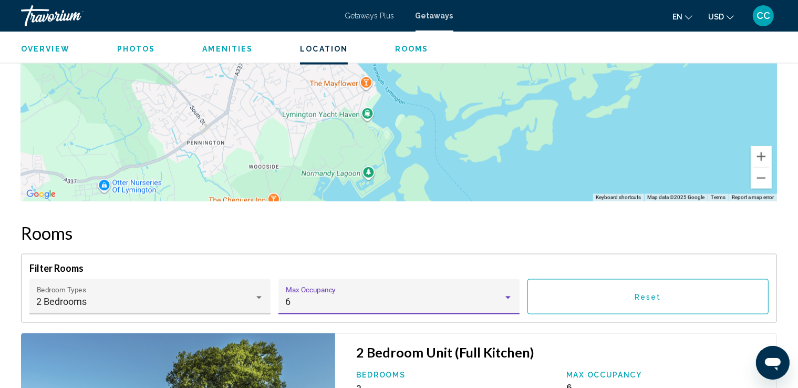
click at [719, 301] on button "Reset" at bounding box center [648, 296] width 241 height 35
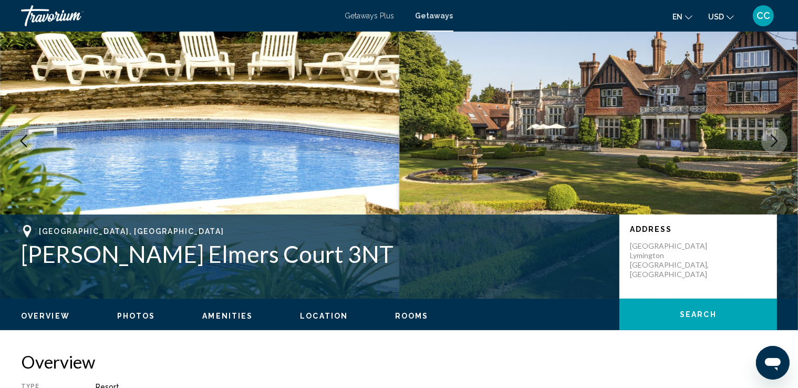
scroll to position [0, 0]
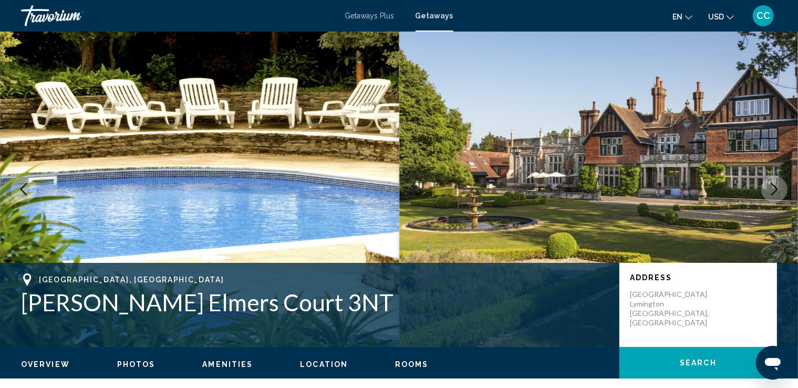
click at [35, 359] on button "Overview" at bounding box center [45, 363] width 49 height 9
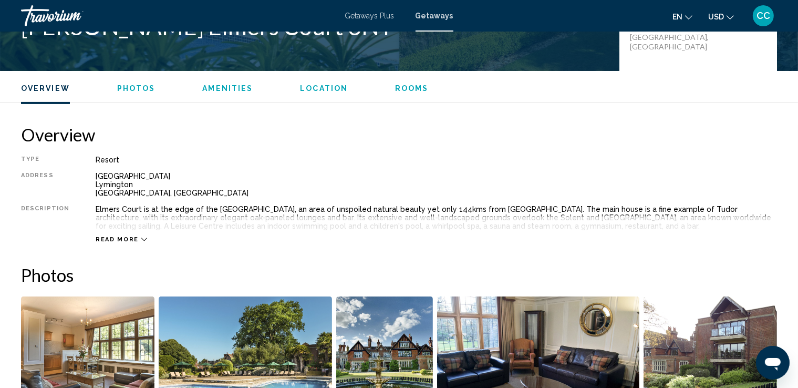
scroll to position [336, 0]
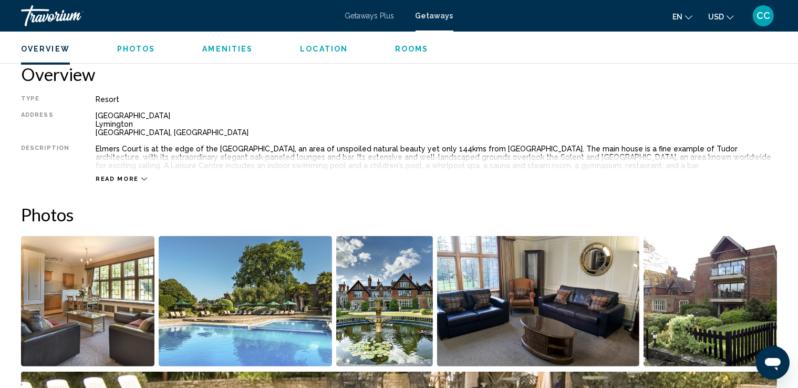
click at [141, 177] on icon "Main content" at bounding box center [144, 179] width 6 height 6
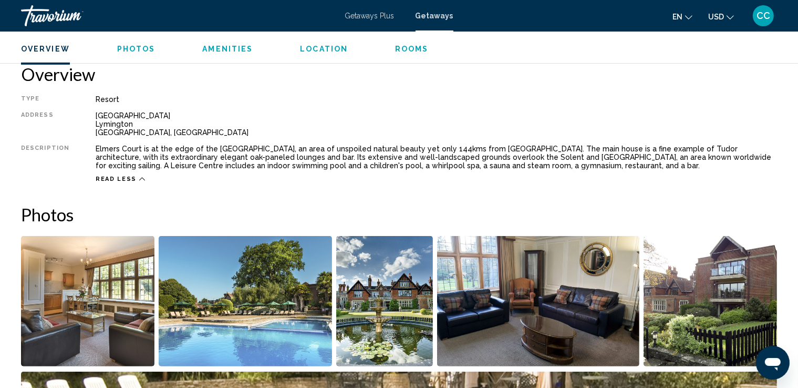
click at [775, 363] on icon "Open messaging window" at bounding box center [773, 363] width 16 height 13
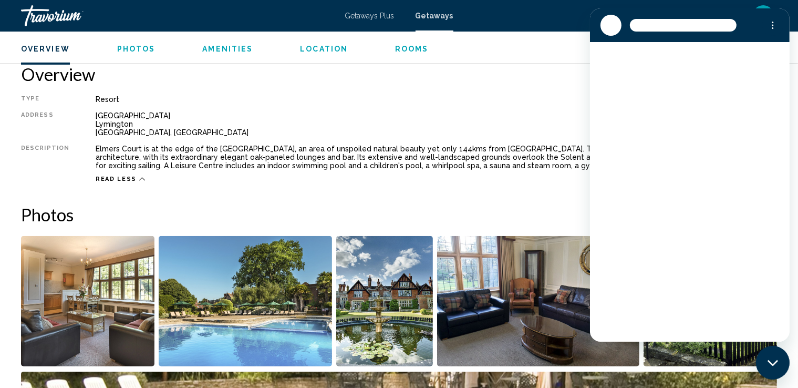
scroll to position [0, 0]
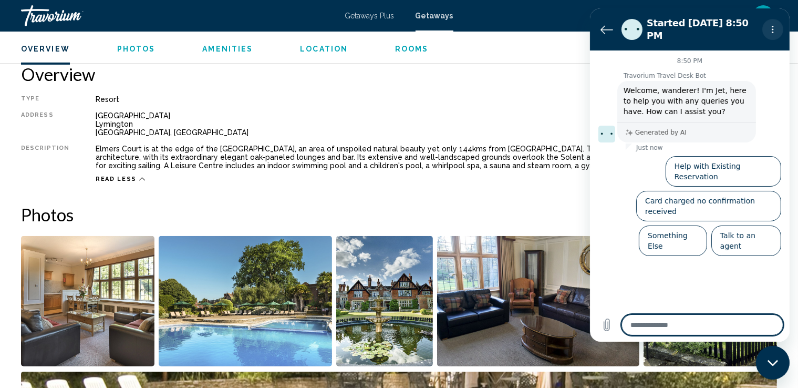
click at [769, 25] on icon "Options menu" at bounding box center [772, 29] width 8 height 8
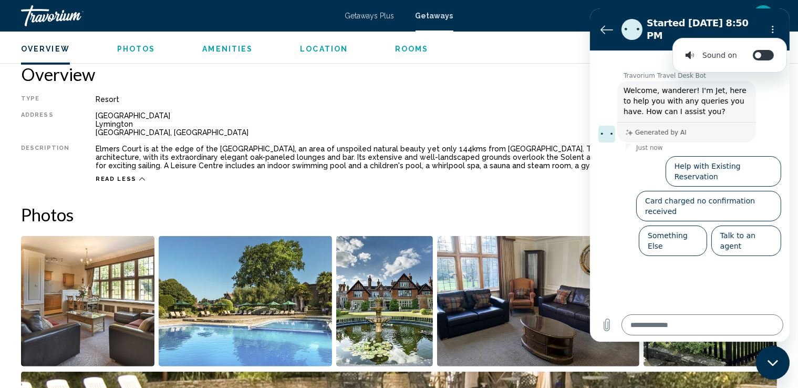
click at [434, 89] on div "Overview Type Resort All-Inclusive No All-Inclusive Address [GEOGRAPHIC_DATA], …" at bounding box center [399, 123] width 756 height 119
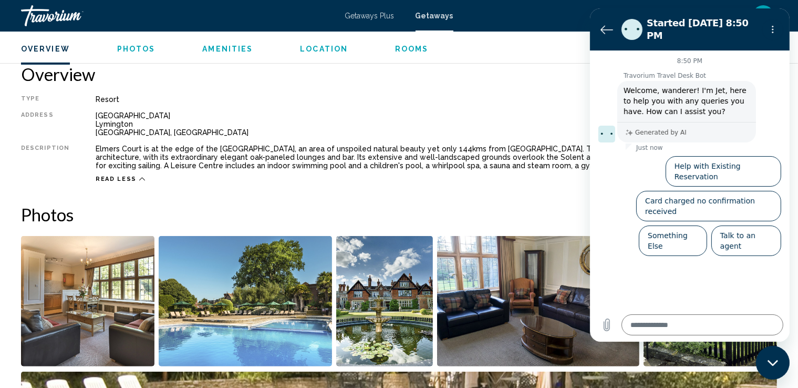
click at [458, 87] on div "Overview Type Resort All-Inclusive No All-Inclusive Address [GEOGRAPHIC_DATA], …" at bounding box center [399, 123] width 756 height 119
click at [569, 19] on div "en English Español Français Italiano Português русский USD USD ($) MXN (Mex$) C…" at bounding box center [621, 16] width 314 height 22
click at [771, 363] on icon "Close messaging window" at bounding box center [772, 362] width 11 height 6
type textarea "*"
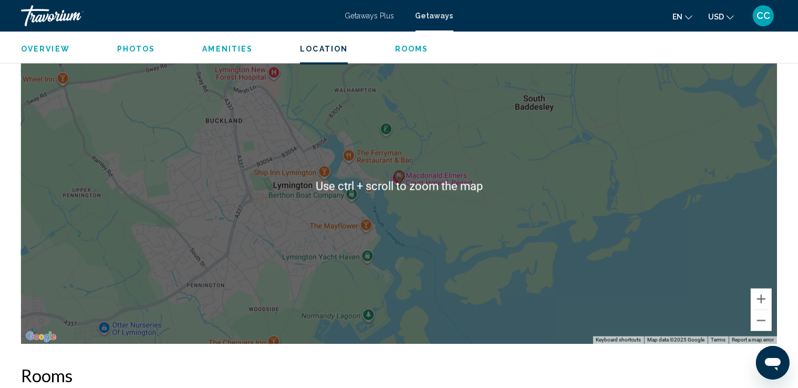
scroll to position [1440, 0]
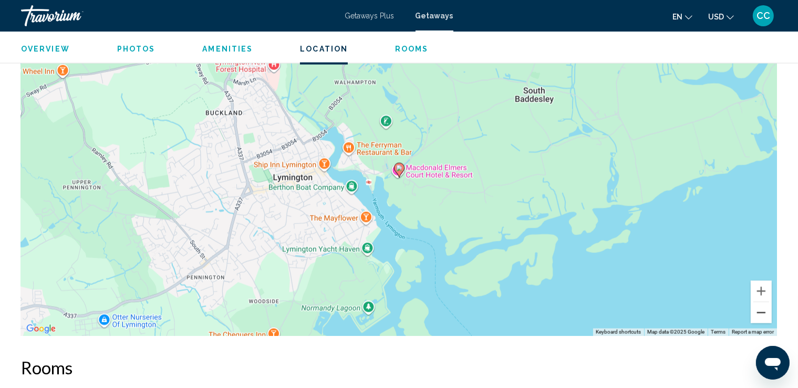
click at [760, 314] on button "Zoom out" at bounding box center [761, 312] width 21 height 21
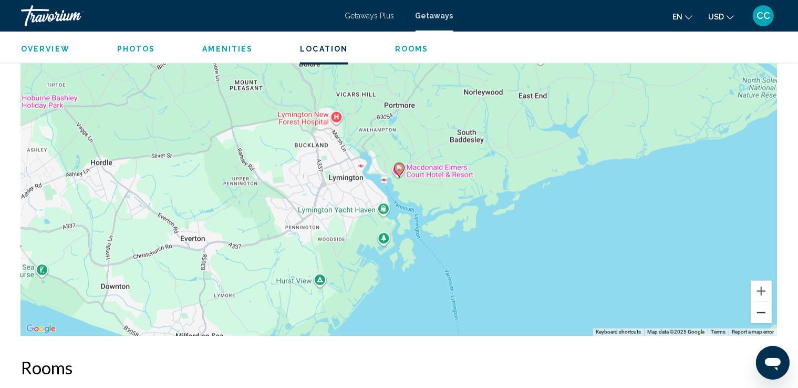
click at [760, 314] on button "Zoom out" at bounding box center [761, 312] width 21 height 21
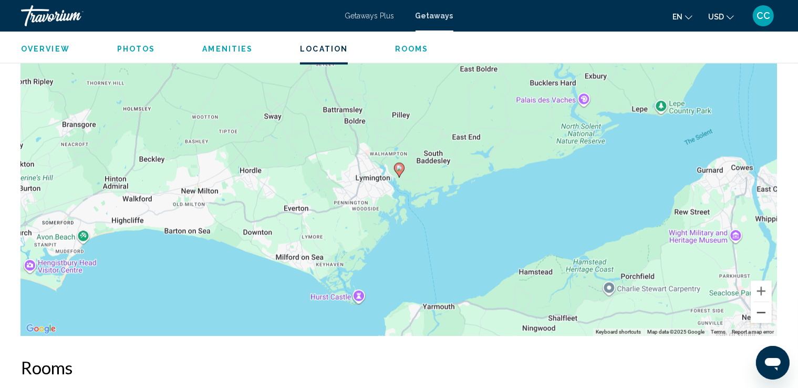
click at [760, 314] on button "Zoom out" at bounding box center [761, 312] width 21 height 21
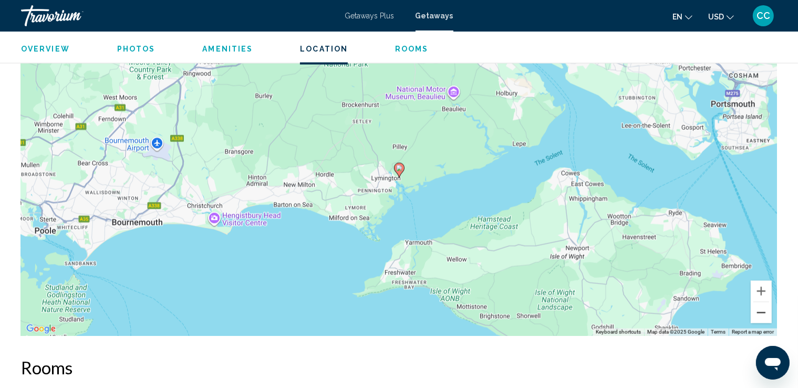
click at [759, 312] on button "Zoom out" at bounding box center [761, 312] width 21 height 21
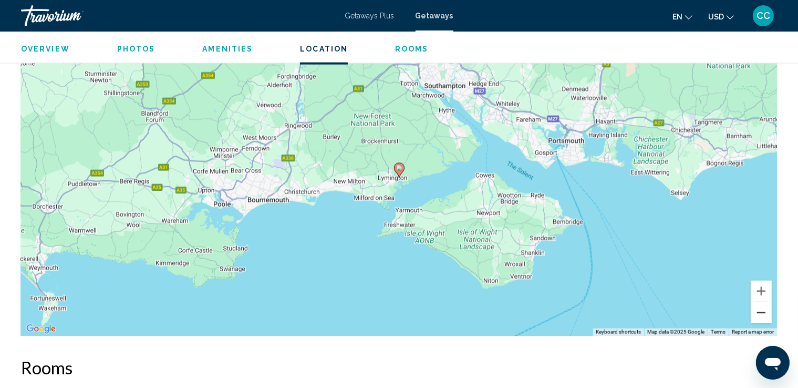
click at [759, 312] on button "Zoom out" at bounding box center [761, 312] width 21 height 21
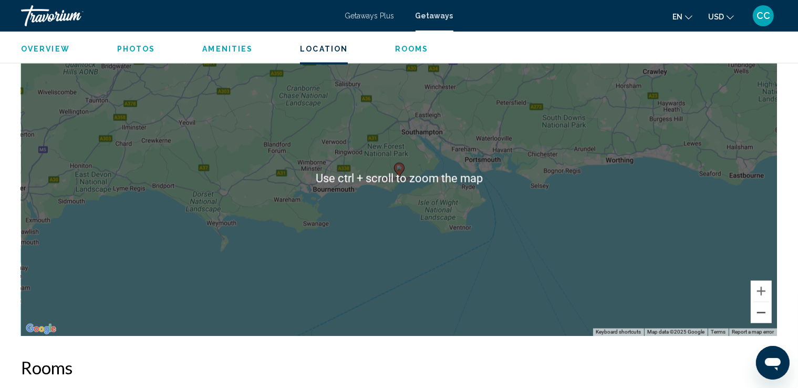
scroll to position [1387, 0]
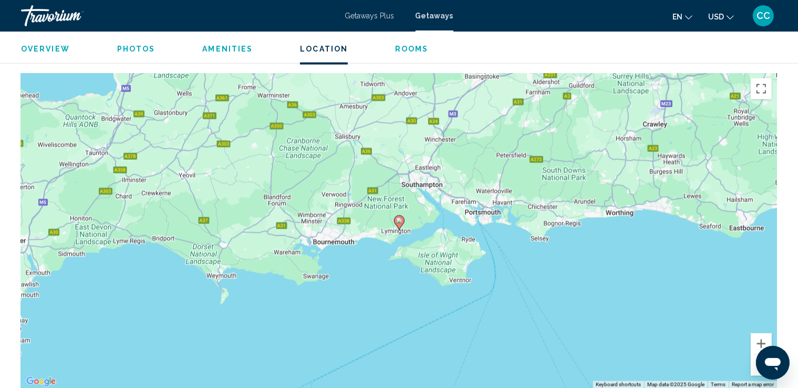
click at [755, 370] on button "Zoom out" at bounding box center [761, 365] width 21 height 21
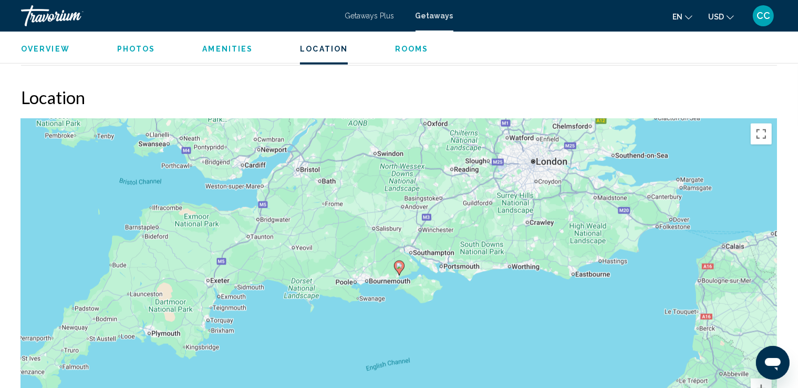
scroll to position [1335, 0]
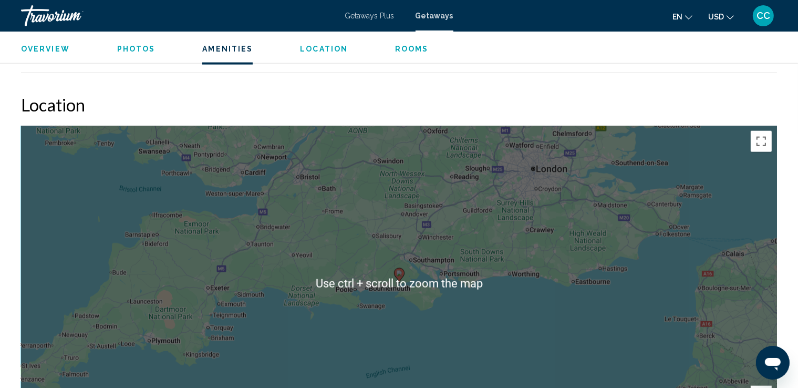
click at [508, 324] on div "To activate drag with keyboard, press Alt + Enter. Once in keyboard drag state,…" at bounding box center [399, 283] width 756 height 315
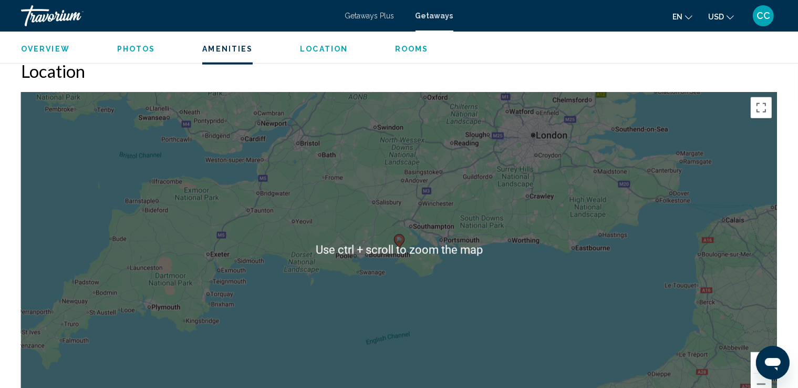
scroll to position [1387, 0]
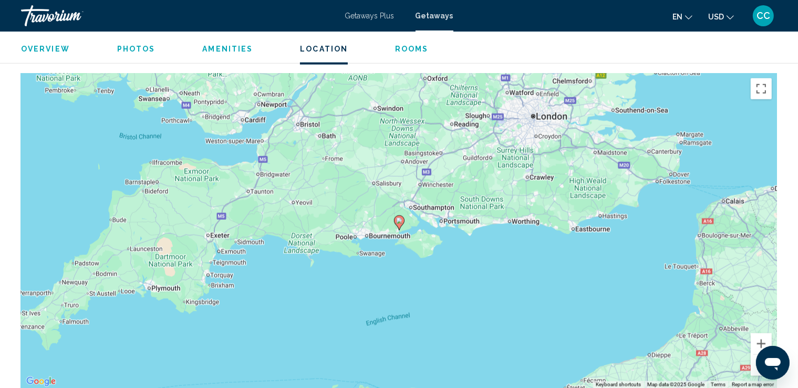
click at [751, 370] on button "Zoom out" at bounding box center [761, 365] width 21 height 21
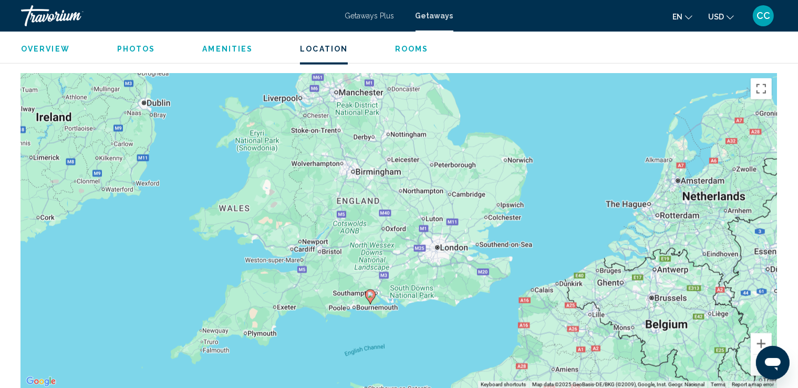
drag, startPoint x: 420, startPoint y: 142, endPoint x: 392, endPoint y: 218, distance: 80.5
click at [392, 218] on div "To activate drag with keyboard, press Alt + Enter. Once in keyboard drag state,…" at bounding box center [399, 230] width 756 height 315
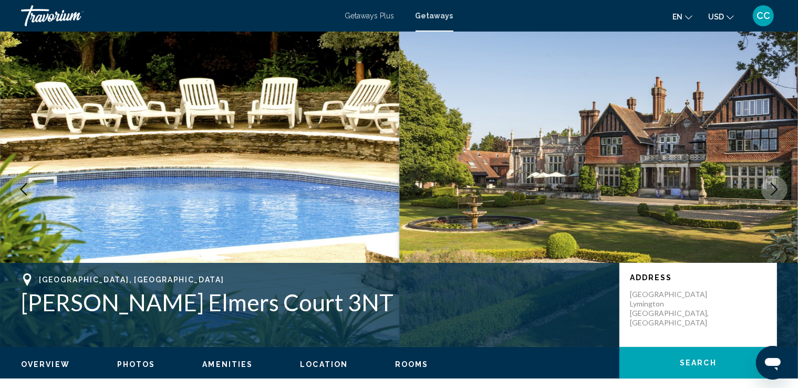
scroll to position [0, 0]
click at [774, 188] on icon "Next image" at bounding box center [774, 189] width 13 height 13
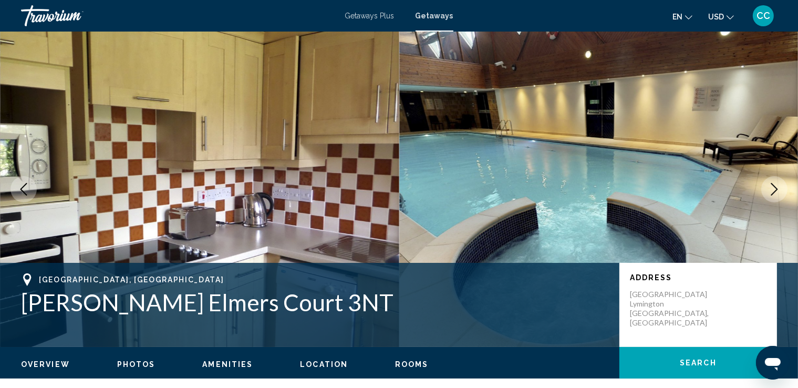
click at [774, 188] on icon "Next image" at bounding box center [774, 189] width 13 height 13
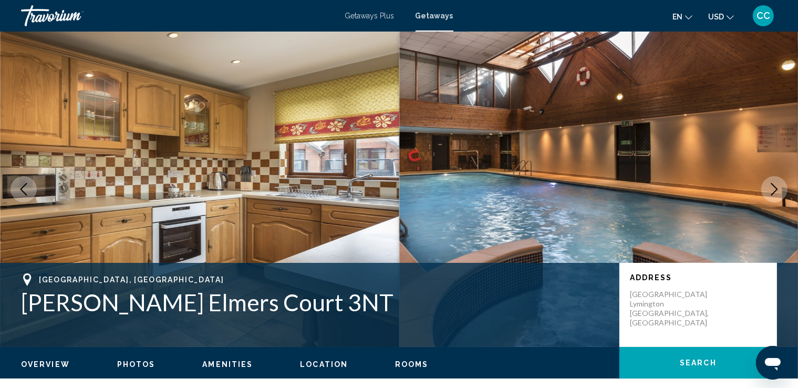
click at [773, 188] on icon "Next image" at bounding box center [774, 189] width 13 height 13
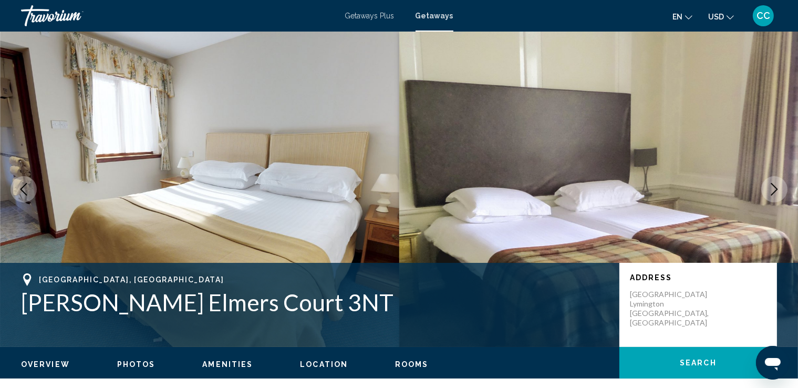
click at [773, 188] on icon "Next image" at bounding box center [774, 189] width 13 height 13
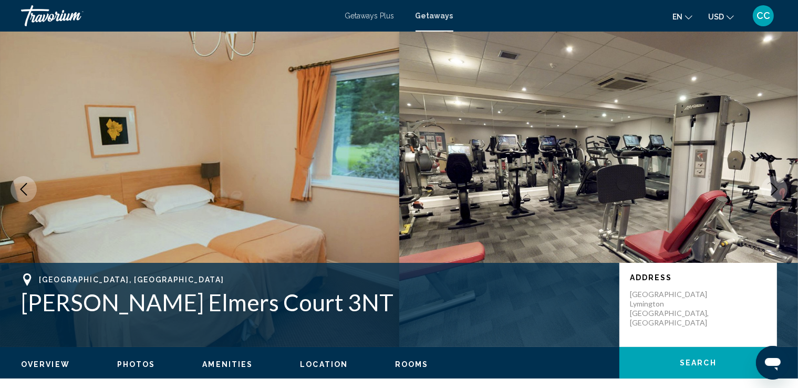
click at [773, 188] on icon "Next image" at bounding box center [774, 189] width 13 height 13
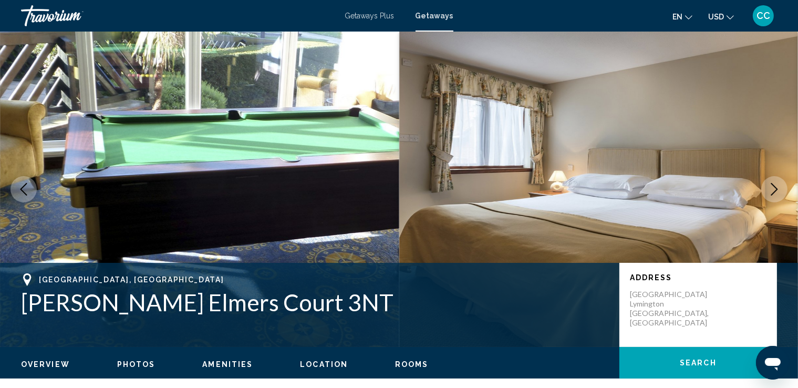
click at [773, 188] on icon "Next image" at bounding box center [774, 189] width 13 height 13
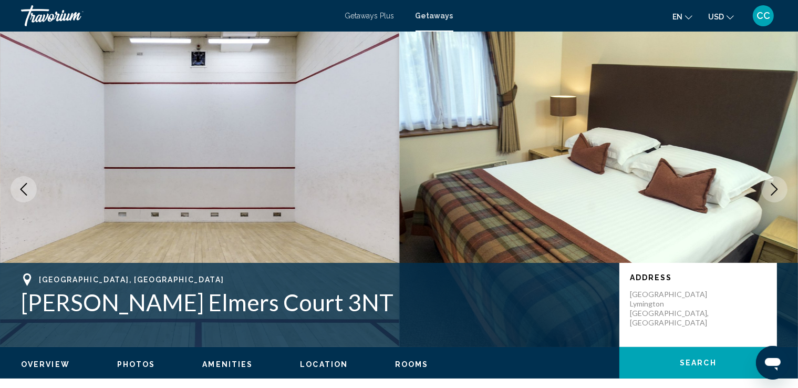
click at [773, 188] on icon "Next image" at bounding box center [774, 189] width 13 height 13
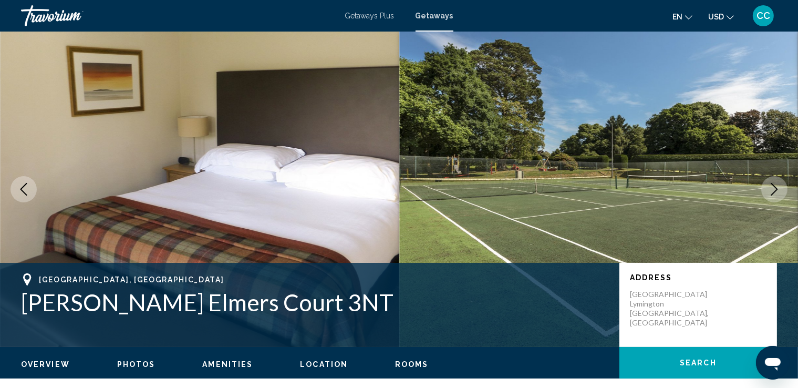
click at [773, 188] on icon "Next image" at bounding box center [774, 189] width 13 height 13
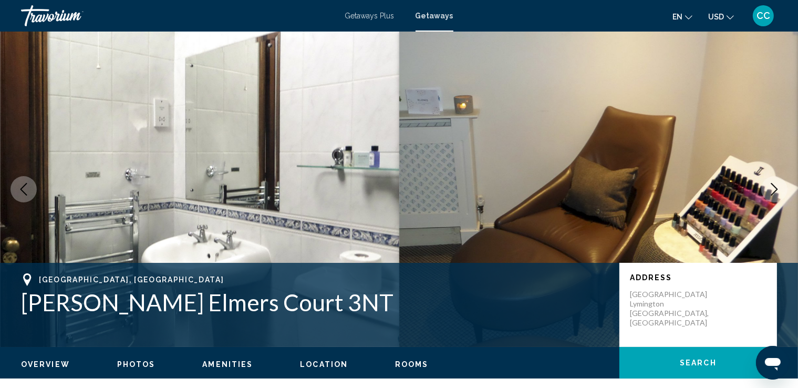
click at [773, 187] on icon "Next image" at bounding box center [774, 189] width 13 height 13
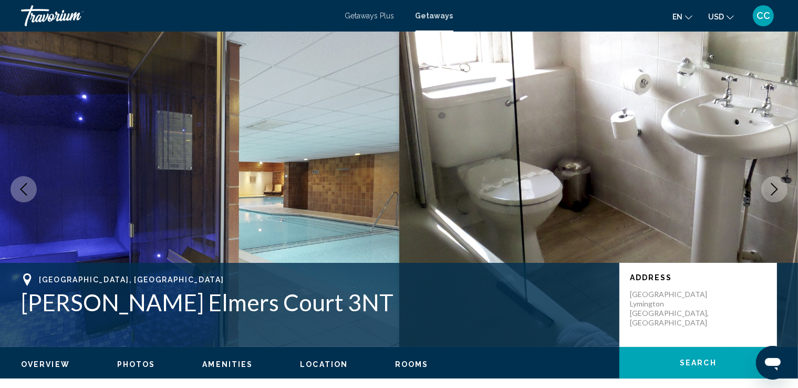
click at [773, 187] on icon "Next image" at bounding box center [774, 189] width 13 height 13
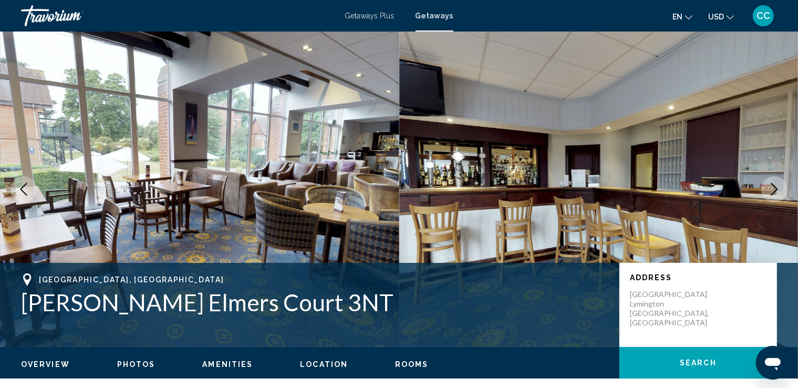
click at [773, 187] on icon "Next image" at bounding box center [774, 189] width 13 height 13
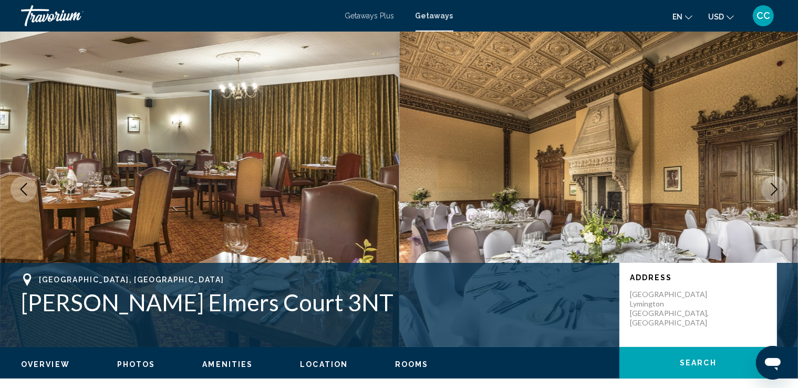
click at [773, 187] on icon "Next image" at bounding box center [774, 189] width 13 height 13
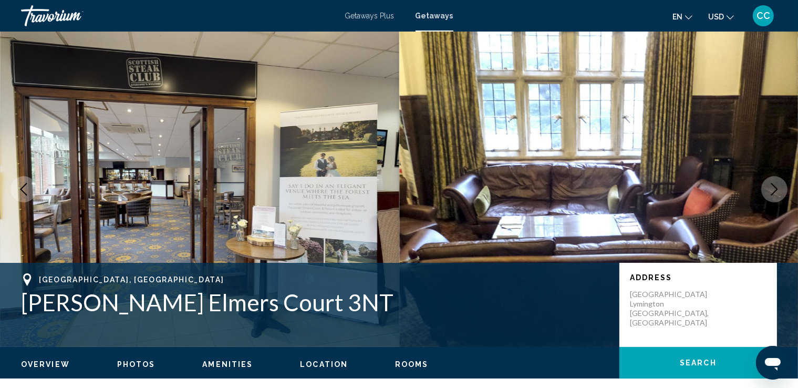
click at [773, 187] on icon "Next image" at bounding box center [774, 189] width 13 height 13
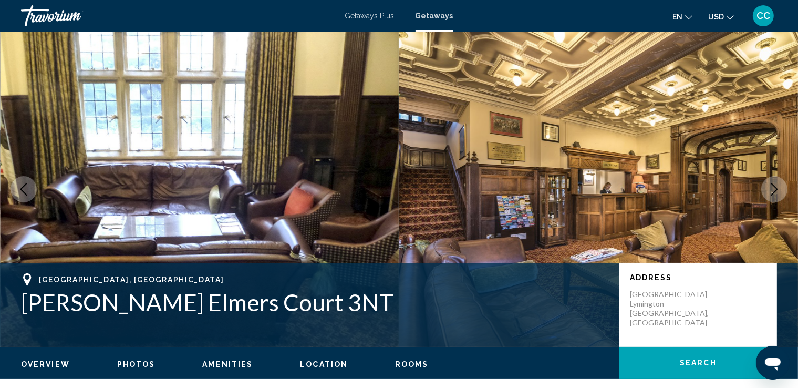
click at [773, 187] on icon "Next image" at bounding box center [774, 189] width 13 height 13
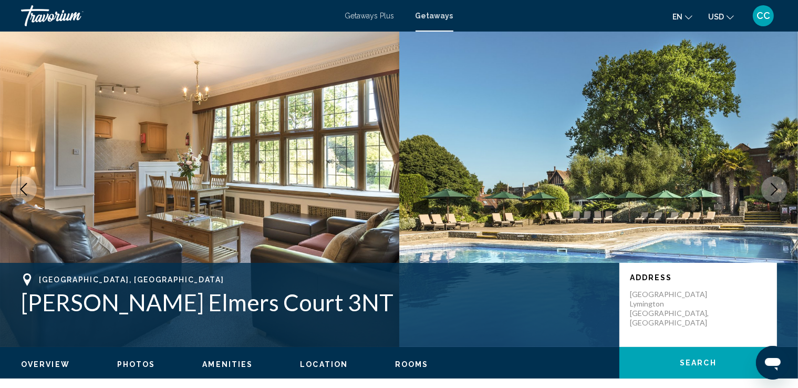
click at [774, 186] on icon "Next image" at bounding box center [774, 189] width 7 height 13
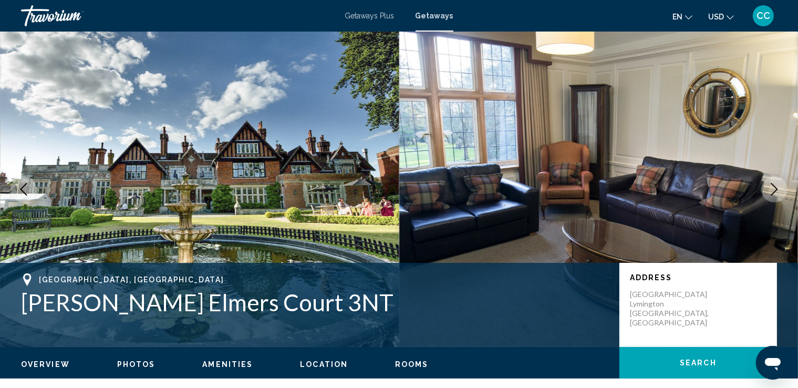
click at [774, 186] on icon "Next image" at bounding box center [774, 189] width 7 height 13
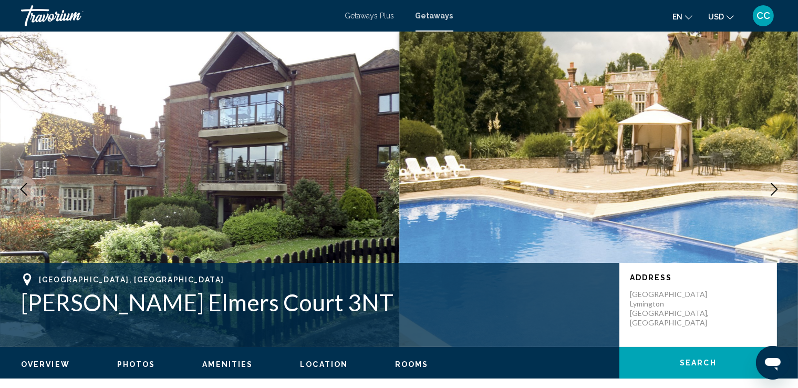
click at [778, 189] on icon "Next image" at bounding box center [774, 189] width 13 height 13
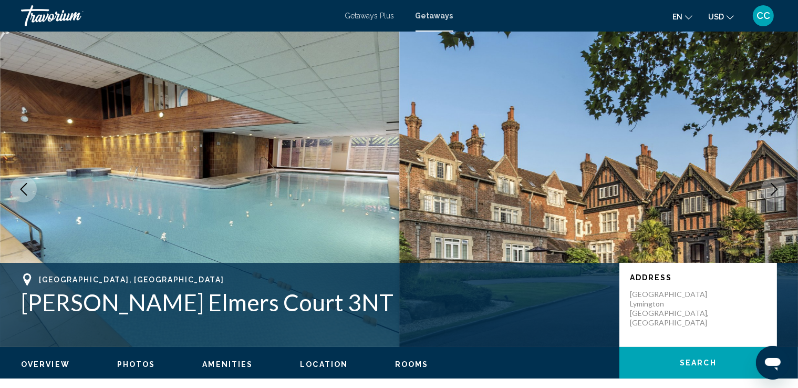
click at [783, 186] on button "Next image" at bounding box center [774, 189] width 26 height 26
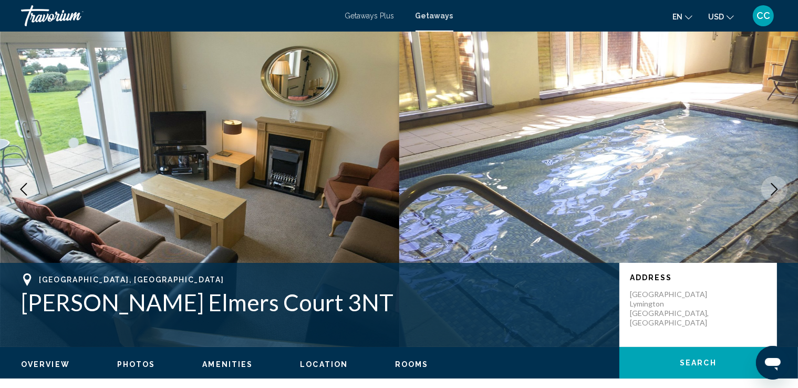
click at [785, 186] on button "Next image" at bounding box center [774, 189] width 26 height 26
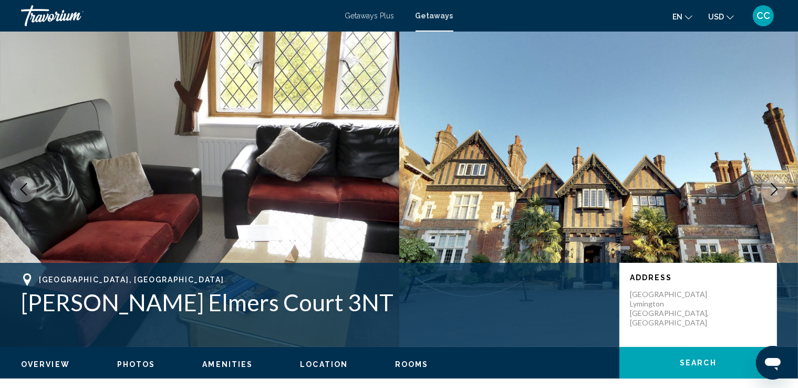
click at [785, 186] on button "Next image" at bounding box center [774, 189] width 26 height 26
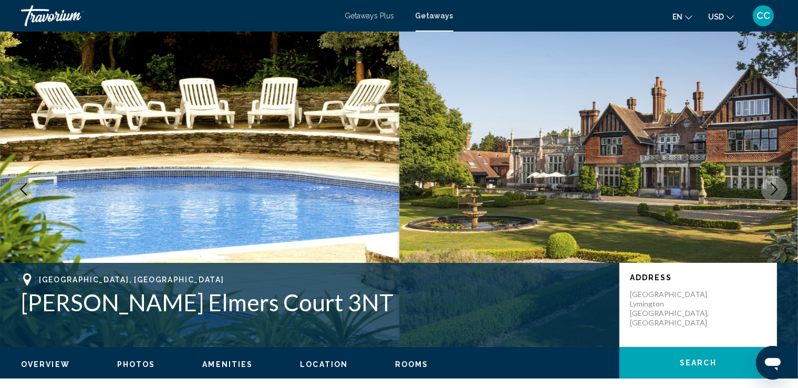
click at [785, 186] on button "Next image" at bounding box center [774, 189] width 26 height 26
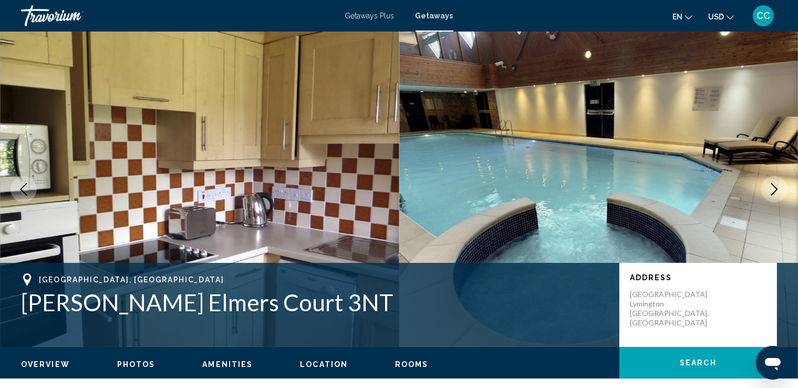
click at [785, 186] on button "Next image" at bounding box center [774, 189] width 26 height 26
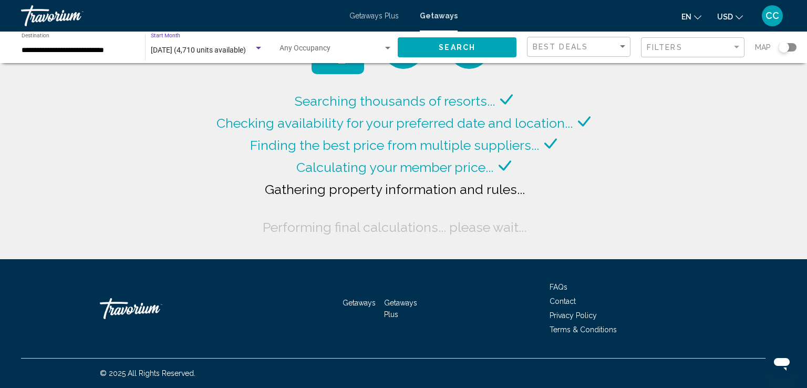
click at [258, 47] on div "Search widget" at bounding box center [258, 48] width 5 height 3
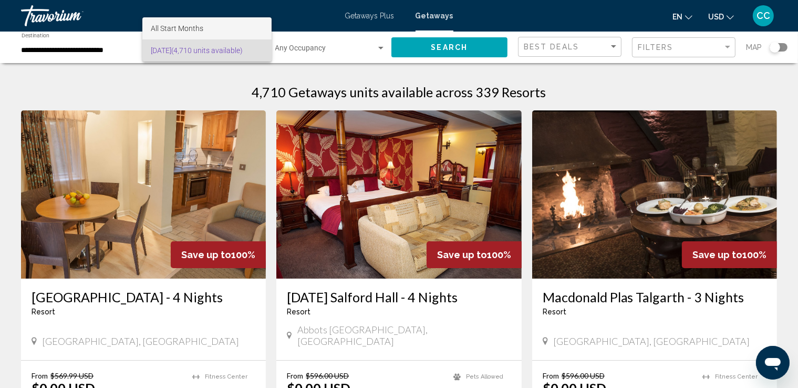
click at [193, 32] on span "All Start Months" at bounding box center [177, 28] width 53 height 8
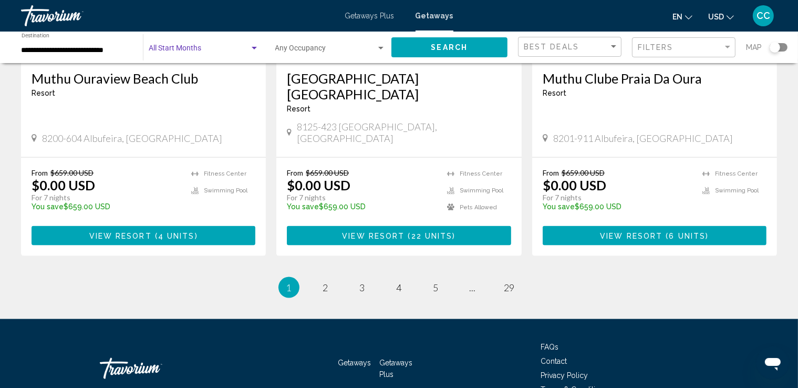
scroll to position [1355, 0]
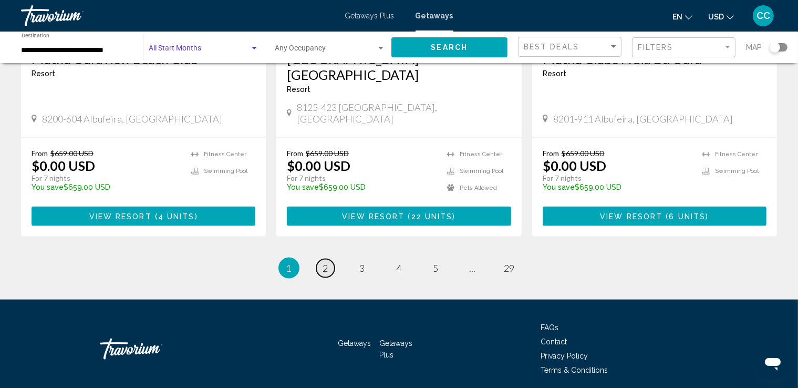
click at [322, 259] on link "page 2" at bounding box center [325, 268] width 18 height 18
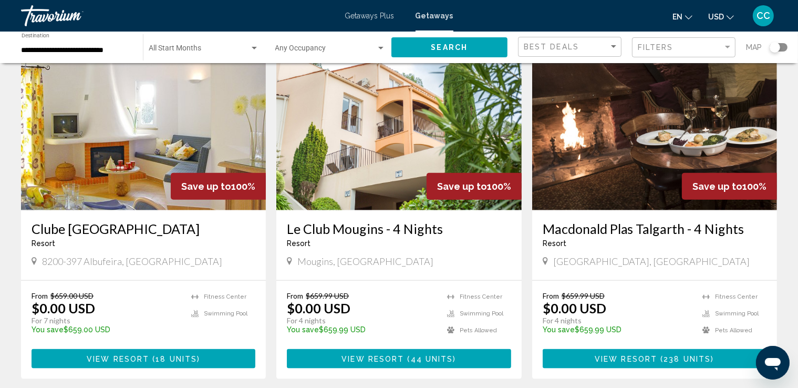
scroll to position [1261, 0]
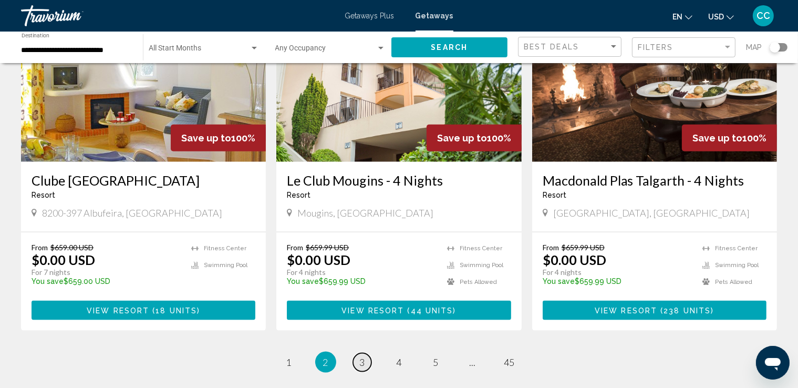
click at [361, 356] on span "3" at bounding box center [362, 362] width 5 height 12
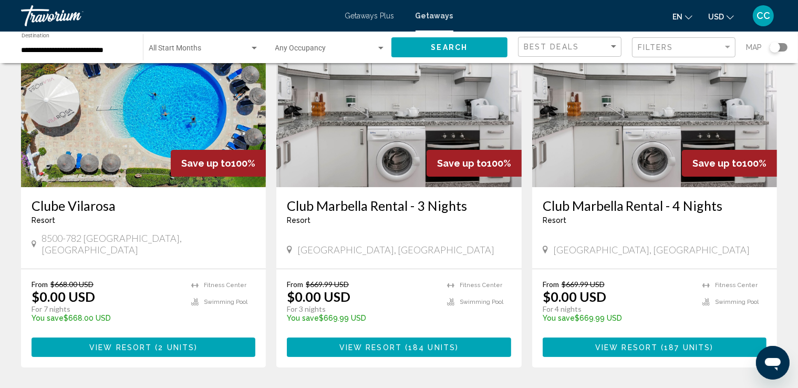
scroll to position [105, 0]
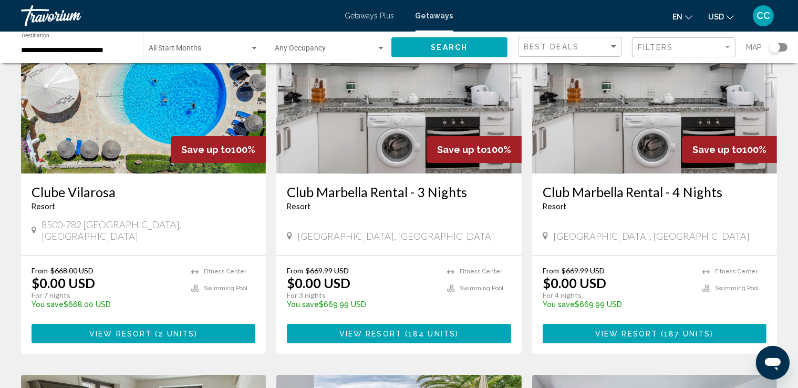
click at [392, 330] on span "View Resort" at bounding box center [370, 334] width 63 height 8
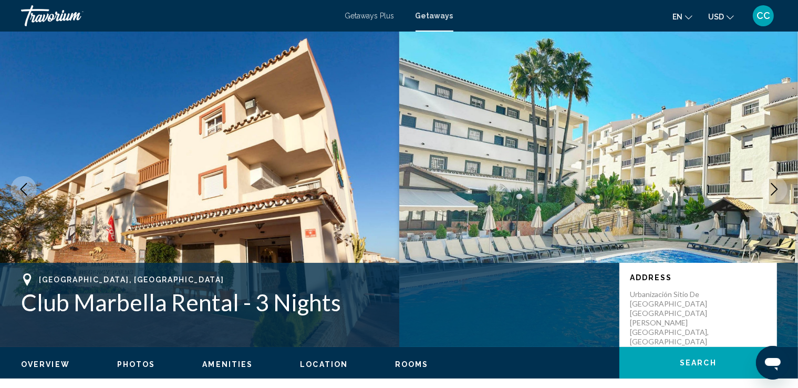
click at [771, 190] on icon "Next image" at bounding box center [774, 189] width 13 height 13
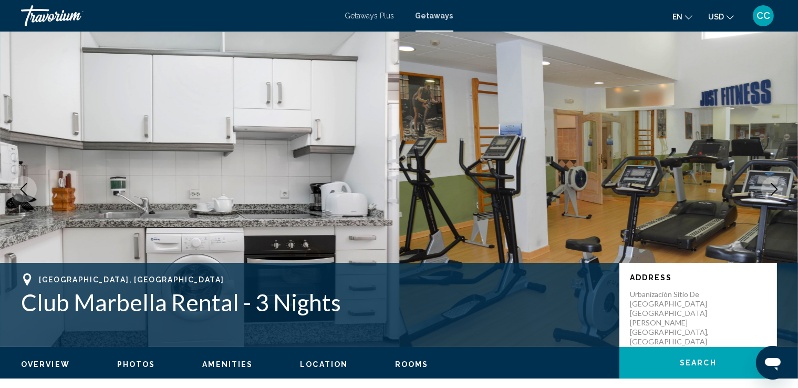
click at [771, 190] on icon "Next image" at bounding box center [774, 189] width 13 height 13
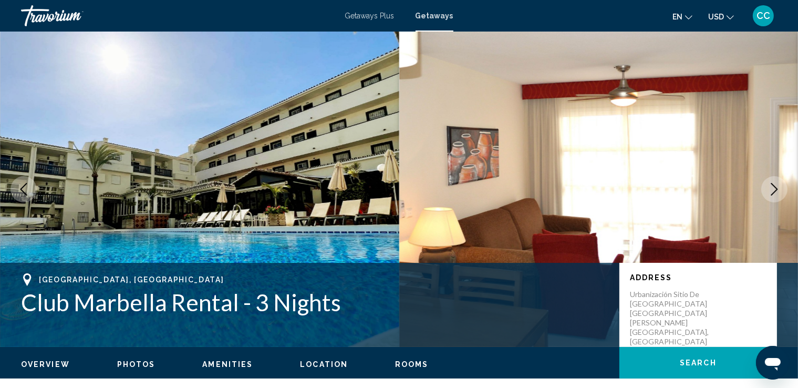
click at [771, 190] on icon "Next image" at bounding box center [774, 189] width 13 height 13
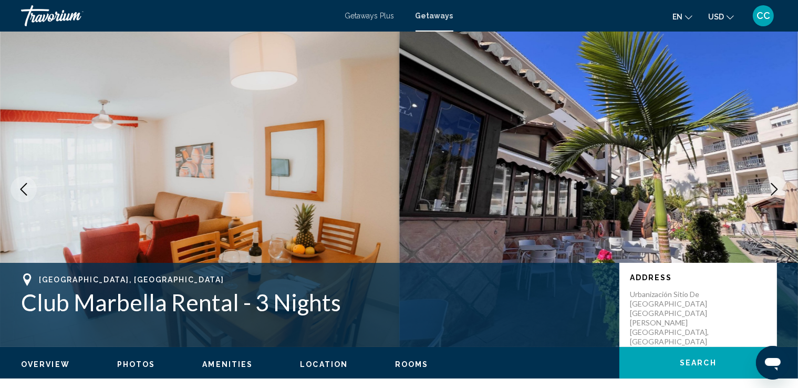
click at [771, 190] on icon "Next image" at bounding box center [774, 189] width 13 height 13
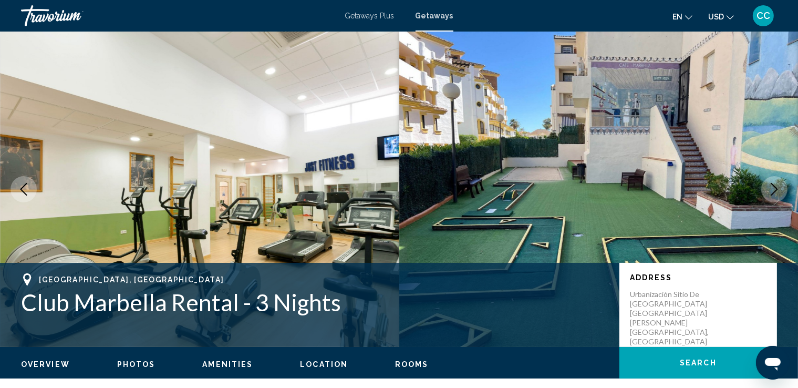
click at [771, 190] on icon "Next image" at bounding box center [774, 189] width 13 height 13
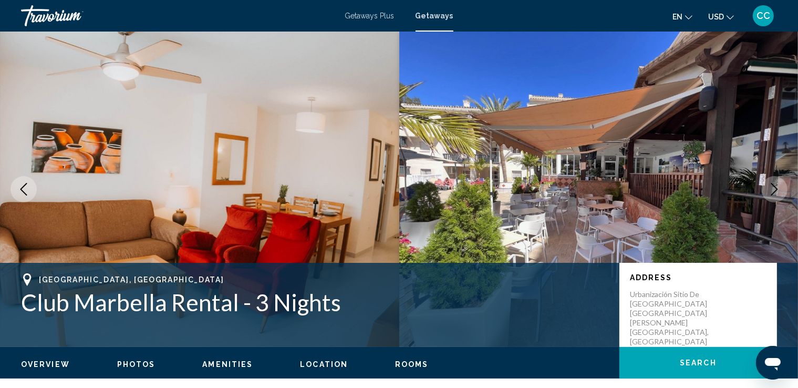
click at [771, 190] on icon "Next image" at bounding box center [774, 189] width 13 height 13
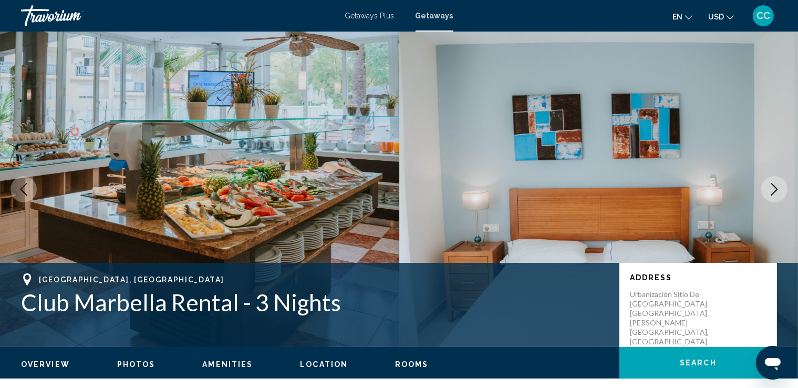
click at [771, 190] on icon "Next image" at bounding box center [774, 189] width 13 height 13
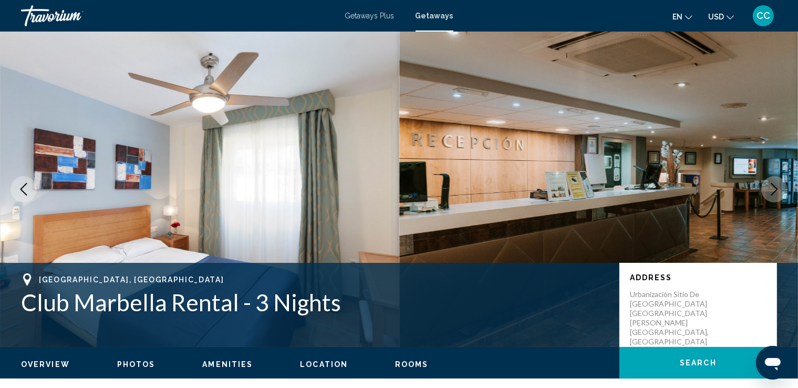
click at [770, 190] on icon "Next image" at bounding box center [774, 189] width 13 height 13
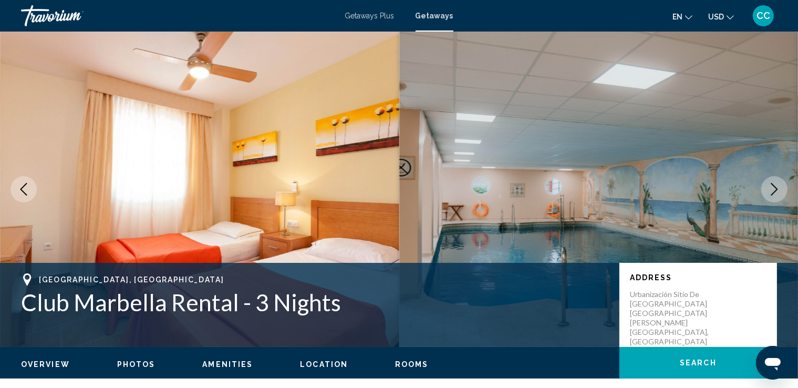
click at [771, 188] on icon "Next image" at bounding box center [774, 189] width 13 height 13
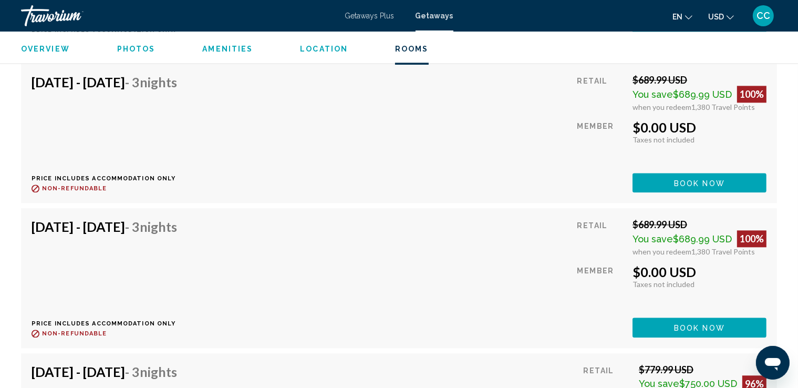
scroll to position [6359, 0]
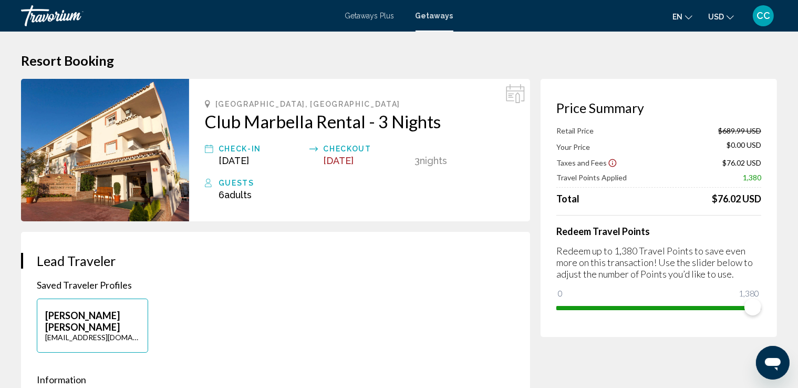
click at [122, 169] on img "Main content" at bounding box center [105, 150] width 168 height 142
click at [133, 145] on img "Main content" at bounding box center [105, 150] width 168 height 142
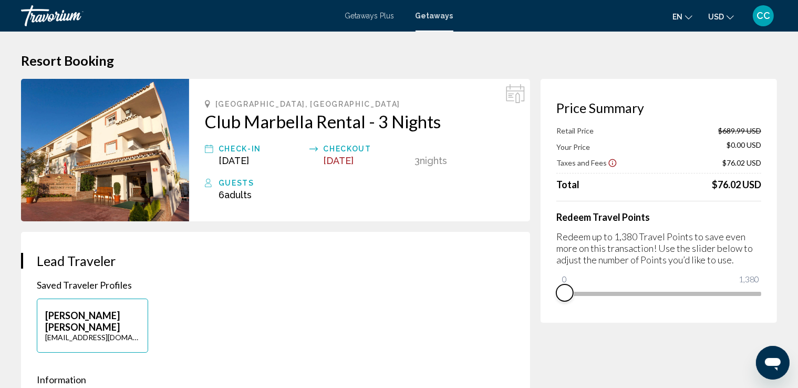
drag, startPoint x: 752, startPoint y: 307, endPoint x: 510, endPoint y: 293, distance: 242.7
click at [547, 303] on div "Price Summary Retail Price $689.99 USD Your Price $0.00 USD Taxes and Fees $76.…" at bounding box center [659, 201] width 236 height 244
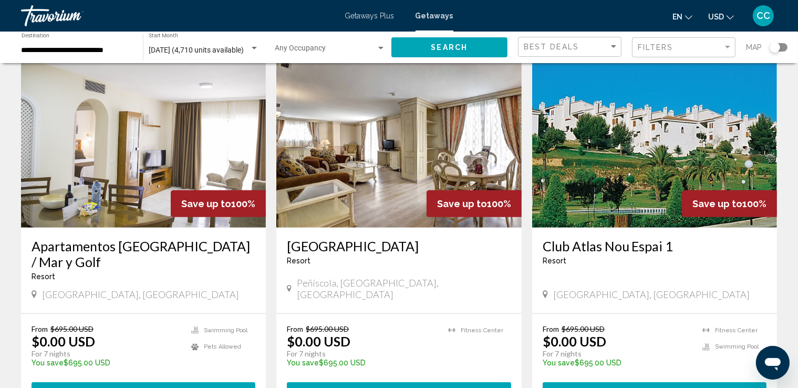
scroll to position [473, 0]
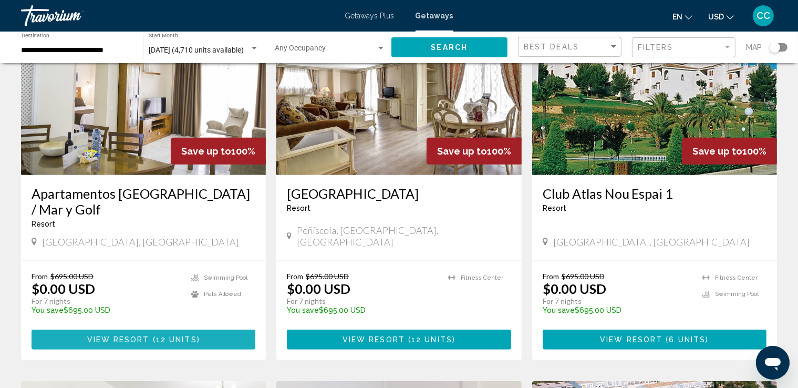
click at [139, 336] on span "View Resort" at bounding box center [118, 340] width 63 height 8
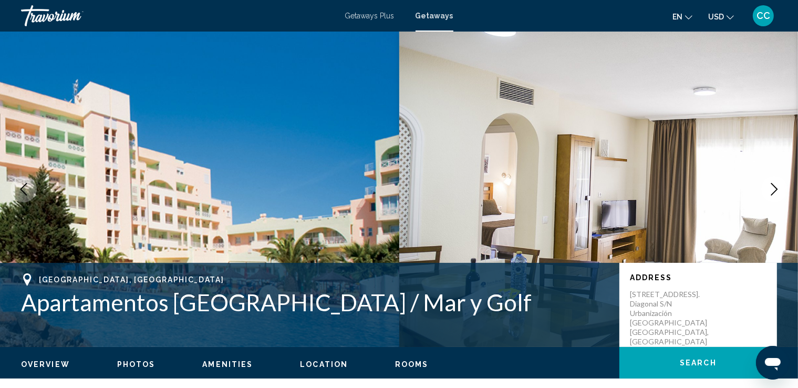
click at [773, 189] on icon "Next image" at bounding box center [774, 189] width 13 height 13
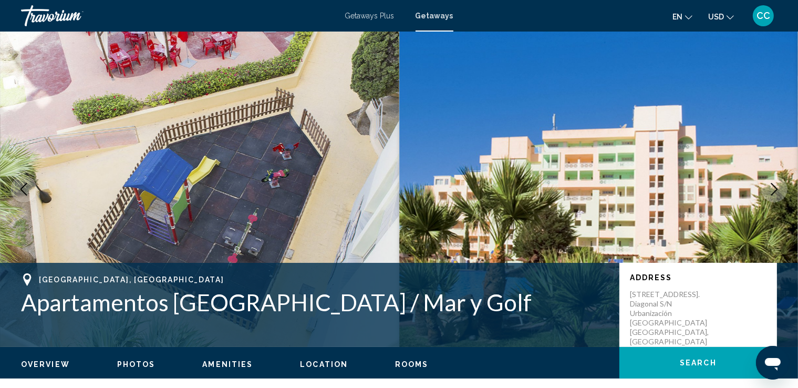
click at [773, 189] on icon "Next image" at bounding box center [774, 189] width 13 height 13
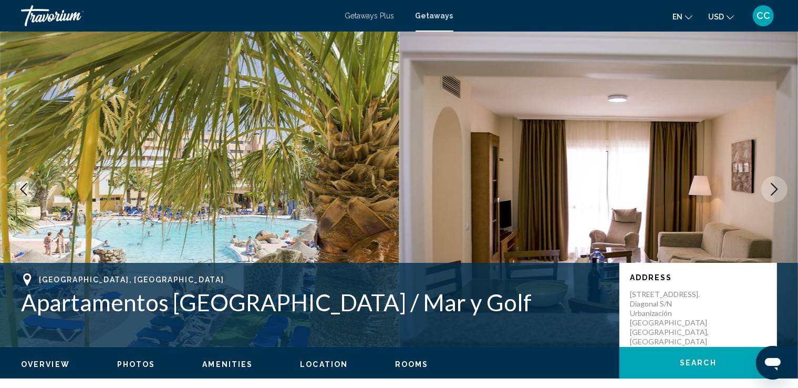
click at [773, 189] on icon "Next image" at bounding box center [774, 189] width 13 height 13
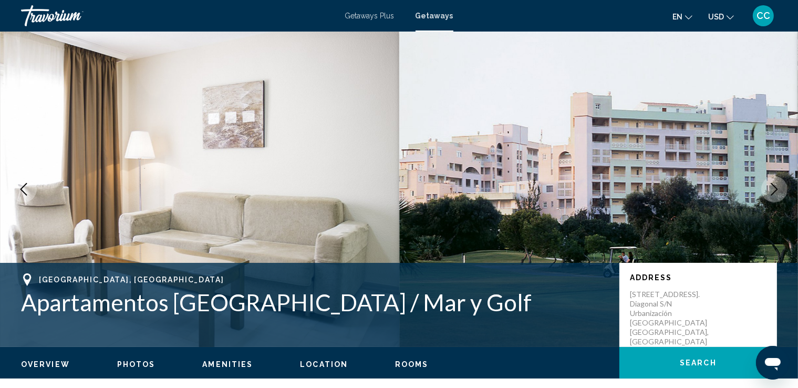
click at [770, 188] on icon "Next image" at bounding box center [774, 189] width 13 height 13
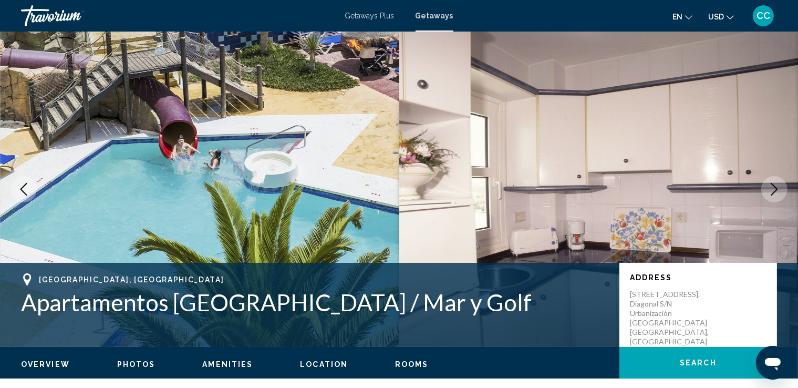
click at [770, 188] on icon "Next image" at bounding box center [774, 189] width 13 height 13
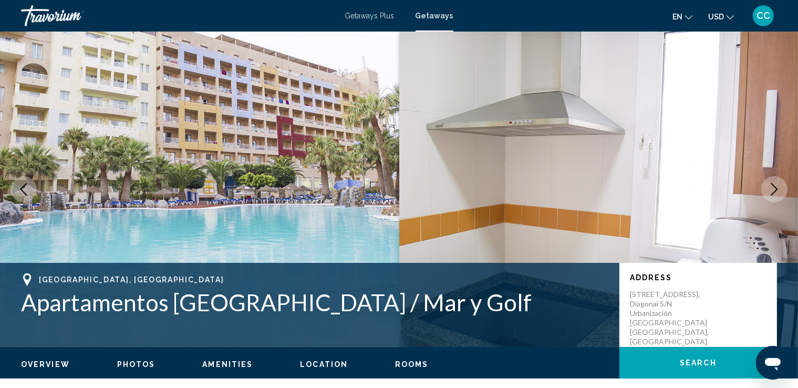
click at [770, 188] on icon "Next image" at bounding box center [774, 189] width 13 height 13
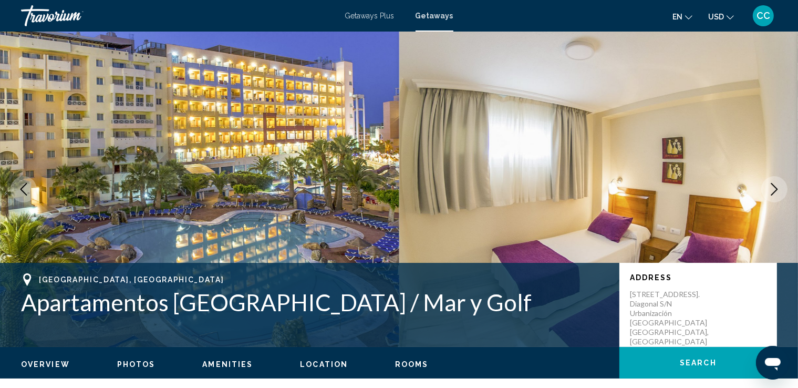
click at [770, 188] on icon "Next image" at bounding box center [774, 189] width 13 height 13
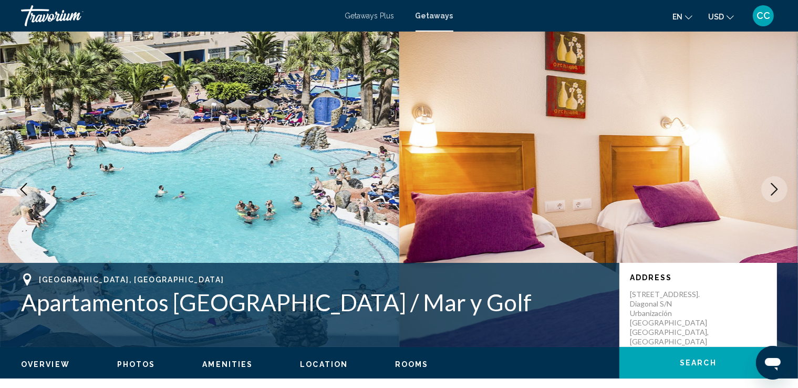
click at [770, 188] on icon "Next image" at bounding box center [774, 189] width 13 height 13
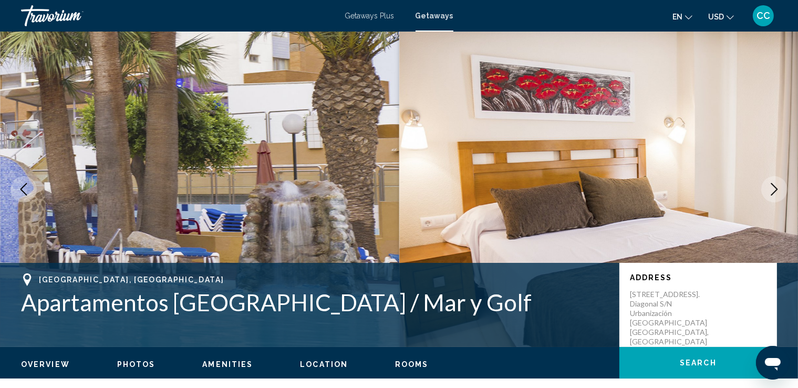
click at [770, 188] on icon "Next image" at bounding box center [774, 189] width 13 height 13
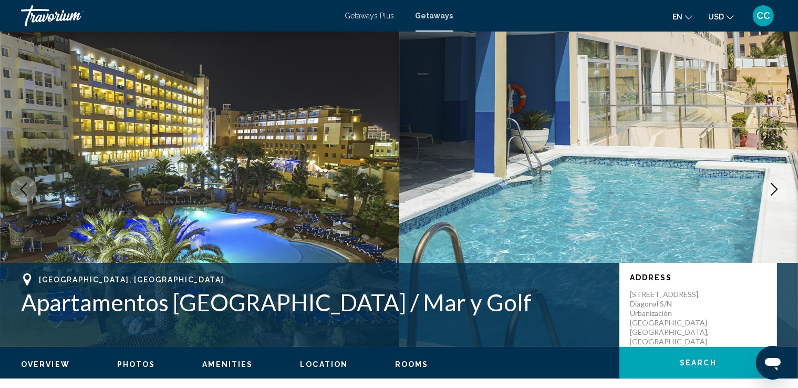
click at [771, 188] on icon "Next image" at bounding box center [774, 189] width 13 height 13
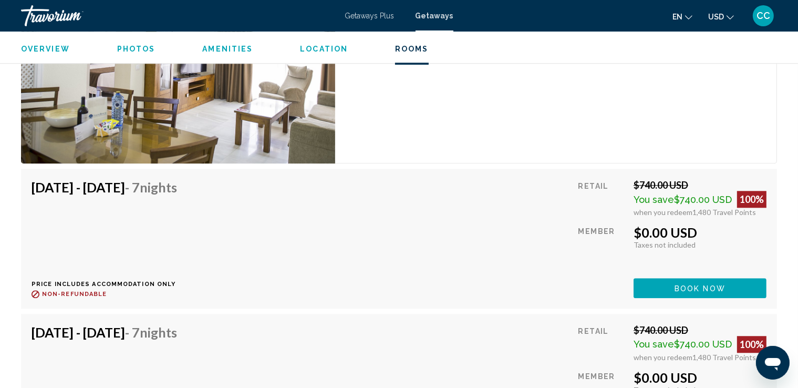
scroll to position [2530, 0]
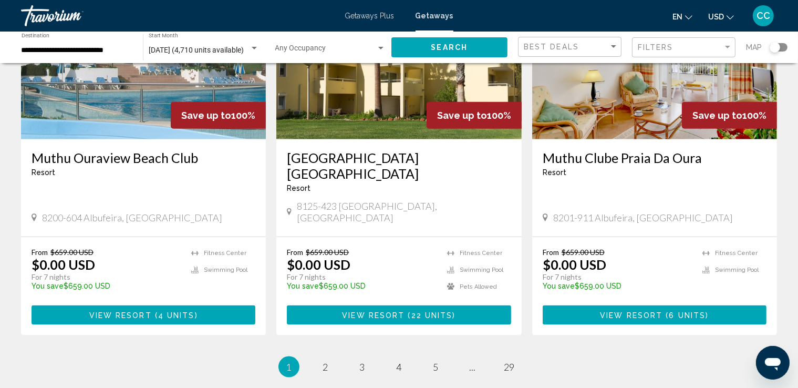
scroll to position [1261, 0]
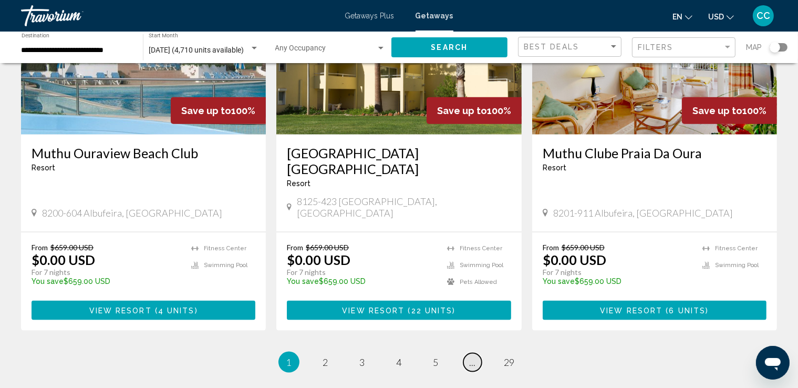
click at [475, 356] on span "..." at bounding box center [473, 362] width 6 height 12
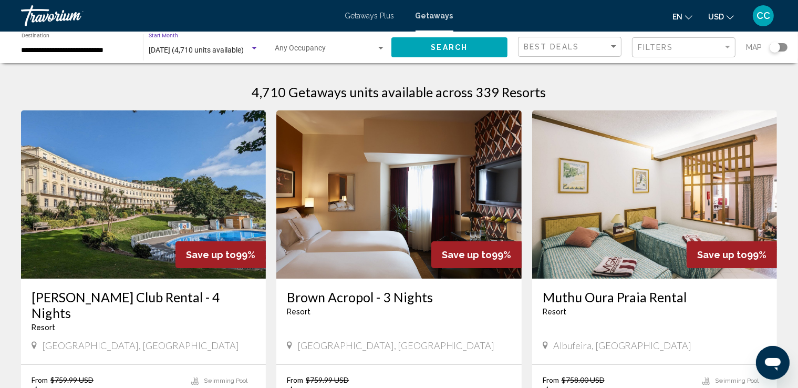
click at [252, 45] on div "Search widget" at bounding box center [254, 48] width 9 height 8
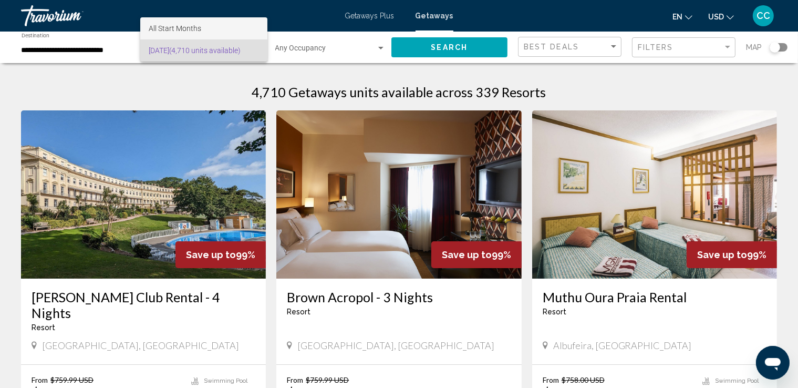
click at [206, 30] on span "All Start Months" at bounding box center [204, 28] width 110 height 22
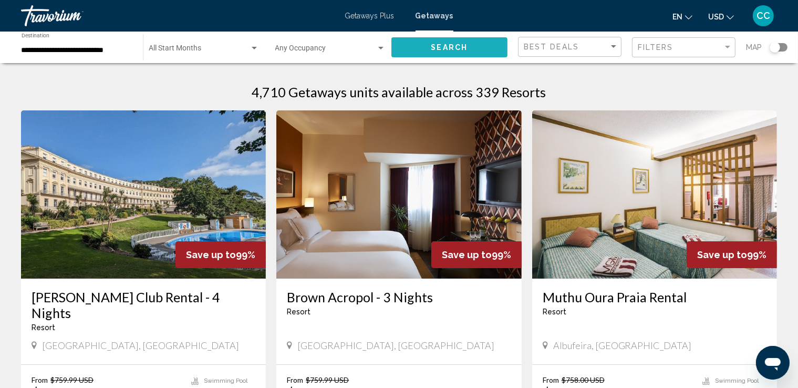
click at [481, 49] on button "Search" at bounding box center [450, 46] width 117 height 19
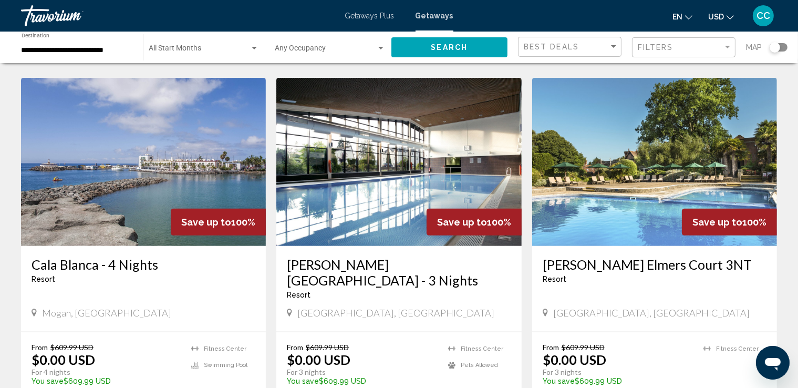
scroll to position [420, 0]
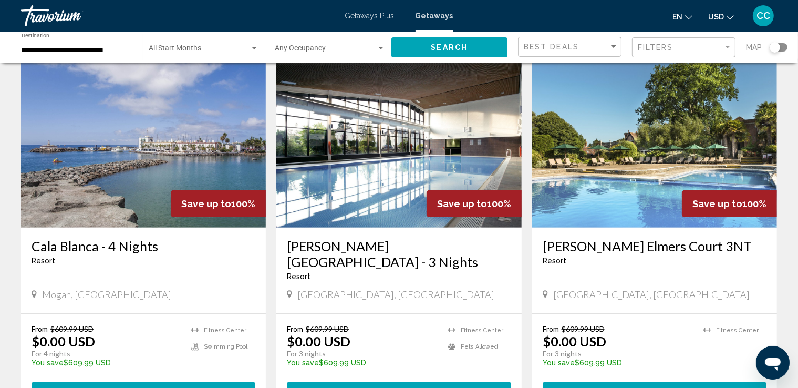
click at [688, 284] on div "[PERSON_NAME] [GEOGRAPHIC_DATA] - This is an adults only resort [GEOGRAPHIC_DAT…" at bounding box center [654, 271] width 245 height 86
click at [692, 300] on div "[GEOGRAPHIC_DATA], [GEOGRAPHIC_DATA]" at bounding box center [655, 295] width 224 height 12
click at [639, 146] on img "Main content" at bounding box center [654, 143] width 245 height 168
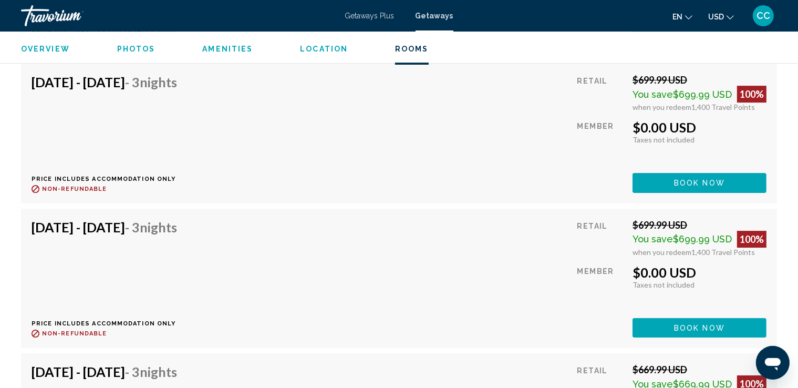
scroll to position [3392, 0]
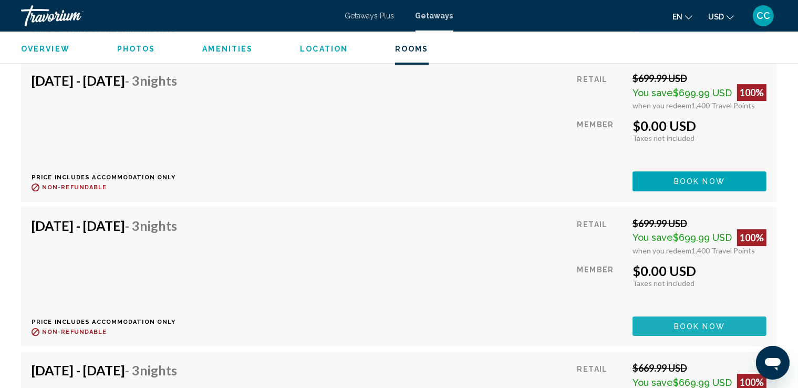
click at [728, 323] on button "Book now" at bounding box center [700, 325] width 134 height 19
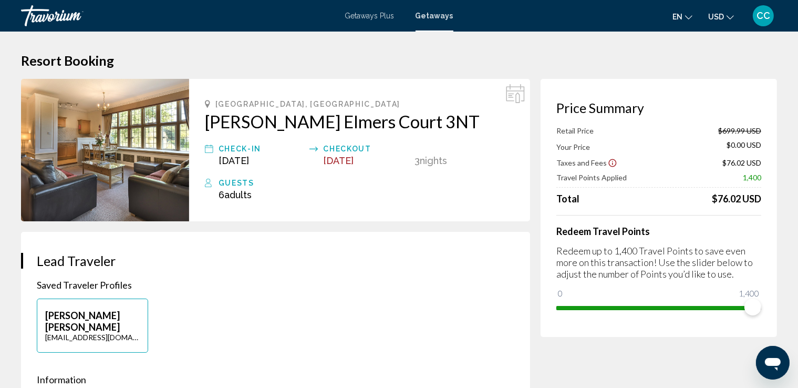
click at [107, 157] on img "Main content" at bounding box center [105, 150] width 168 height 142
click at [110, 154] on img "Main content" at bounding box center [105, 150] width 168 height 142
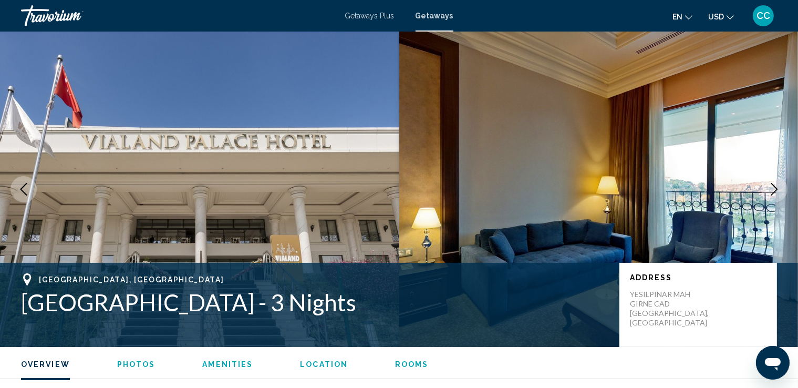
scroll to position [437, 0]
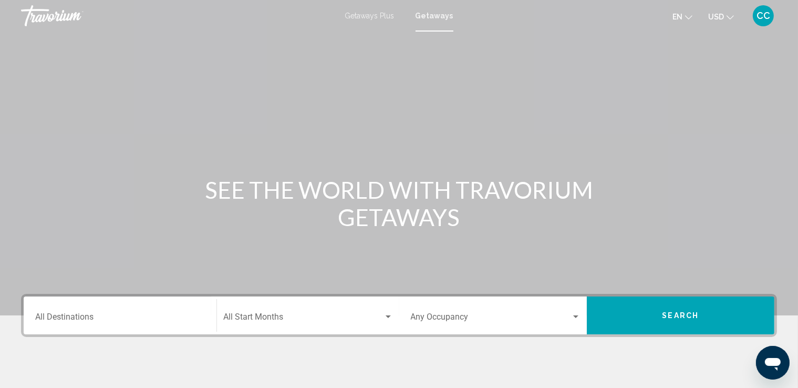
click at [686, 15] on icon "Change language" at bounding box center [688, 17] width 7 height 7
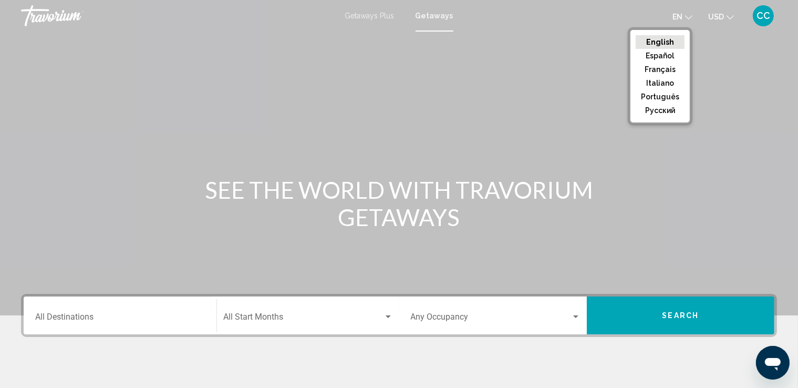
click at [671, 43] on button "English" at bounding box center [660, 42] width 49 height 14
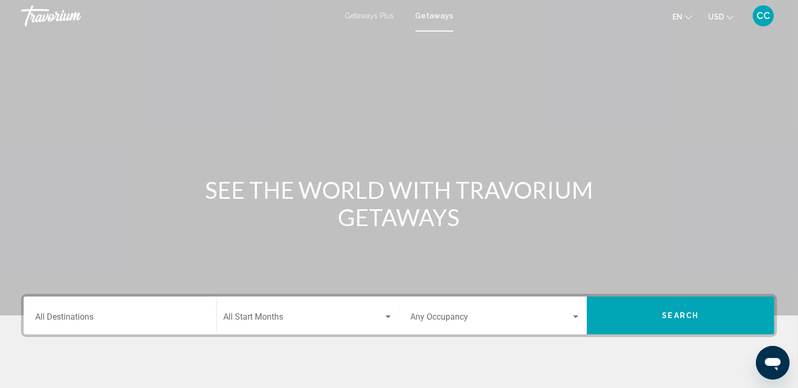
click at [733, 17] on icon "Change currency" at bounding box center [730, 17] width 7 height 7
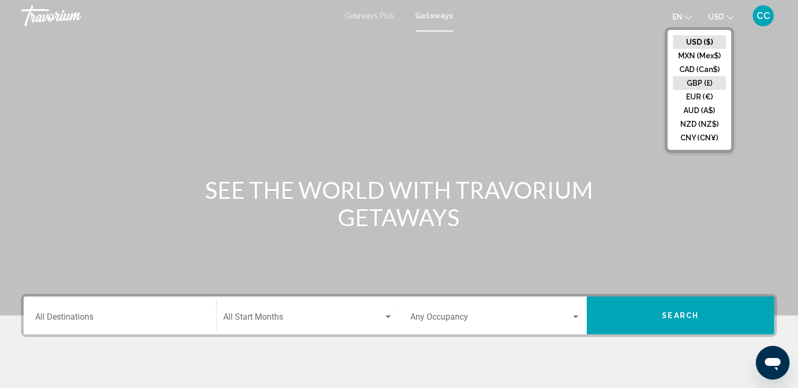
click at [695, 83] on button "GBP (£)" at bounding box center [699, 83] width 53 height 14
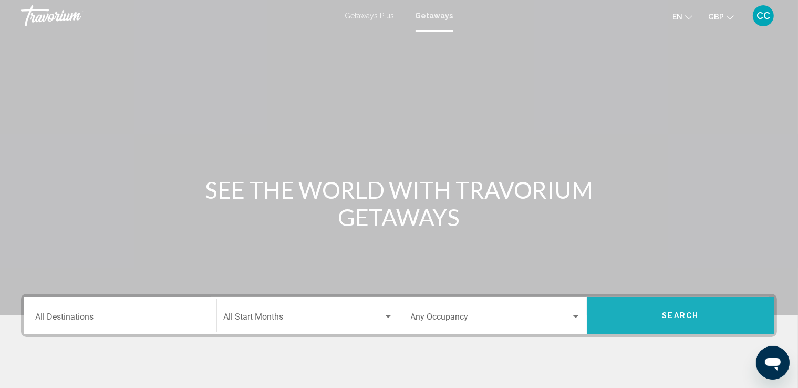
click at [639, 316] on button "Search" at bounding box center [681, 315] width 188 height 38
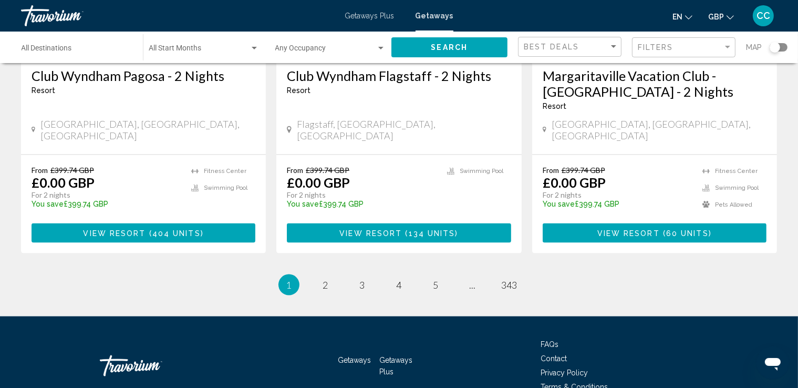
scroll to position [1372, 0]
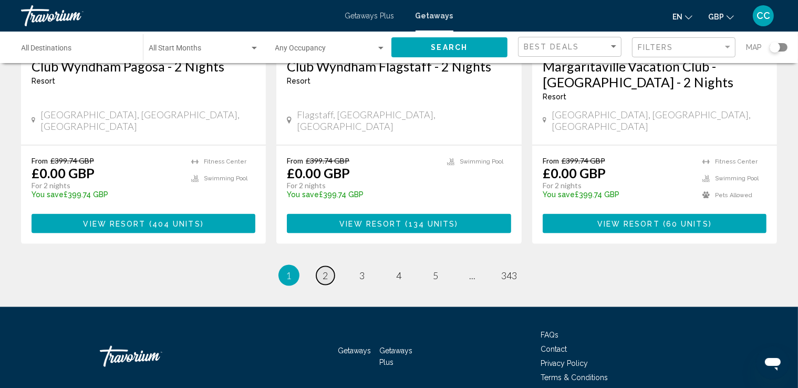
click at [324, 270] on span "2" at bounding box center [325, 276] width 5 height 12
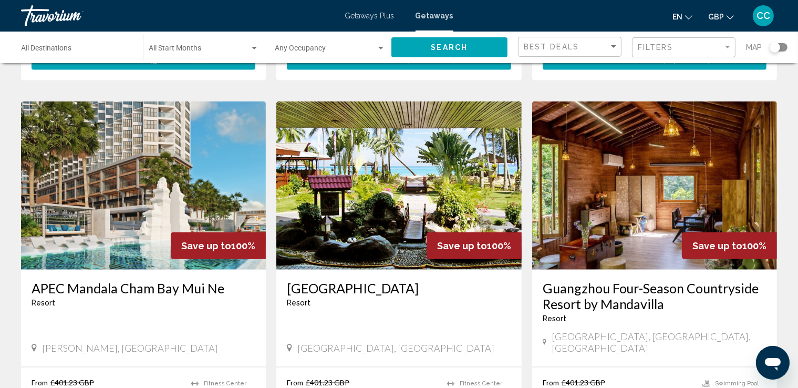
scroll to position [1355, 0]
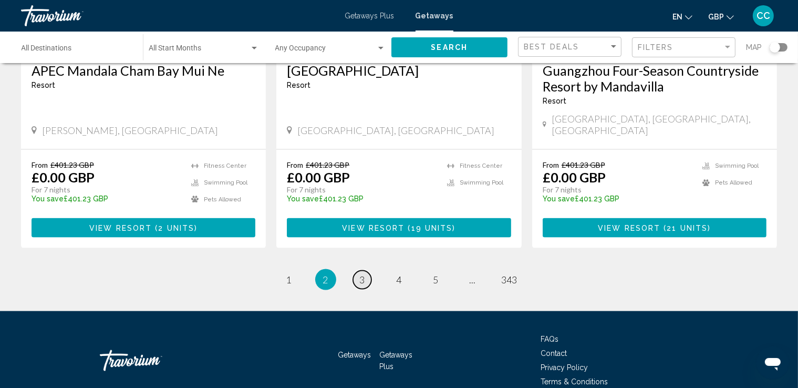
click at [363, 274] on span "3" at bounding box center [362, 280] width 5 height 12
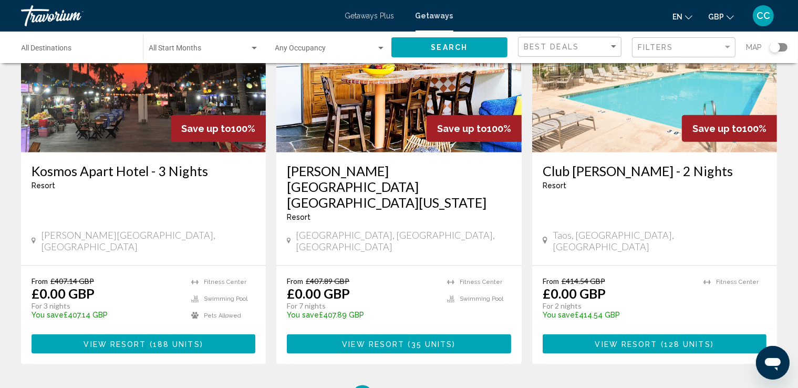
scroll to position [1261, 0]
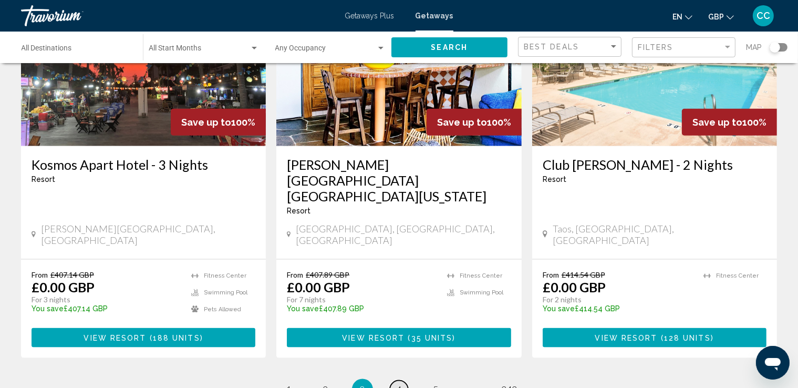
click at [397, 384] on span "4" at bounding box center [399, 390] width 5 height 12
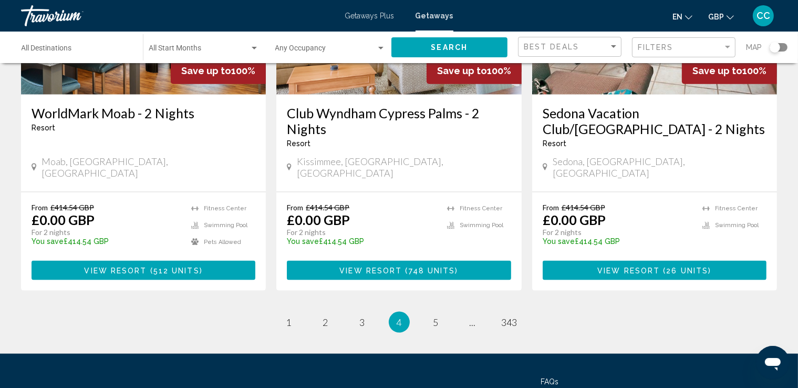
scroll to position [1314, 0]
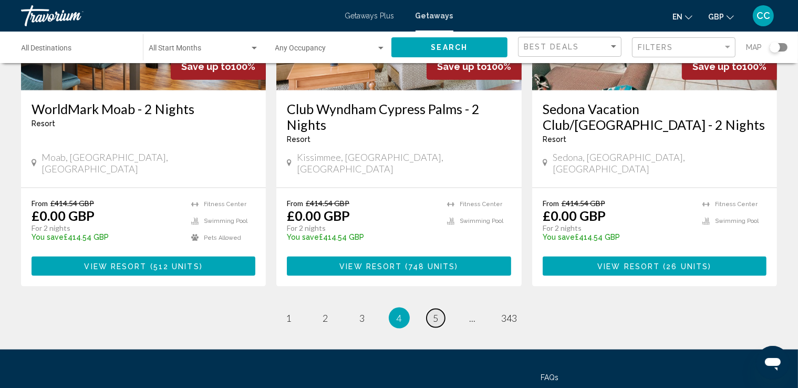
click at [435, 312] on span "5" at bounding box center [436, 318] width 5 height 12
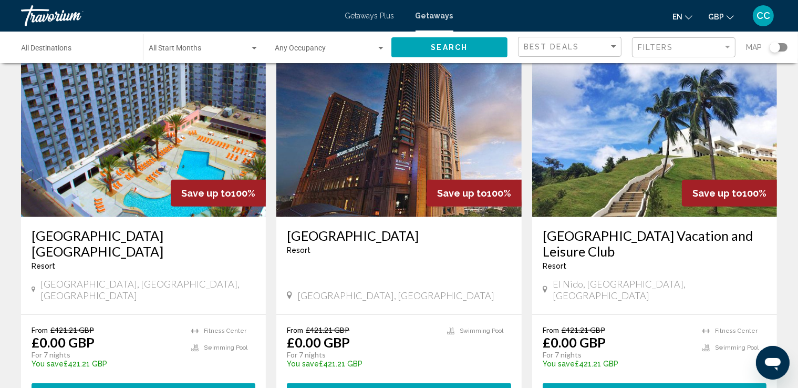
scroll to position [1209, 0]
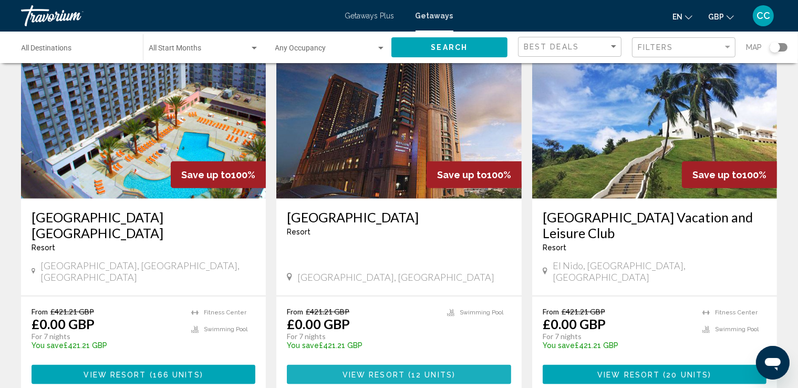
click at [407, 370] on span "Main content" at bounding box center [406, 374] width 3 height 8
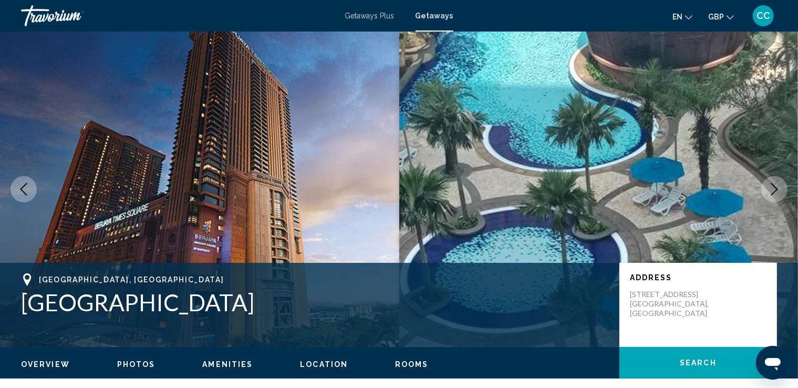
click at [776, 189] on icon "Next image" at bounding box center [774, 189] width 13 height 13
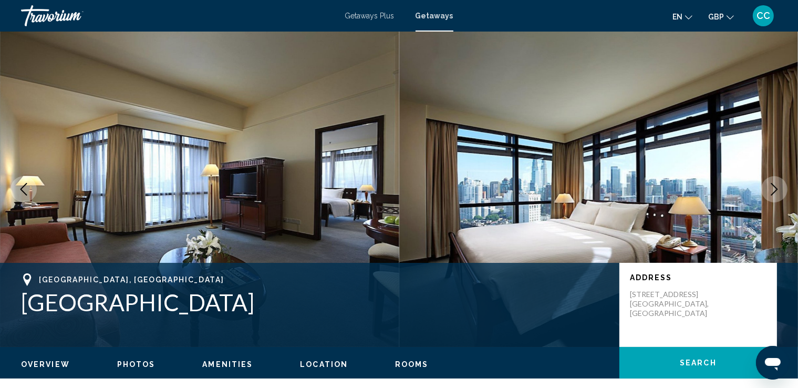
click at [776, 189] on icon "Next image" at bounding box center [774, 189] width 13 height 13
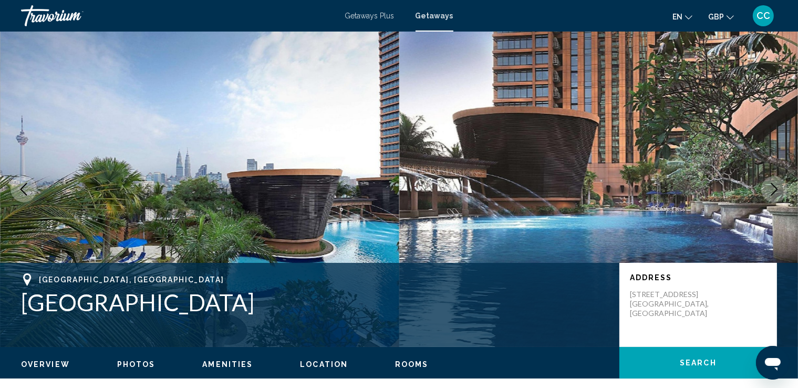
click at [776, 189] on icon "Next image" at bounding box center [774, 189] width 13 height 13
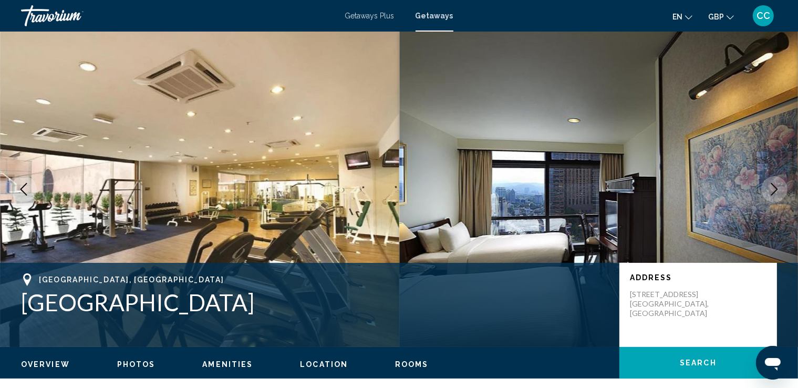
click at [776, 189] on icon "Next image" at bounding box center [774, 189] width 13 height 13
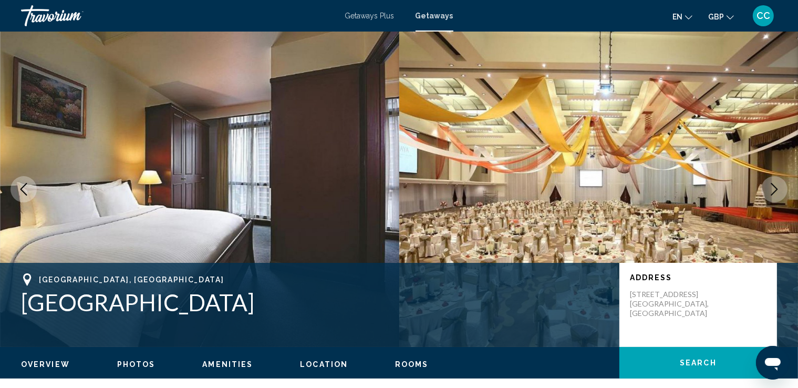
click at [776, 189] on icon "Next image" at bounding box center [774, 189] width 13 height 13
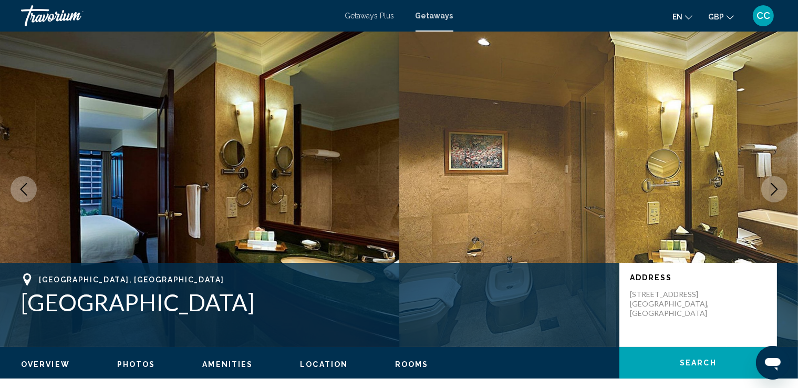
click at [776, 189] on icon "Next image" at bounding box center [774, 189] width 13 height 13
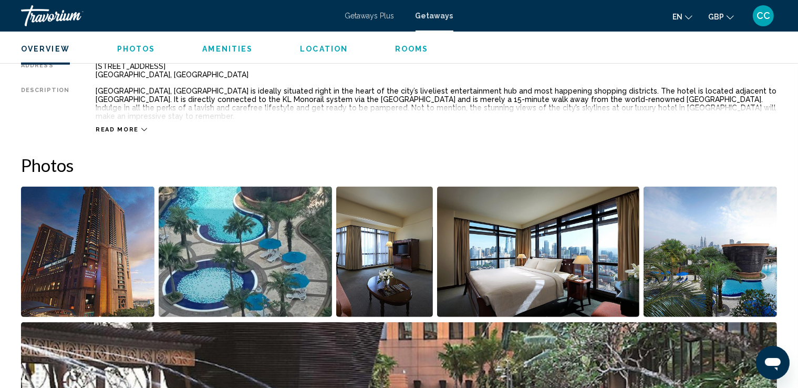
scroll to position [368, 0]
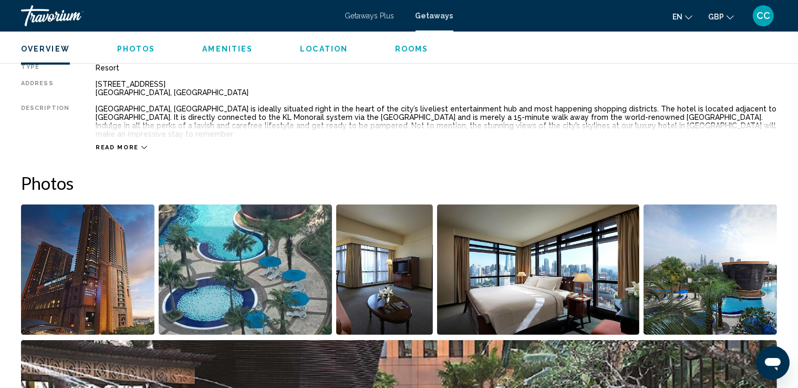
click at [141, 146] on icon "Main content" at bounding box center [144, 147] width 6 height 3
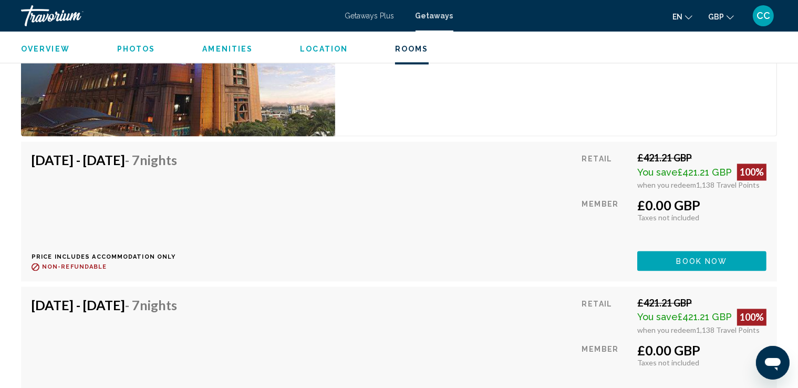
scroll to position [1839, 0]
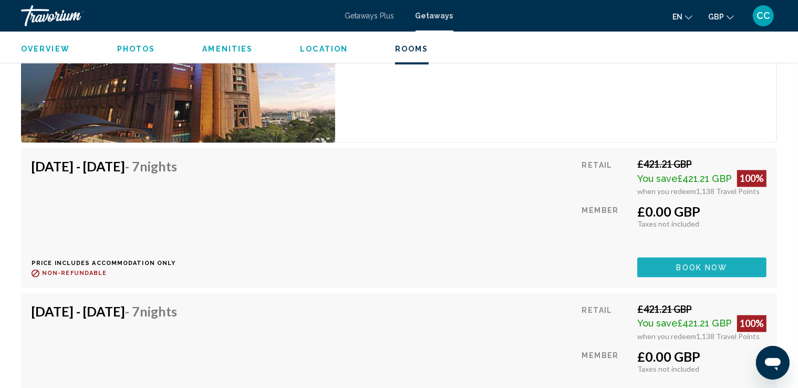
click at [692, 265] on span "Book now" at bounding box center [702, 268] width 51 height 8
